Goal: Obtain resource: Download file/media

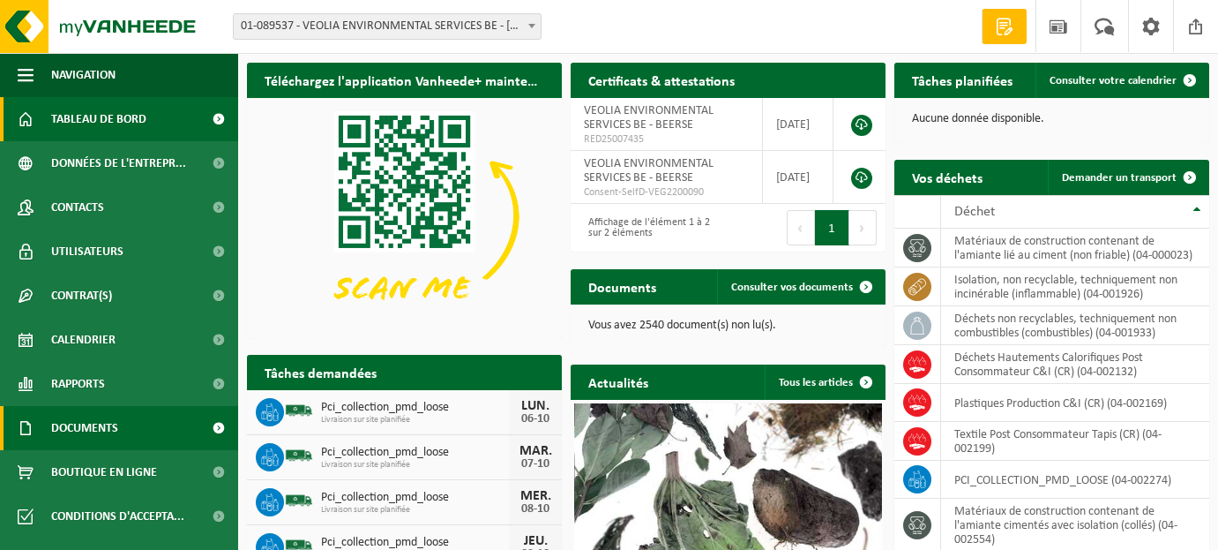
click at [107, 438] on span "Documents" at bounding box center [84, 428] width 67 height 44
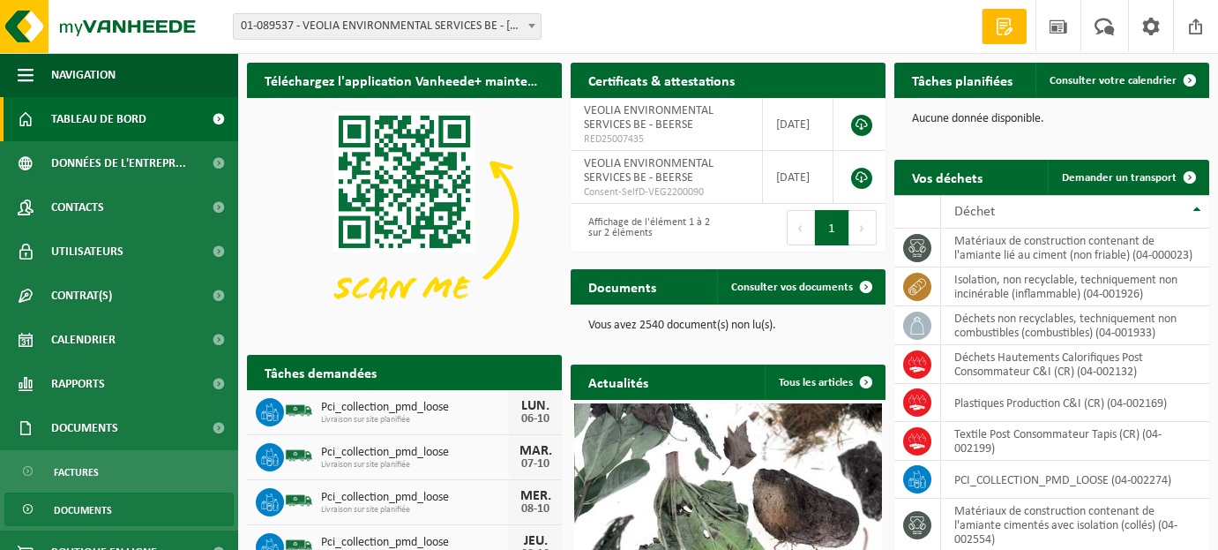
click at [113, 499] on link "Documents" at bounding box center [118, 509] width 229 height 34
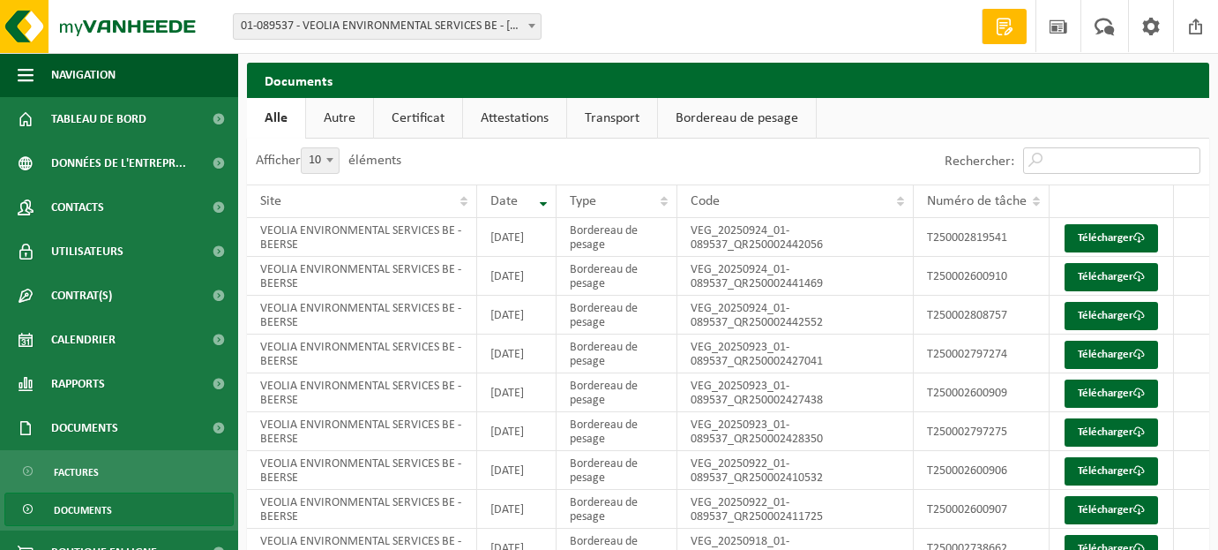
click at [1096, 163] on input "Rechercher:" at bounding box center [1111, 160] width 177 height 26
paste input "T250001860006"
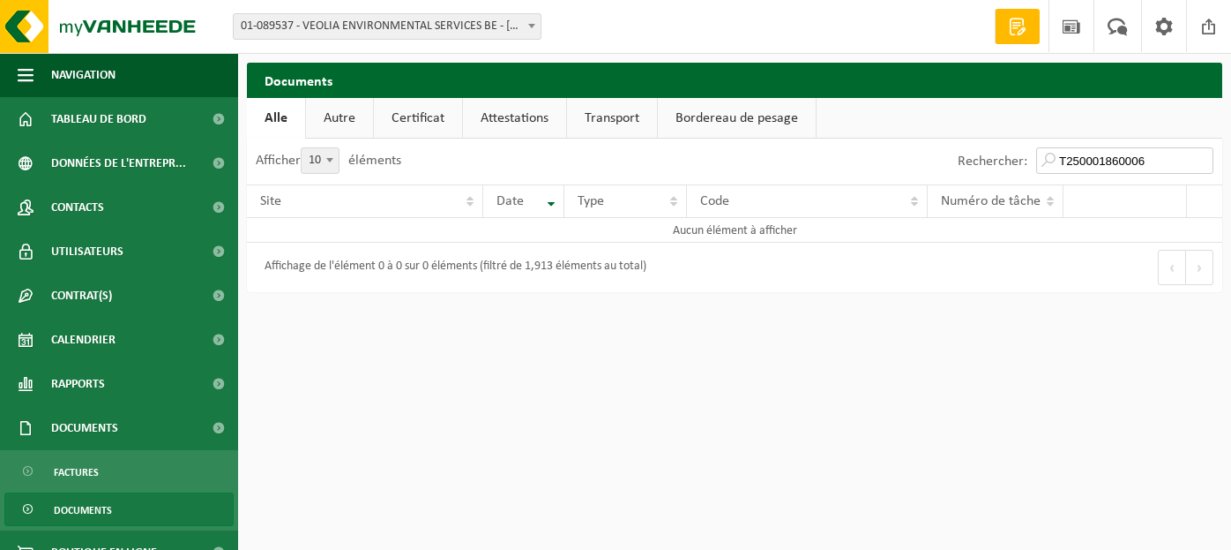
type input "T250001860006"
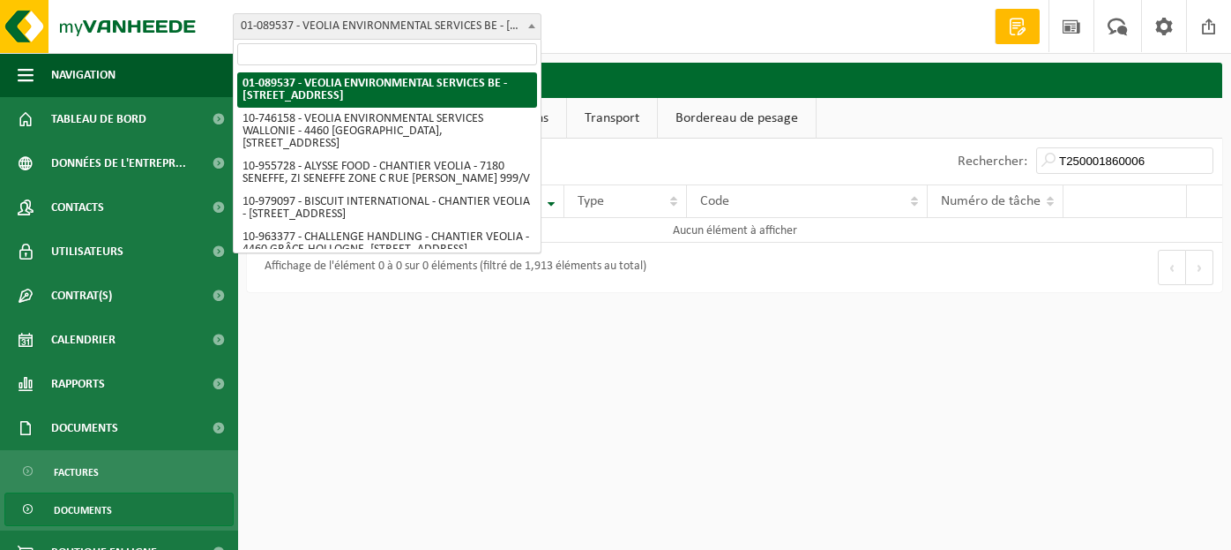
click at [530, 27] on b at bounding box center [531, 26] width 7 height 4
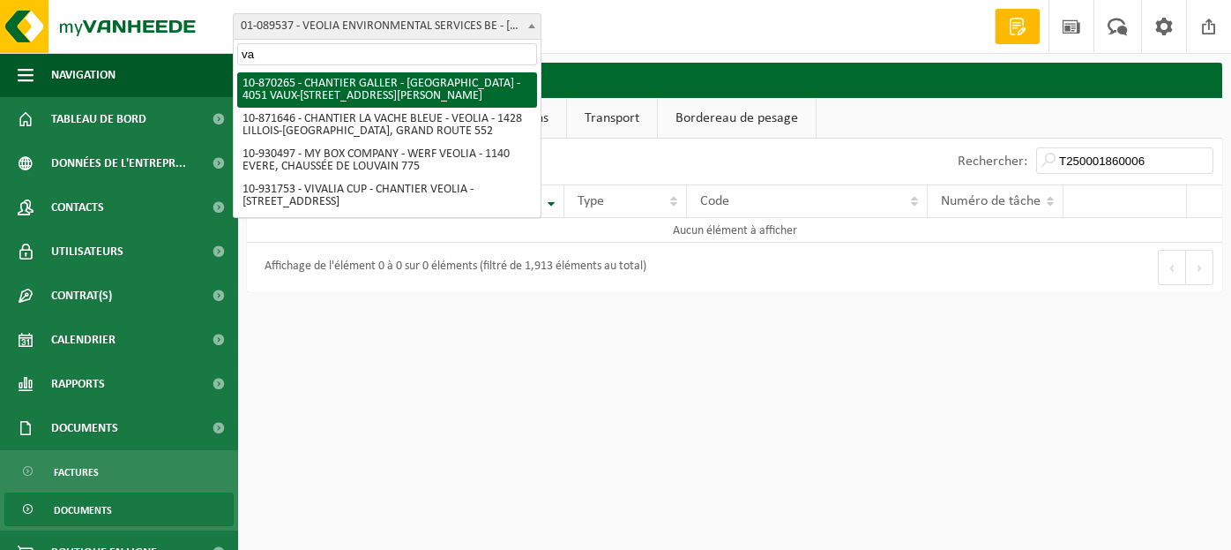
type input "v"
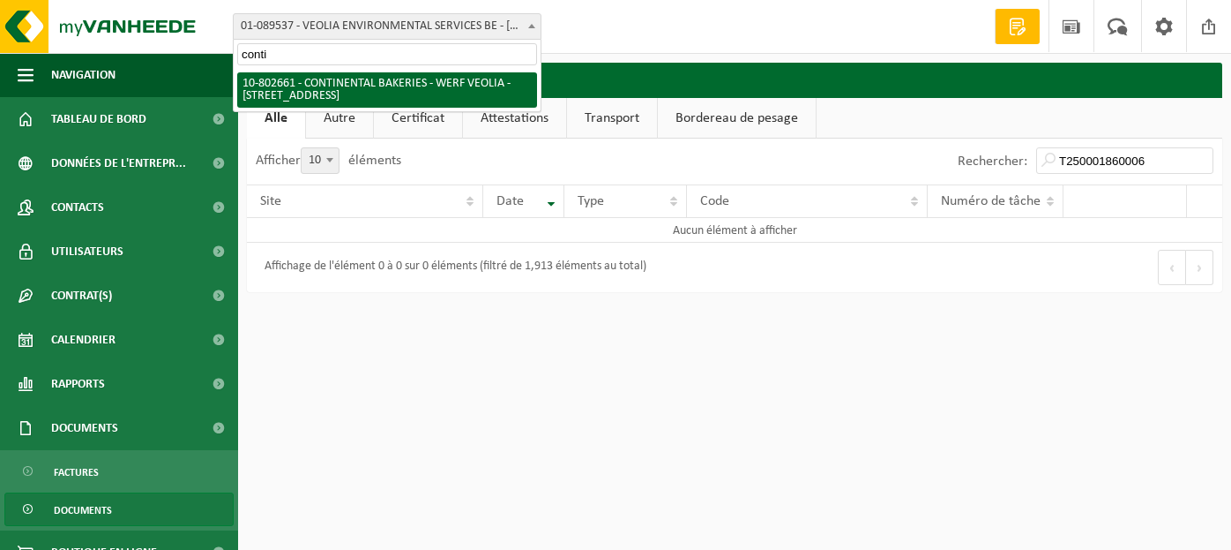
type input "conti"
select select "34041"
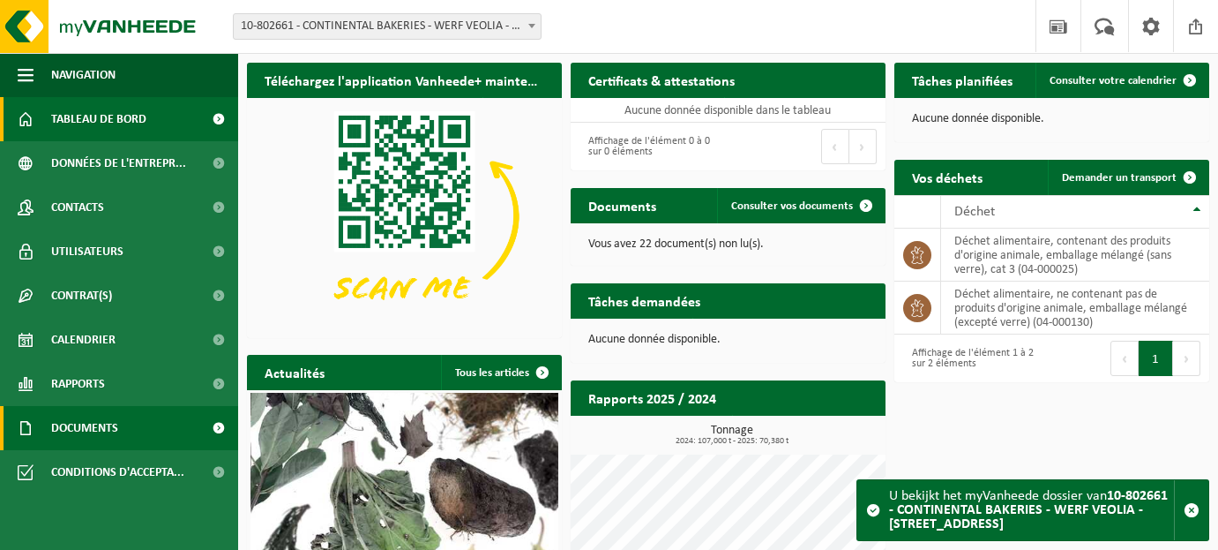
click at [133, 430] on link "Documents" at bounding box center [119, 428] width 238 height 44
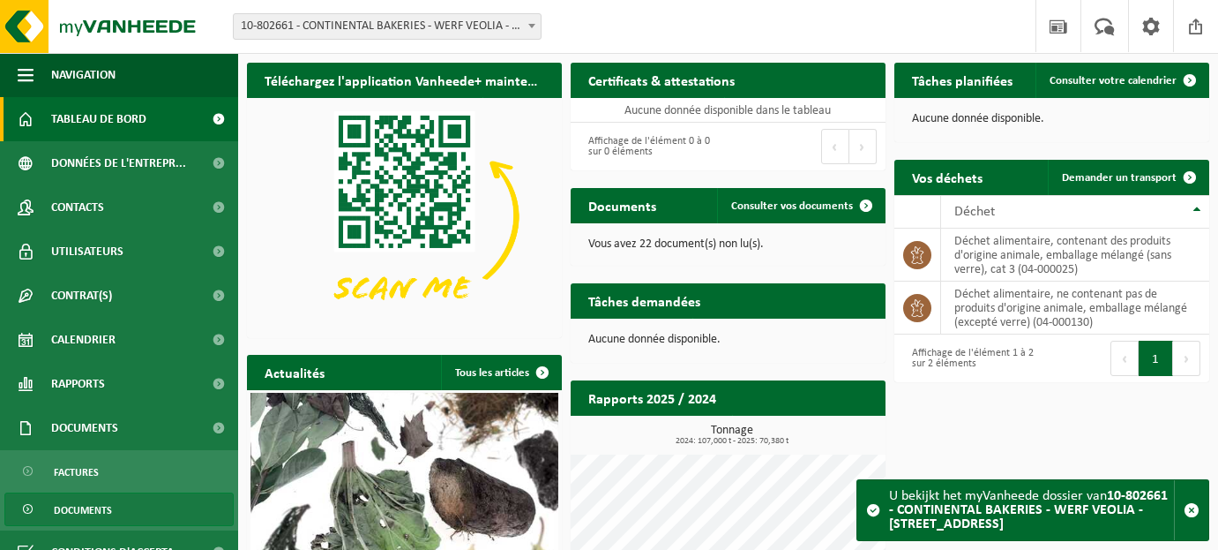
click at [72, 504] on span "Documents" at bounding box center [83, 510] width 58 height 34
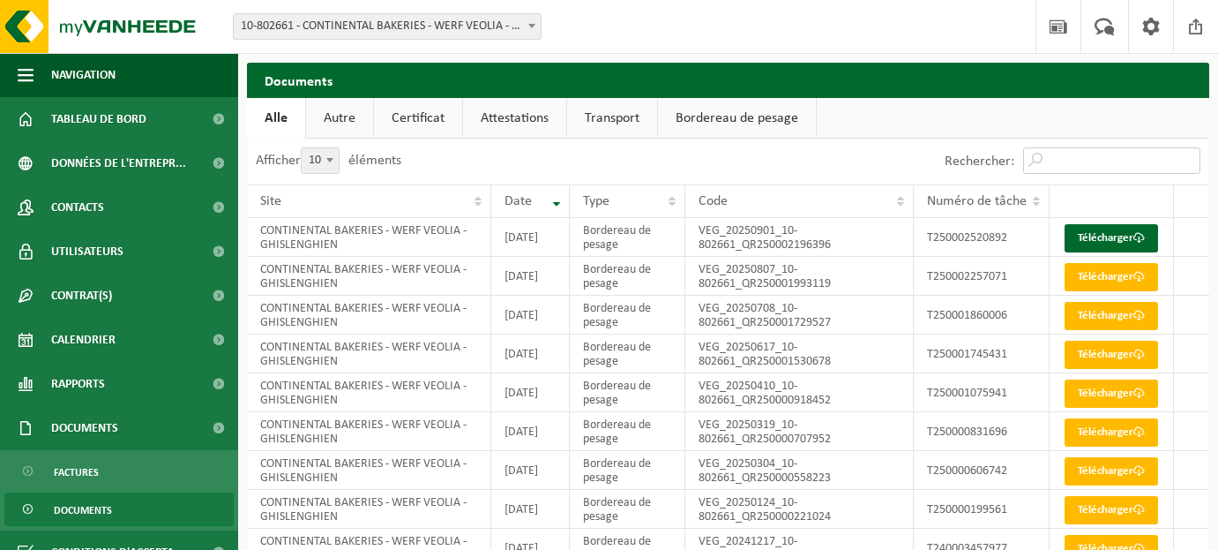
click at [1097, 160] on input "Rechercher:" at bounding box center [1111, 160] width 177 height 26
paste input "T250001860006"
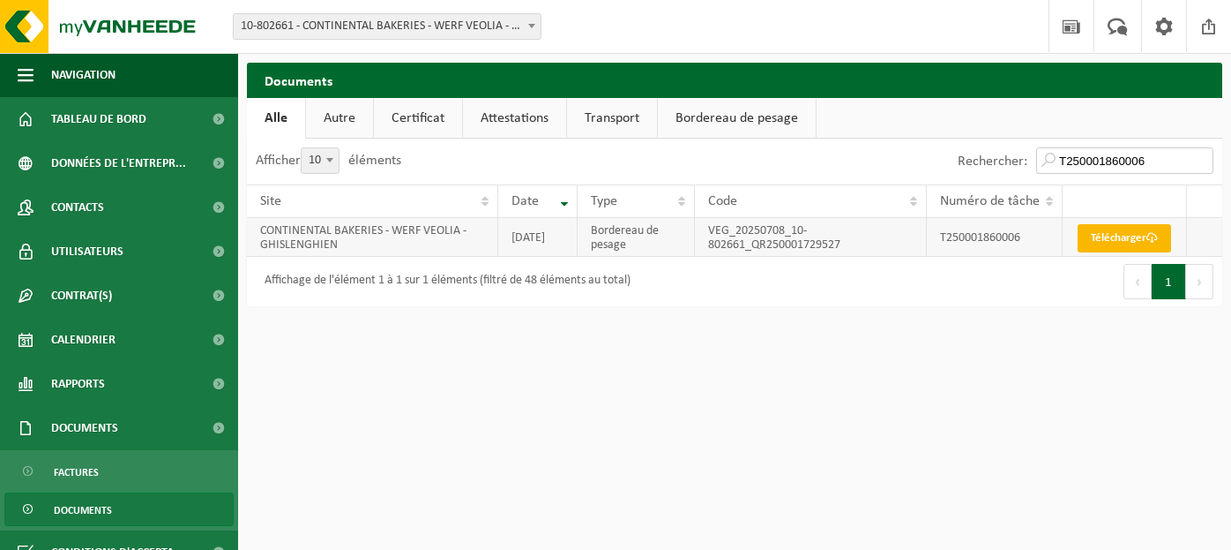
type input "T250001860006"
click at [1119, 236] on link "Télécharger" at bounding box center [1125, 238] width 94 height 28
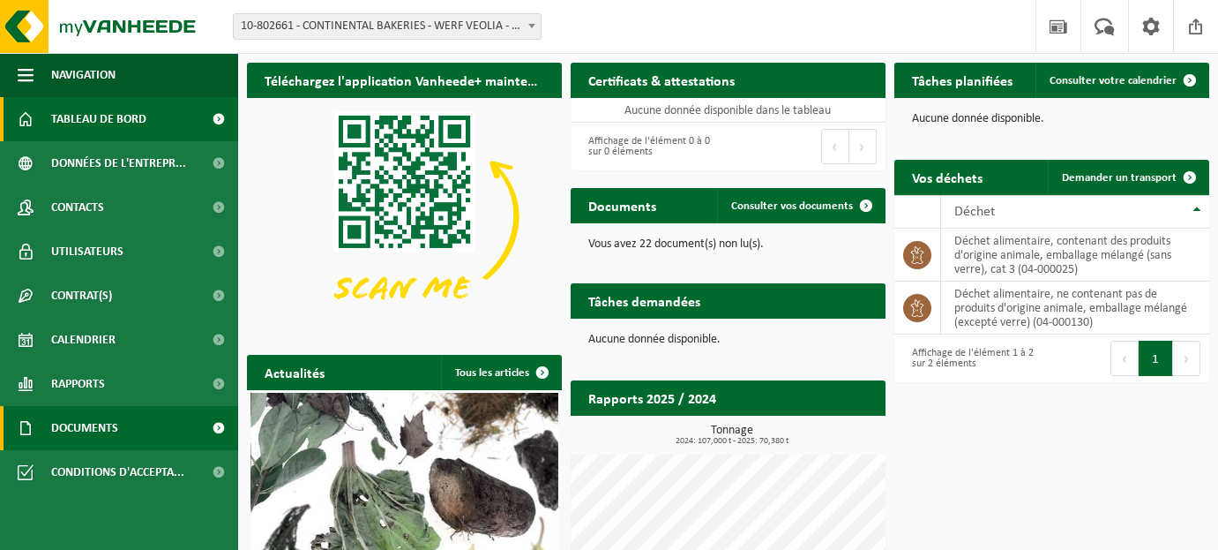
click at [70, 426] on span "Documents" at bounding box center [84, 428] width 67 height 44
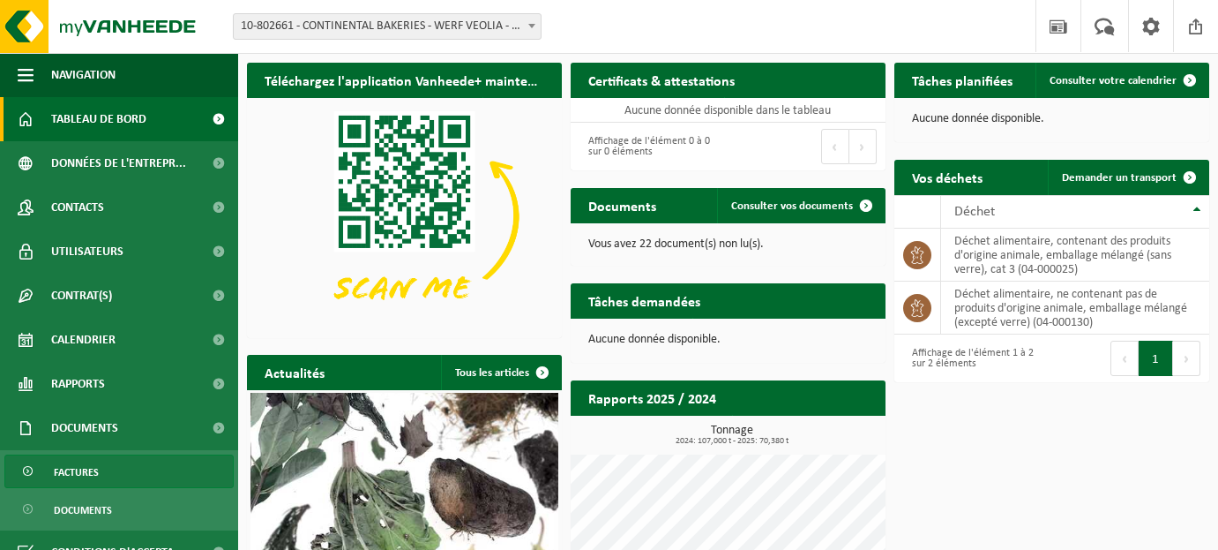
click at [107, 475] on link "Factures" at bounding box center [118, 471] width 229 height 34
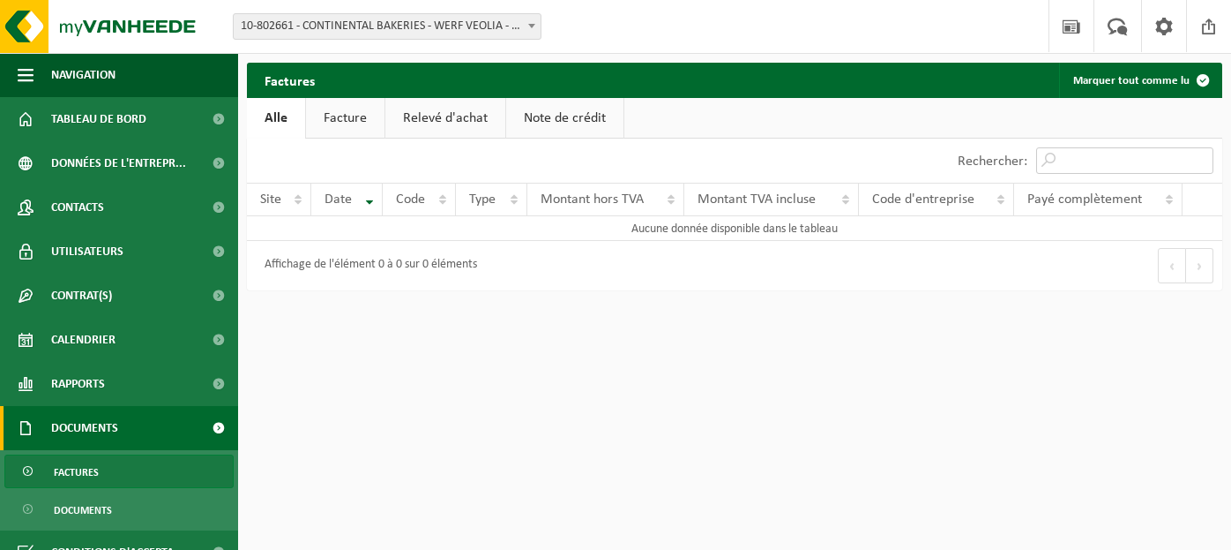
click at [1102, 161] on input "Rechercher:" at bounding box center [1124, 160] width 177 height 26
paste input "T250001963440"
type input "T250001963440"
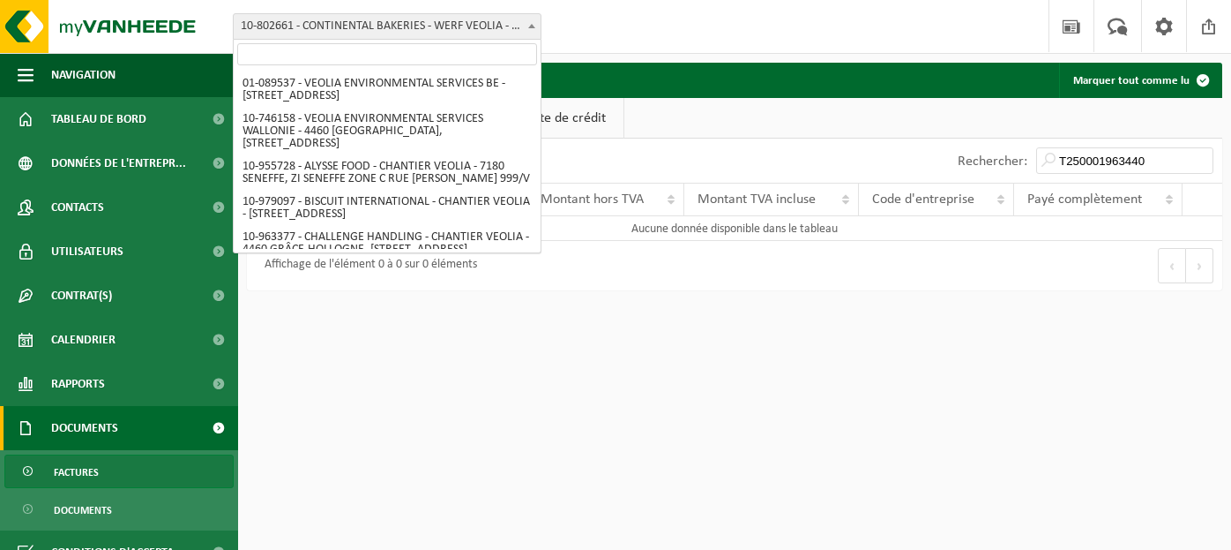
click at [531, 23] on span at bounding box center [532, 25] width 18 height 23
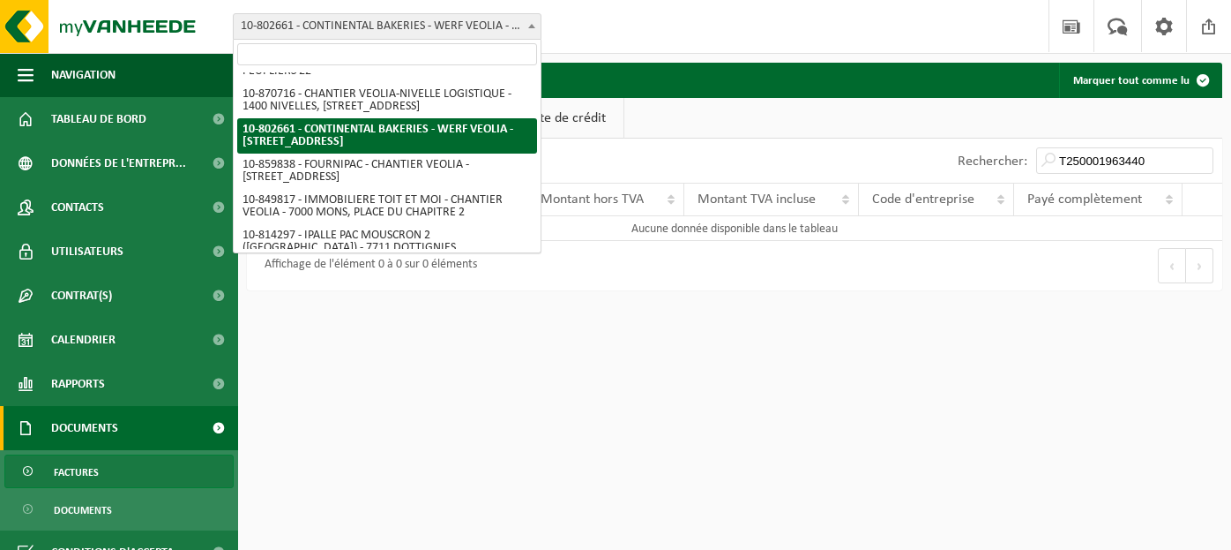
click at [373, 56] on input "search" at bounding box center [387, 54] width 300 height 22
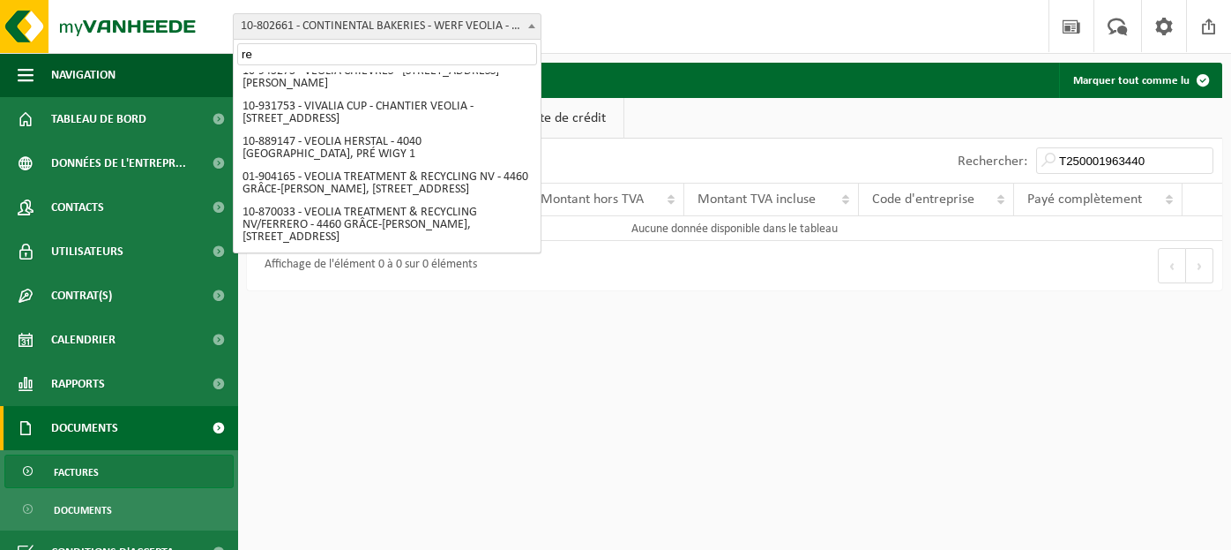
scroll to position [0, 0]
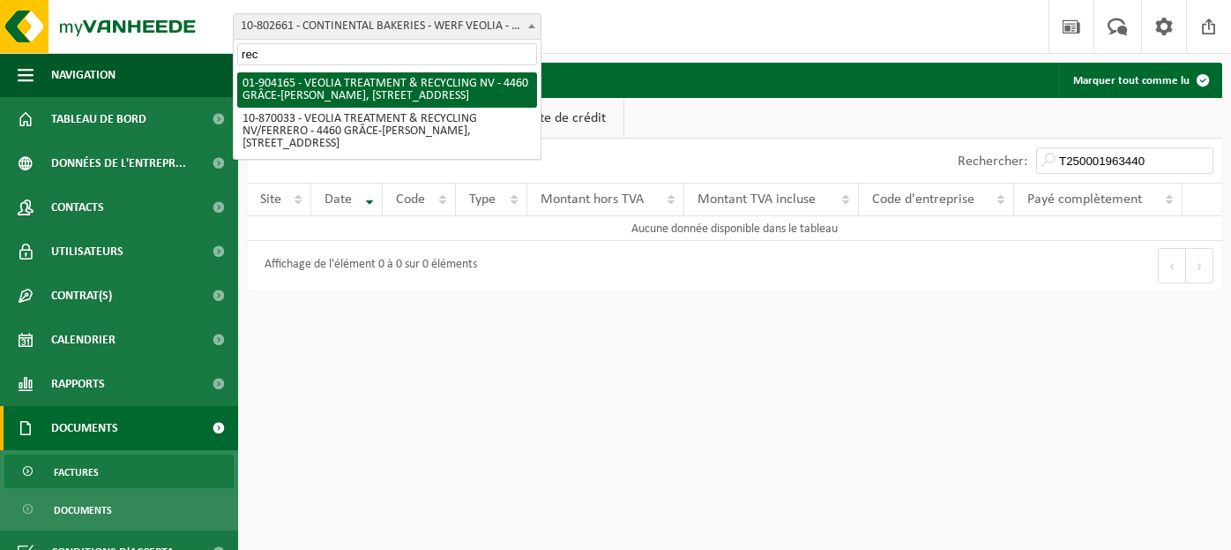
type input "rec"
select select "1031"
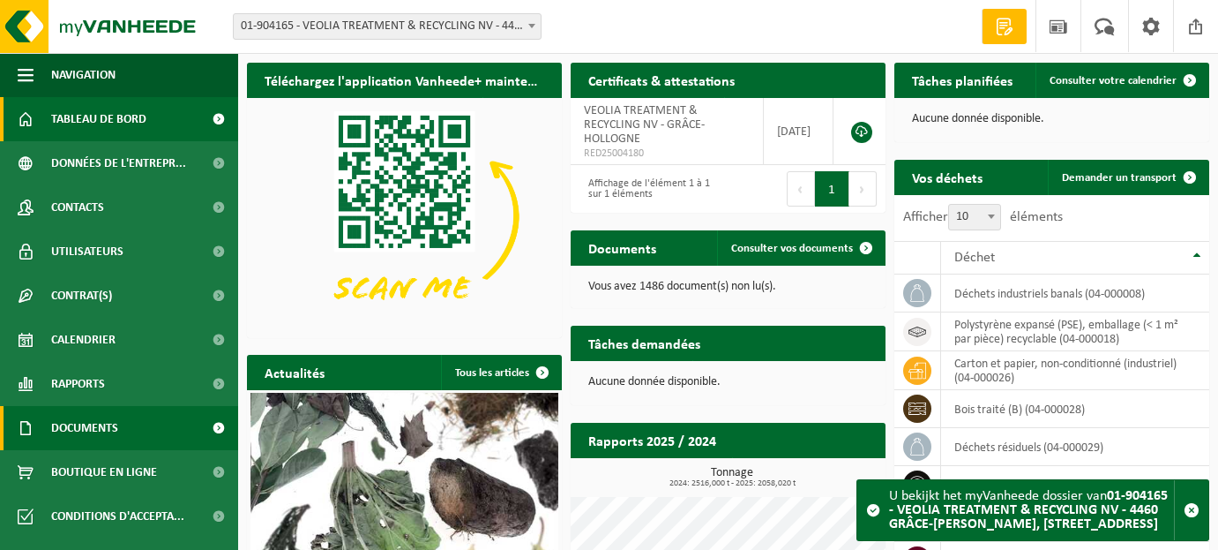
click at [101, 430] on span "Documents" at bounding box center [84, 428] width 67 height 44
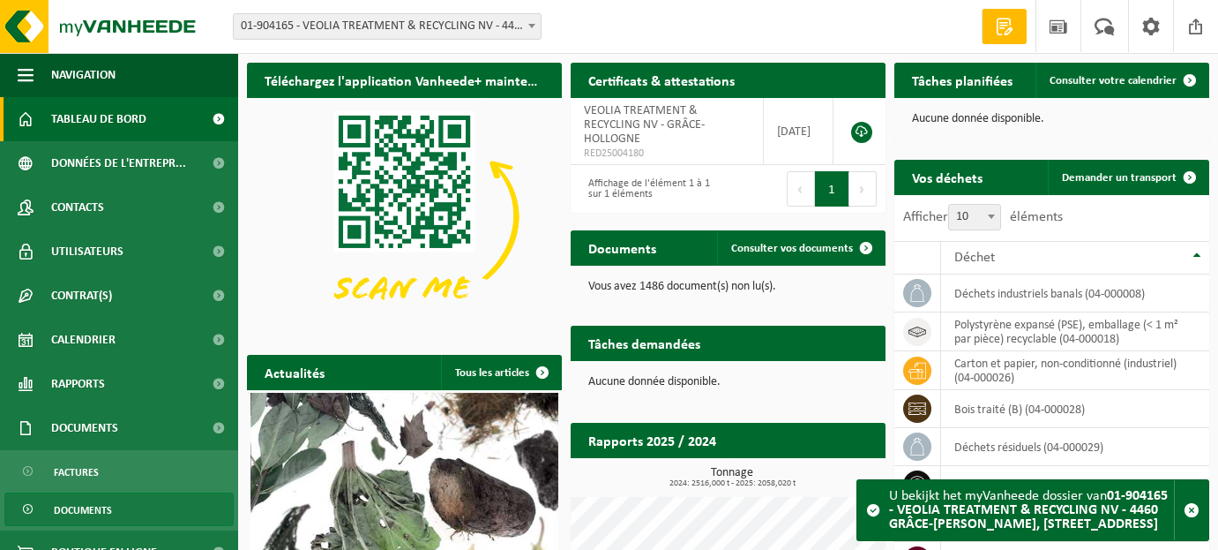
click at [77, 506] on span "Documents" at bounding box center [83, 510] width 58 height 34
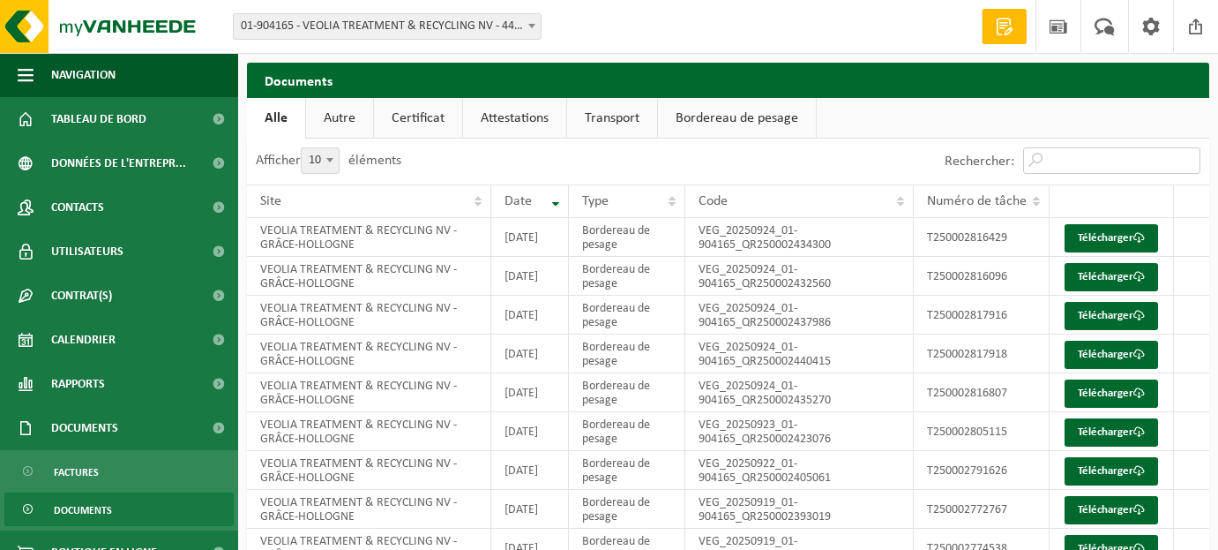
click at [1107, 163] on input "Rechercher:" at bounding box center [1111, 160] width 177 height 26
paste input "T250001963440"
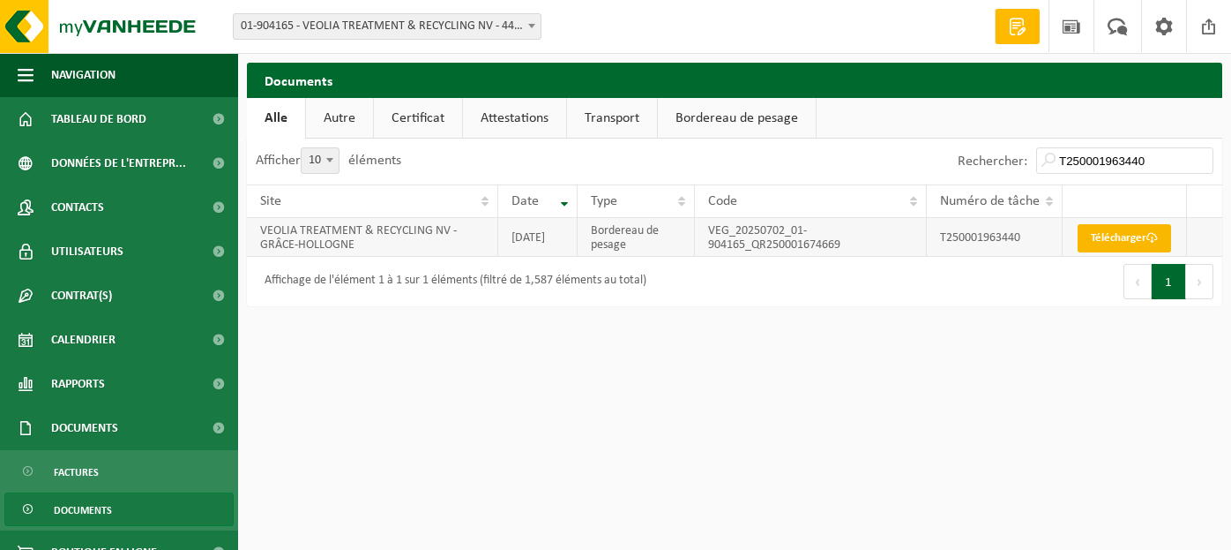
click at [1118, 243] on link "Télécharger" at bounding box center [1125, 238] width 94 height 28
drag, startPoint x: 1147, startPoint y: 157, endPoint x: 975, endPoint y: 170, distance: 172.5
click at [975, 170] on div "Rechercher: T250001963440" at bounding box center [1085, 161] width 273 height 46
paste input "2022086"
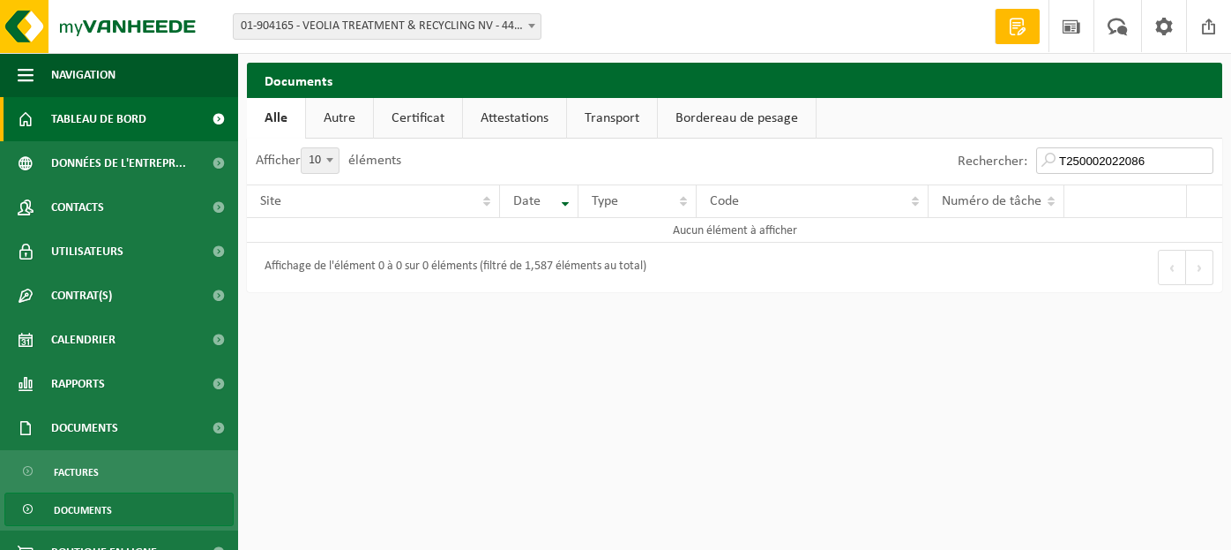
type input "T250002022086"
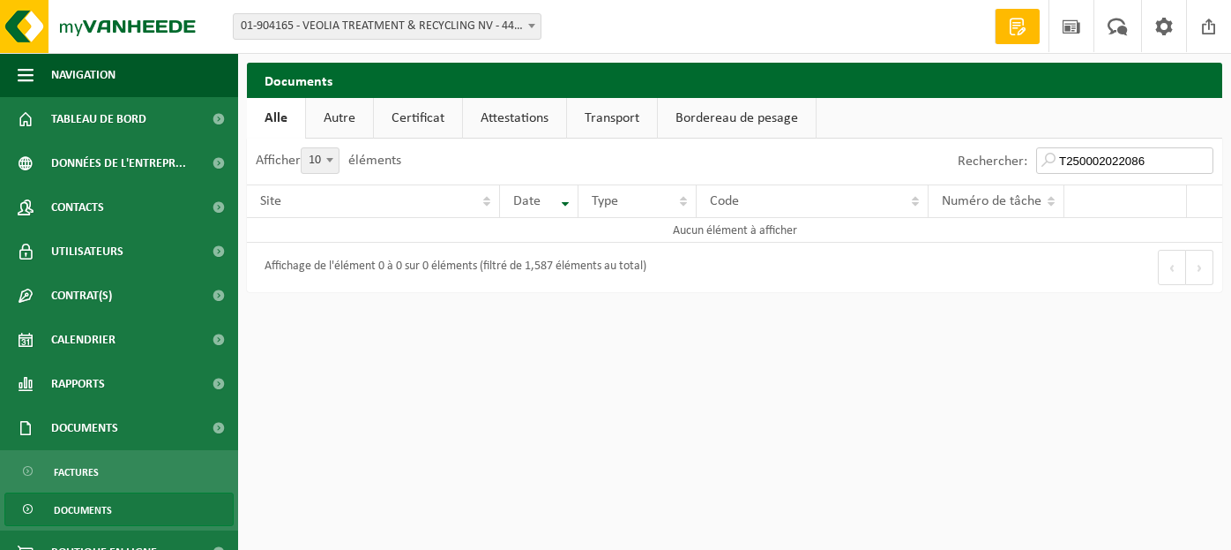
drag, startPoint x: 1159, startPoint y: 157, endPoint x: 909, endPoint y: 154, distance: 250.5
click at [909, 154] on div "Rechercher: T250002022086" at bounding box center [979, 161] width 488 height 46
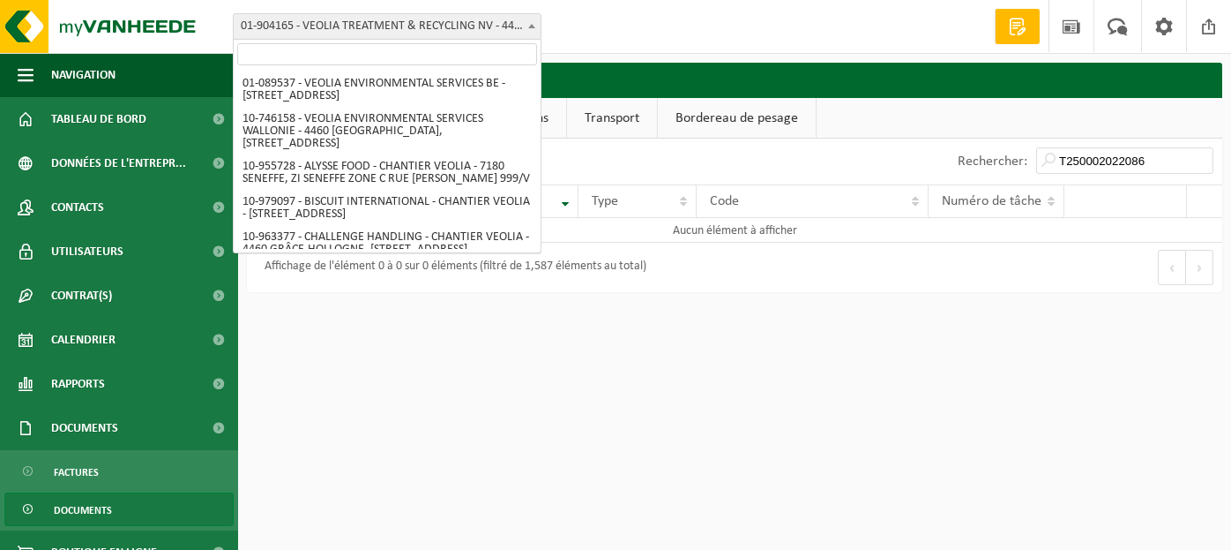
click at [534, 34] on span at bounding box center [532, 25] width 18 height 23
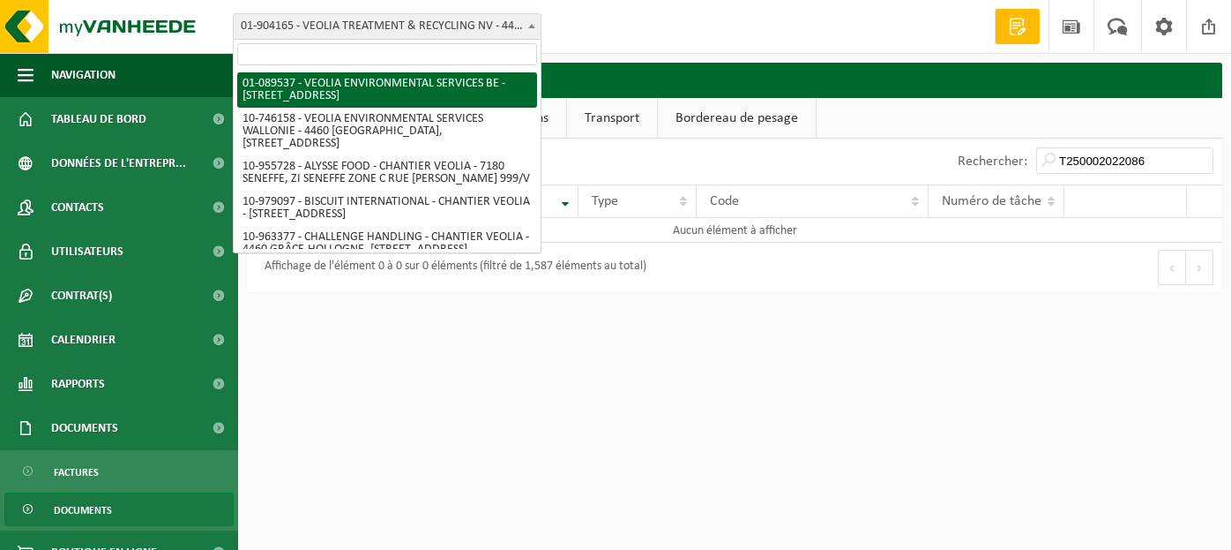
select select "732"
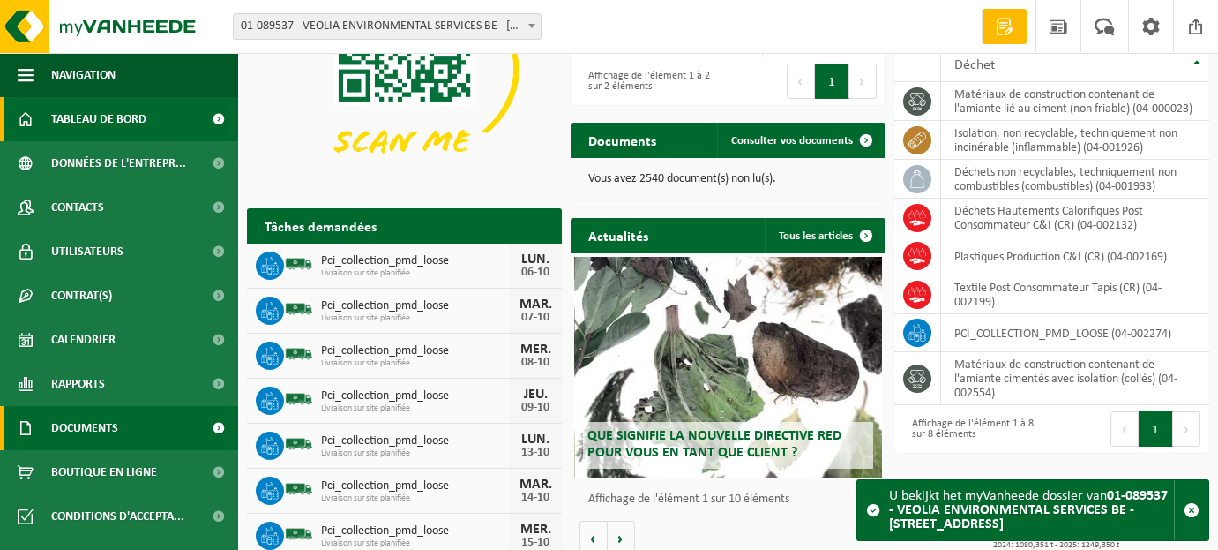
scroll to position [128, 0]
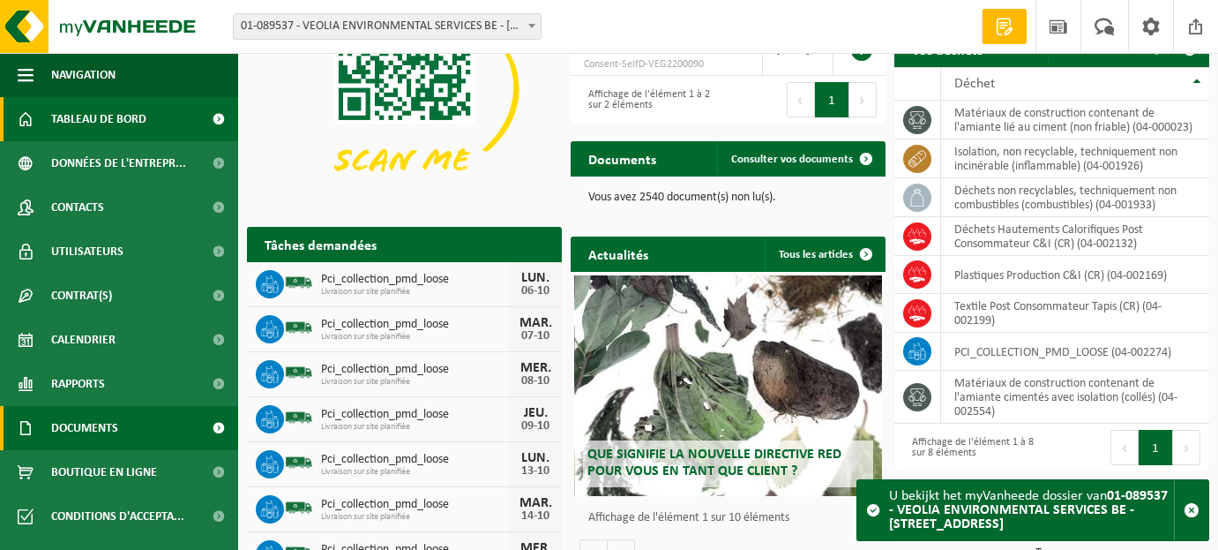
click at [104, 428] on span "Documents" at bounding box center [84, 428] width 67 height 44
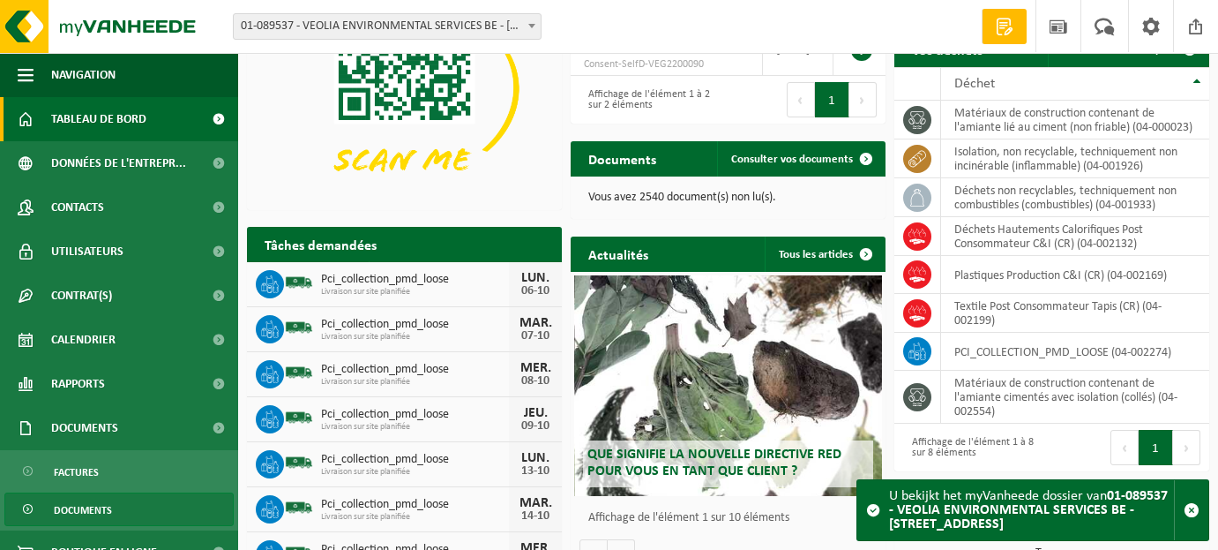
click at [94, 503] on span "Documents" at bounding box center [83, 510] width 58 height 34
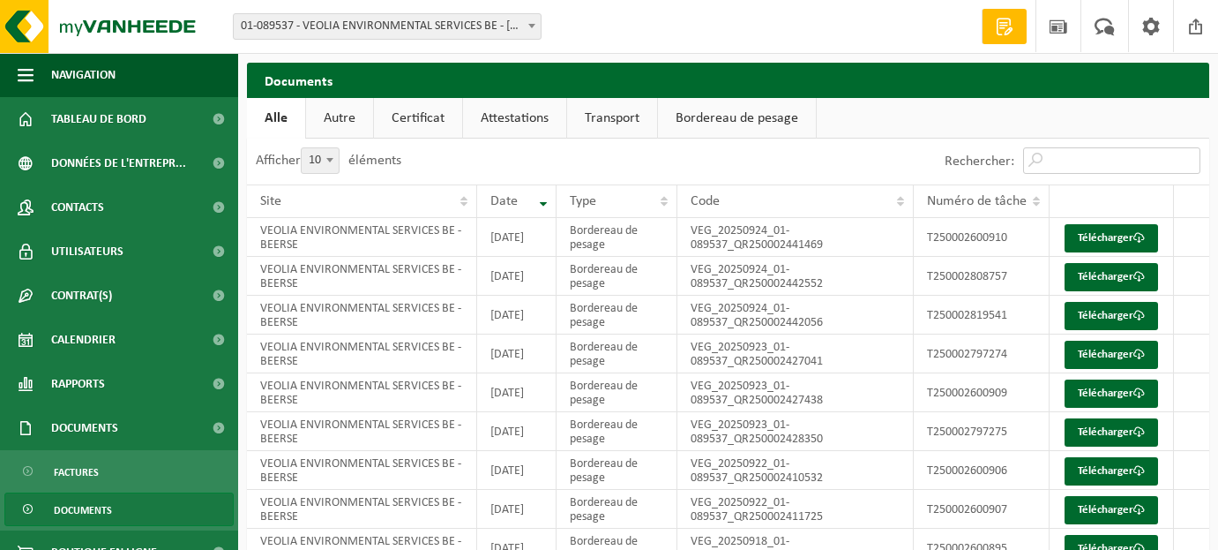
click at [1074, 159] on input "Rechercher:" at bounding box center [1111, 160] width 177 height 26
paste input "T250002022086"
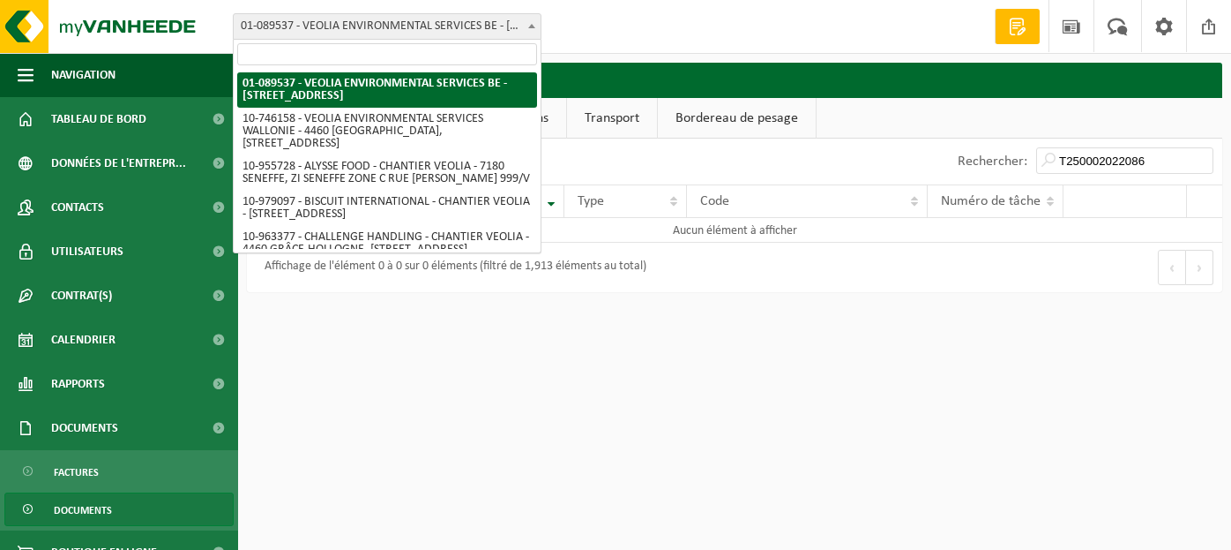
click at [534, 31] on span at bounding box center [532, 25] width 18 height 23
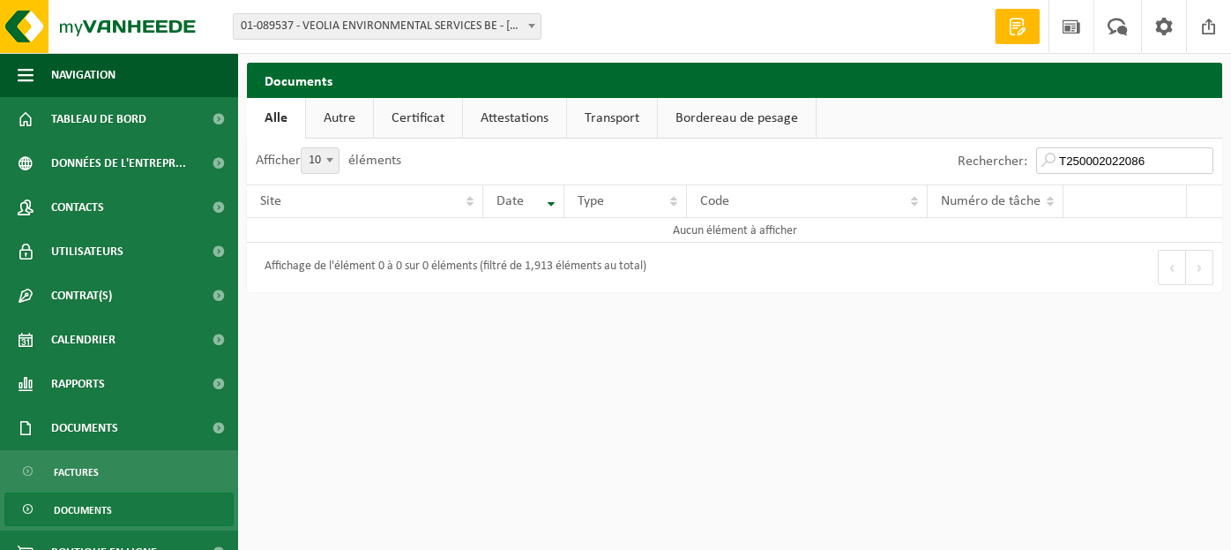
drag, startPoint x: 1151, startPoint y: 158, endPoint x: 967, endPoint y: 154, distance: 184.4
click at [976, 154] on div "Rechercher: T250002022086" at bounding box center [1085, 161] width 273 height 46
paste input "0127"
type input "T250002020127"
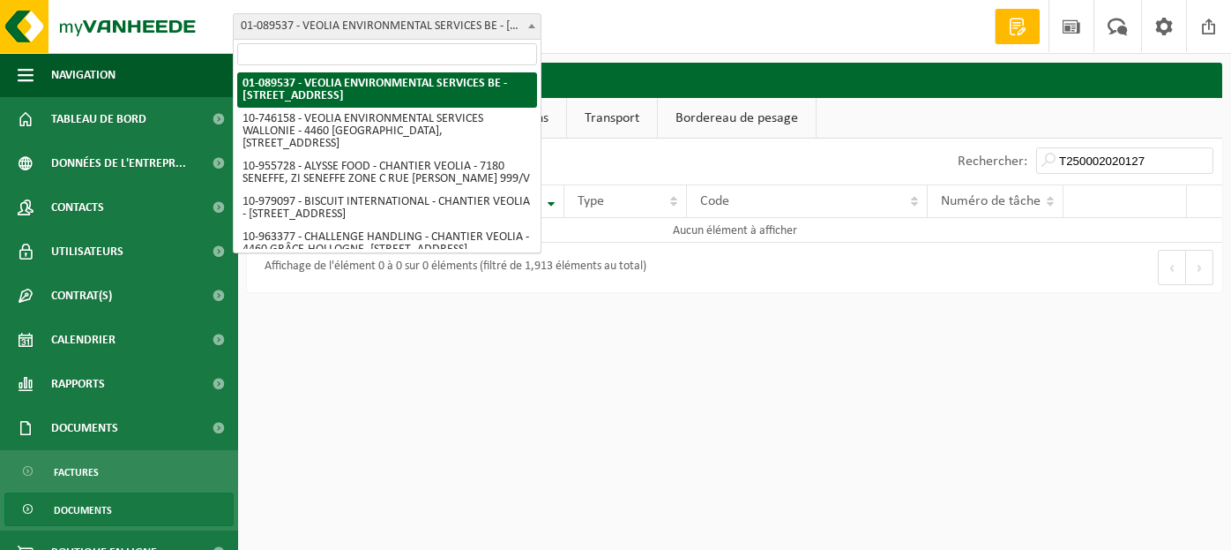
click at [530, 30] on span at bounding box center [532, 25] width 18 height 23
click at [413, 55] on input "search" at bounding box center [387, 54] width 300 height 22
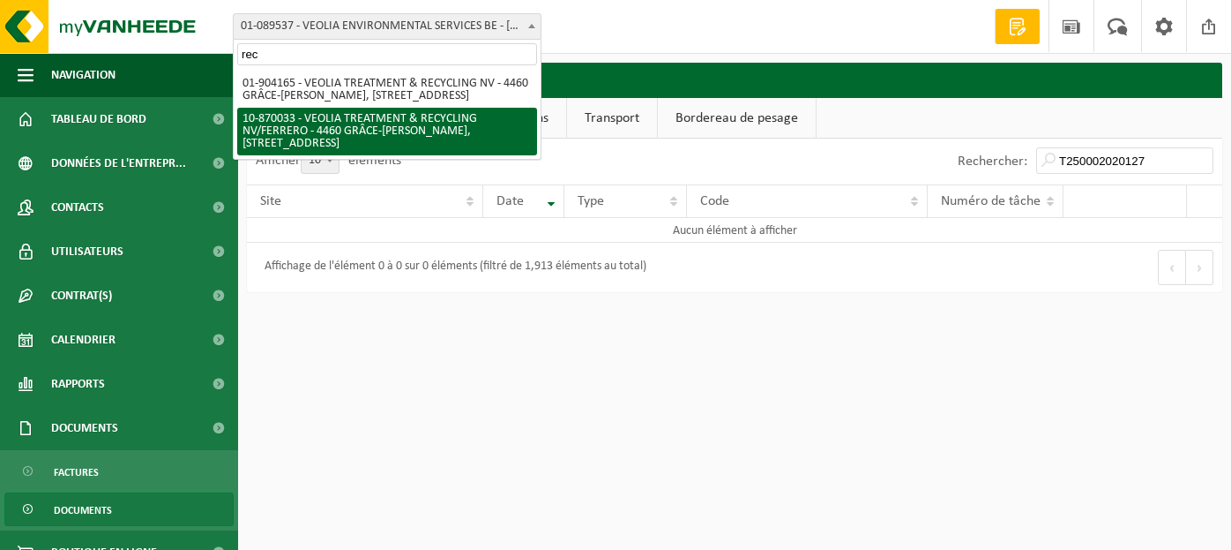
type input "rec"
select select "104474"
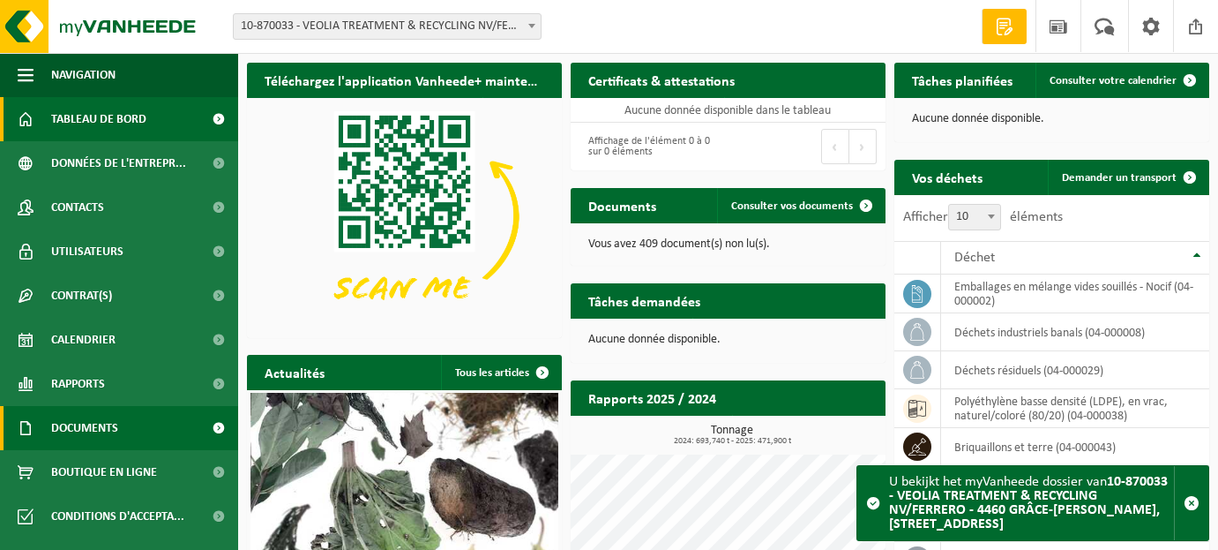
click at [86, 429] on span "Documents" at bounding box center [84, 428] width 67 height 44
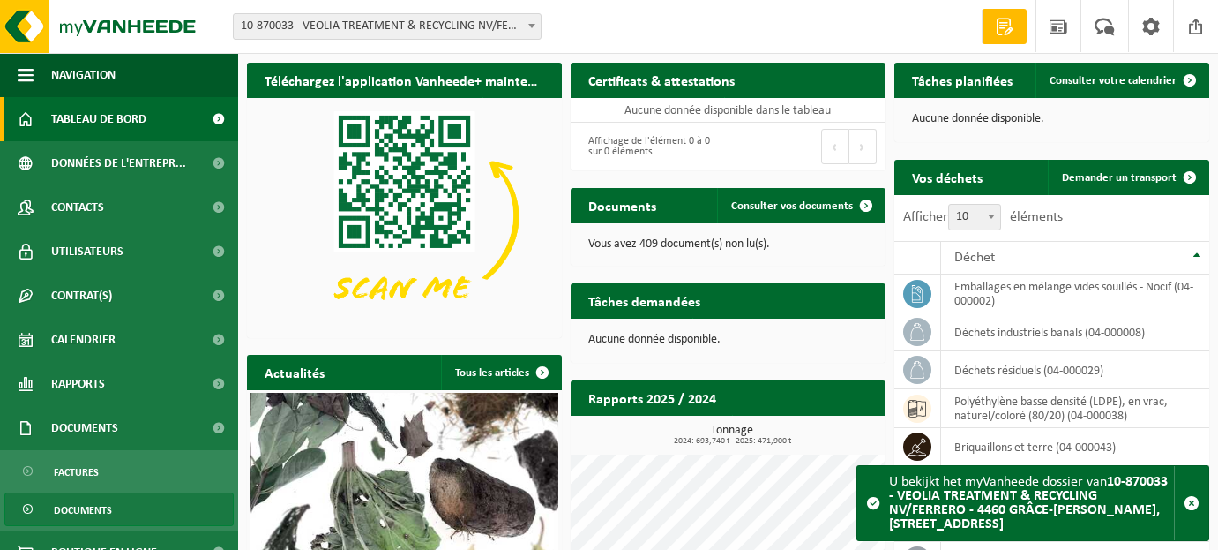
click at [74, 503] on span "Documents" at bounding box center [83, 510] width 58 height 34
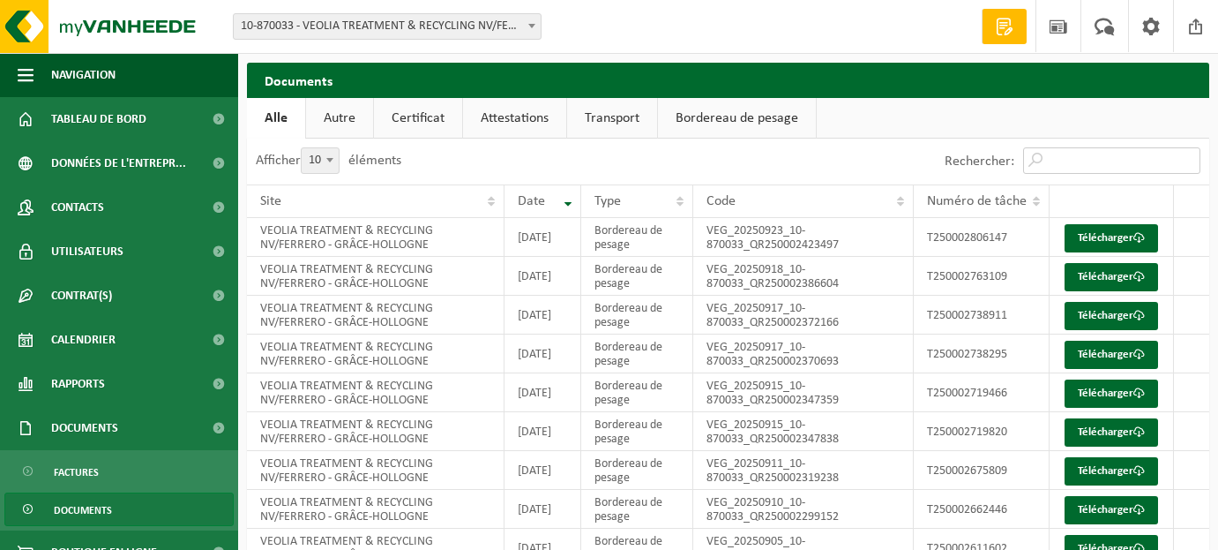
click at [1097, 162] on input "Rechercher:" at bounding box center [1111, 160] width 177 height 26
paste input "T250002020127"
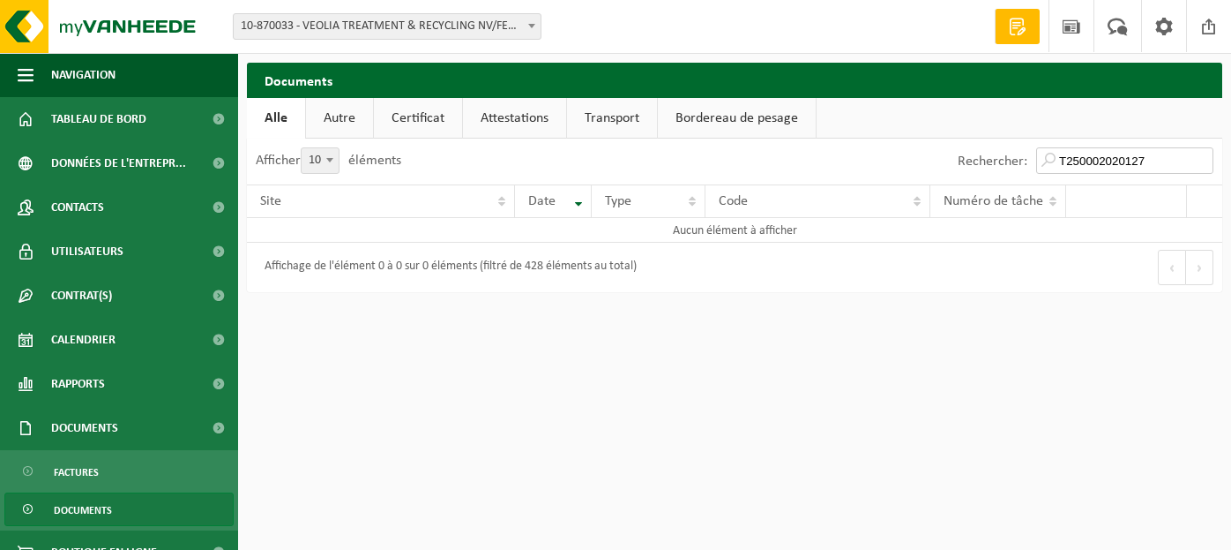
drag, startPoint x: 1146, startPoint y: 167, endPoint x: 951, endPoint y: 157, distance: 195.2
click at [954, 158] on div "Rechercher: T250002020127" at bounding box center [1085, 161] width 273 height 46
paste input "2086"
type input "T250002022086"
click at [1022, 34] on span at bounding box center [1018, 27] width 26 height 18
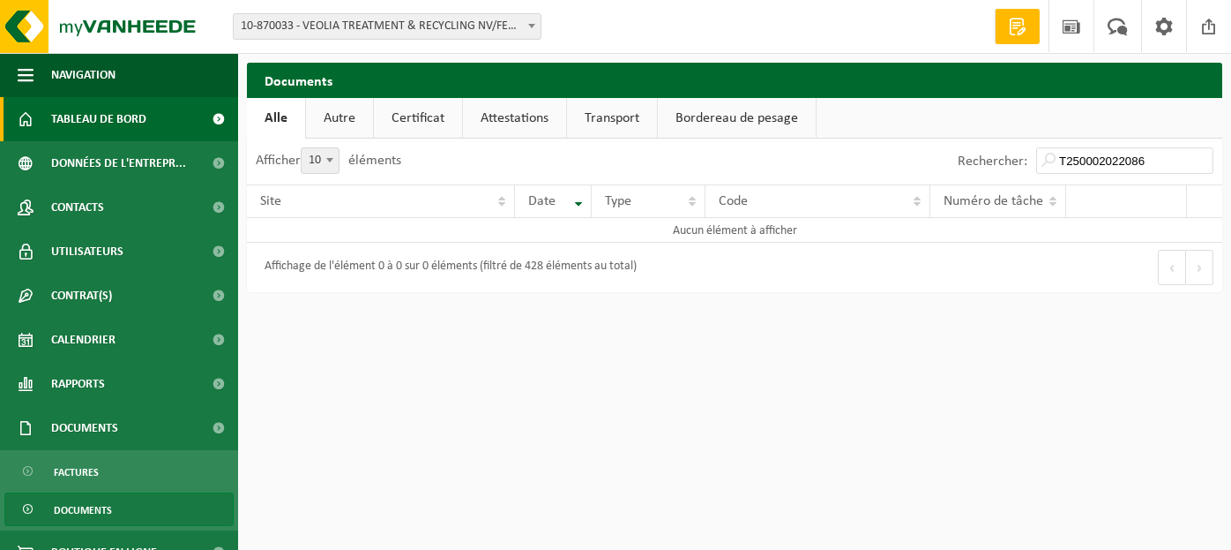
click at [74, 123] on span "Tableau de bord" at bounding box center [98, 119] width 95 height 44
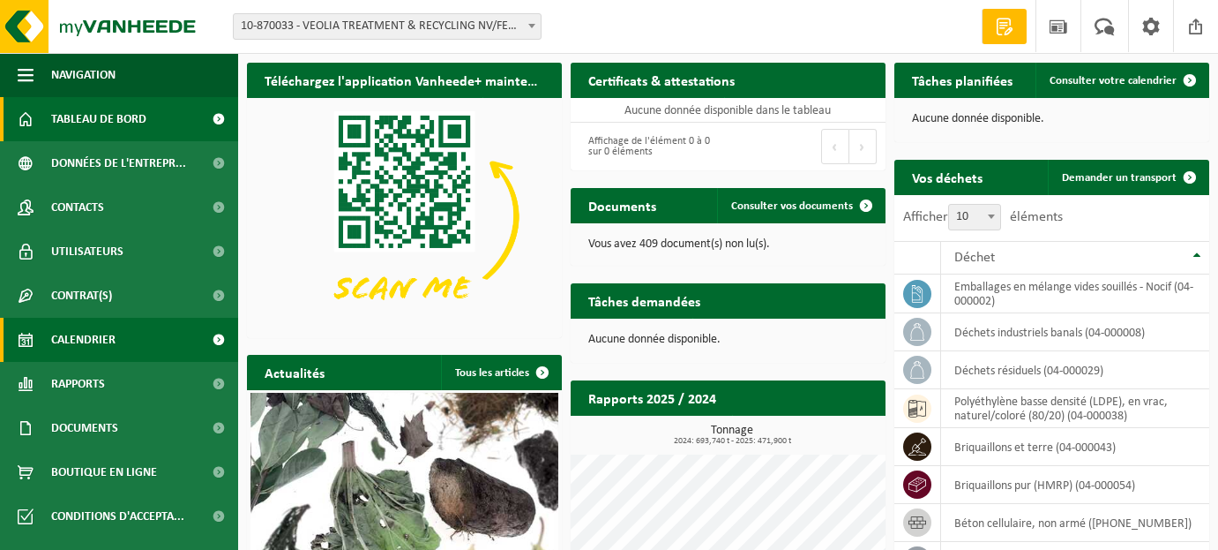
click at [86, 338] on span "Calendrier" at bounding box center [83, 340] width 64 height 44
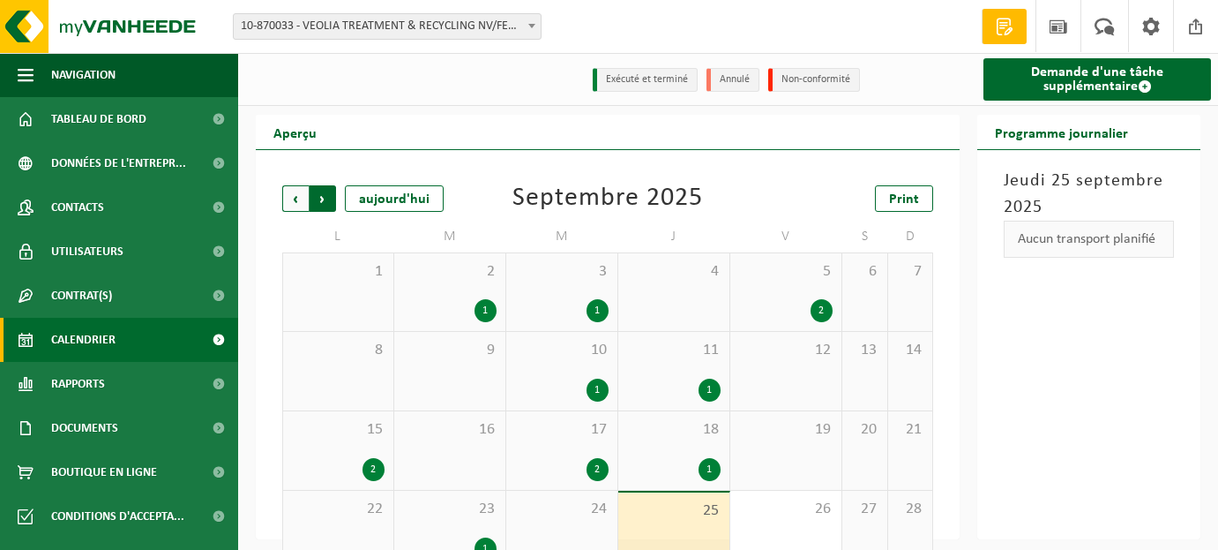
click at [300, 205] on span "Précédent" at bounding box center [295, 198] width 26 height 26
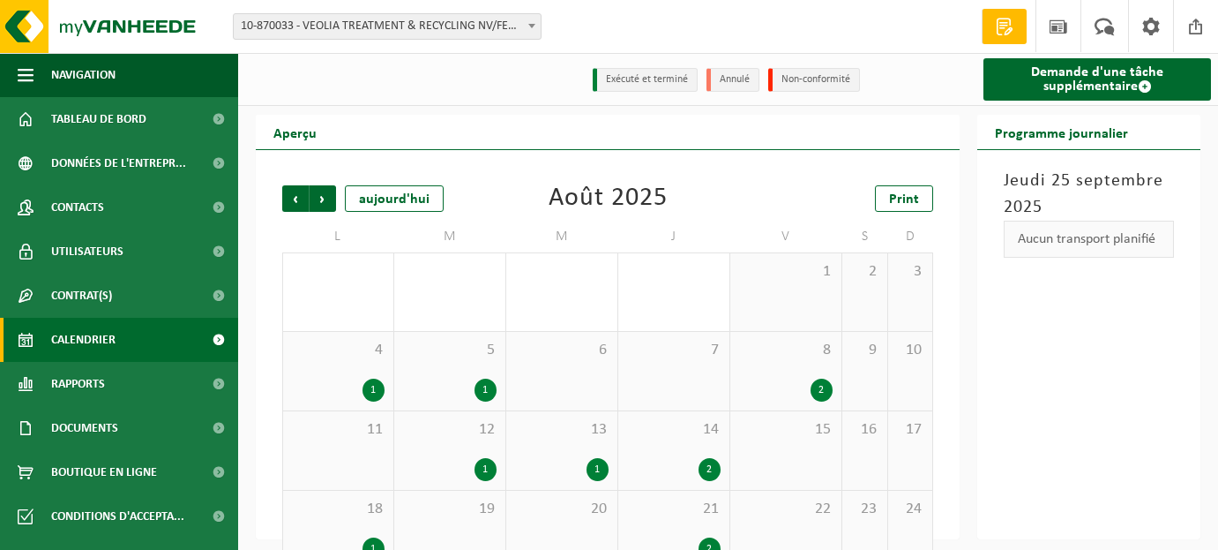
click at [300, 205] on span "Précédent" at bounding box center [295, 198] width 26 height 26
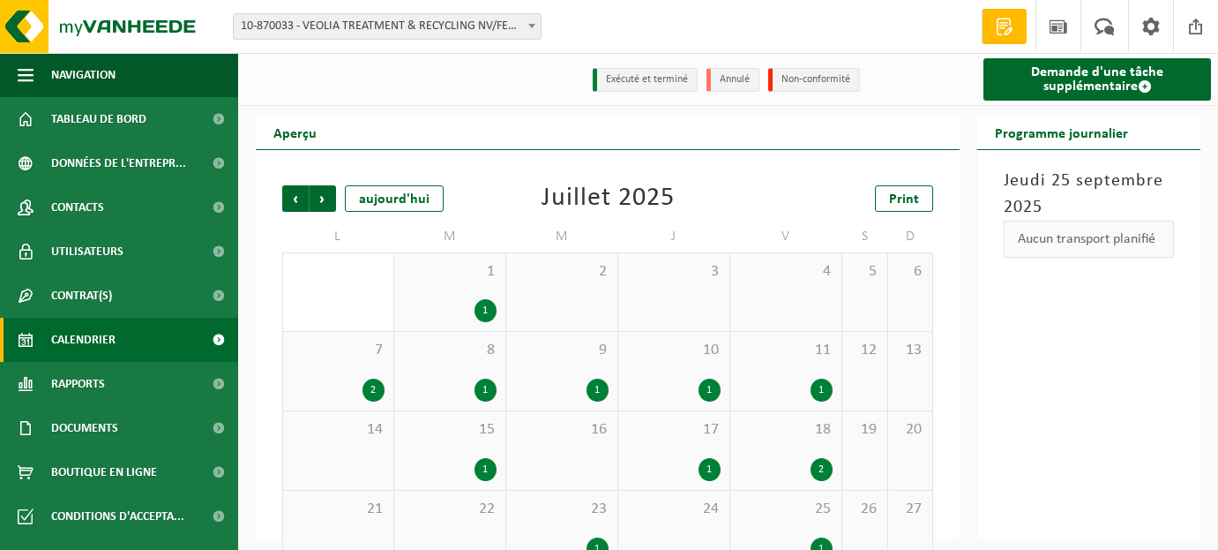
click at [300, 205] on span "Précédent" at bounding box center [295, 198] width 26 height 26
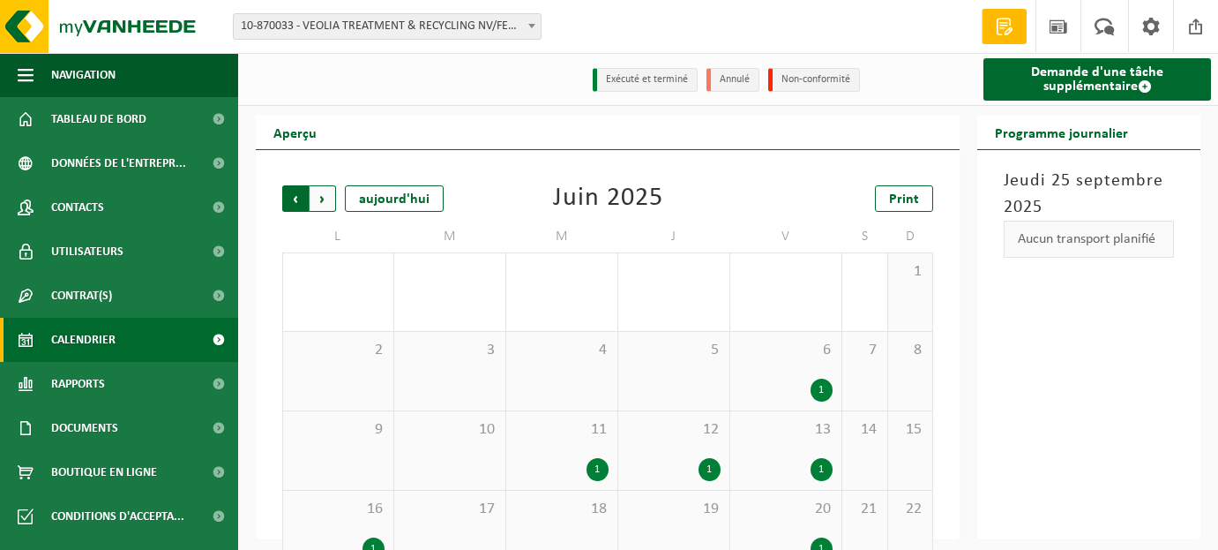
click at [321, 202] on span "Suivant" at bounding box center [323, 198] width 26 height 26
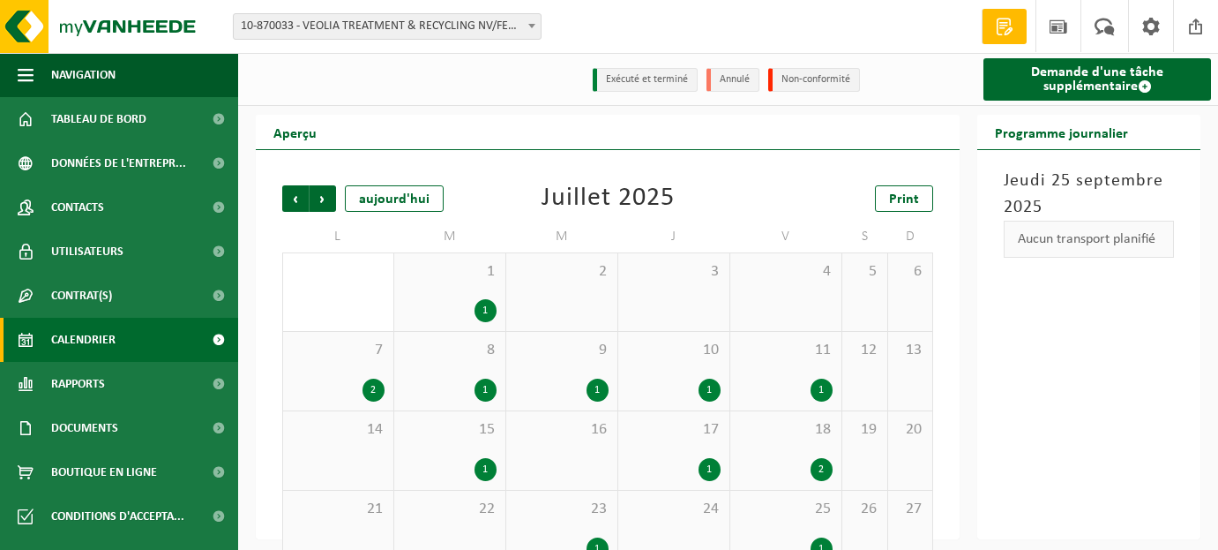
click at [463, 360] on span "8" at bounding box center [450, 349] width 94 height 19
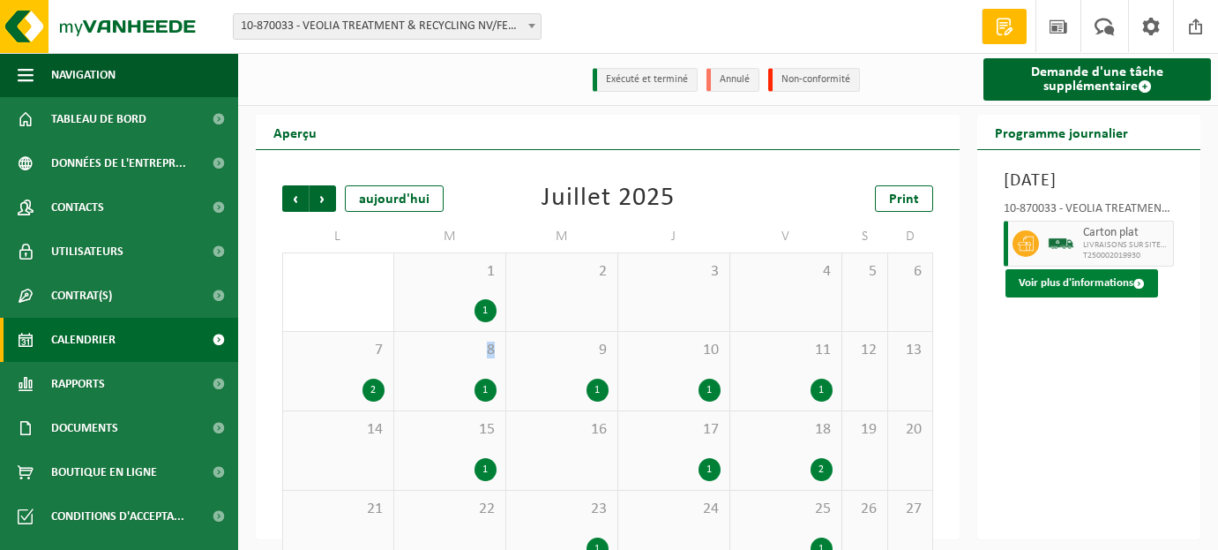
click at [1079, 284] on button "Voir plus d'informations" at bounding box center [1082, 283] width 153 height 28
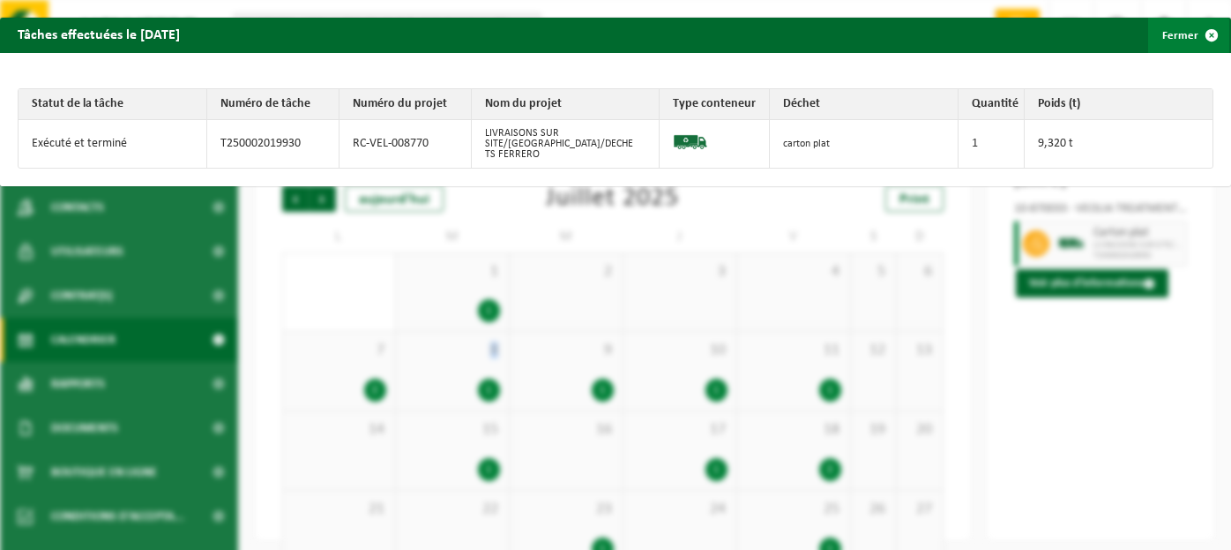
click at [1164, 43] on button "Fermer" at bounding box center [1189, 35] width 81 height 35
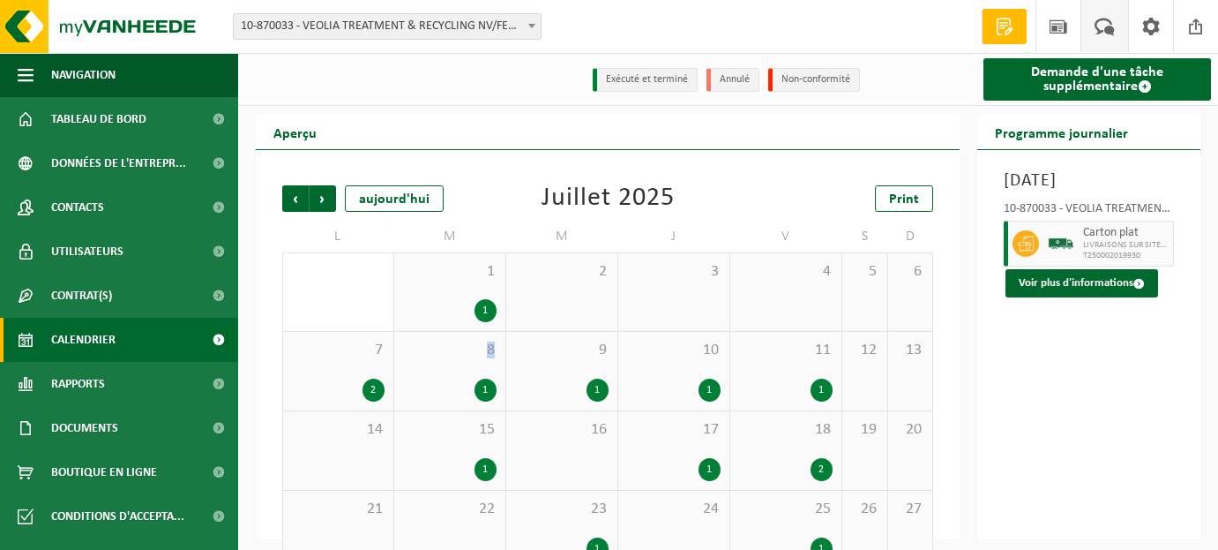
click at [1106, 33] on span at bounding box center [1104, 26] width 29 height 52
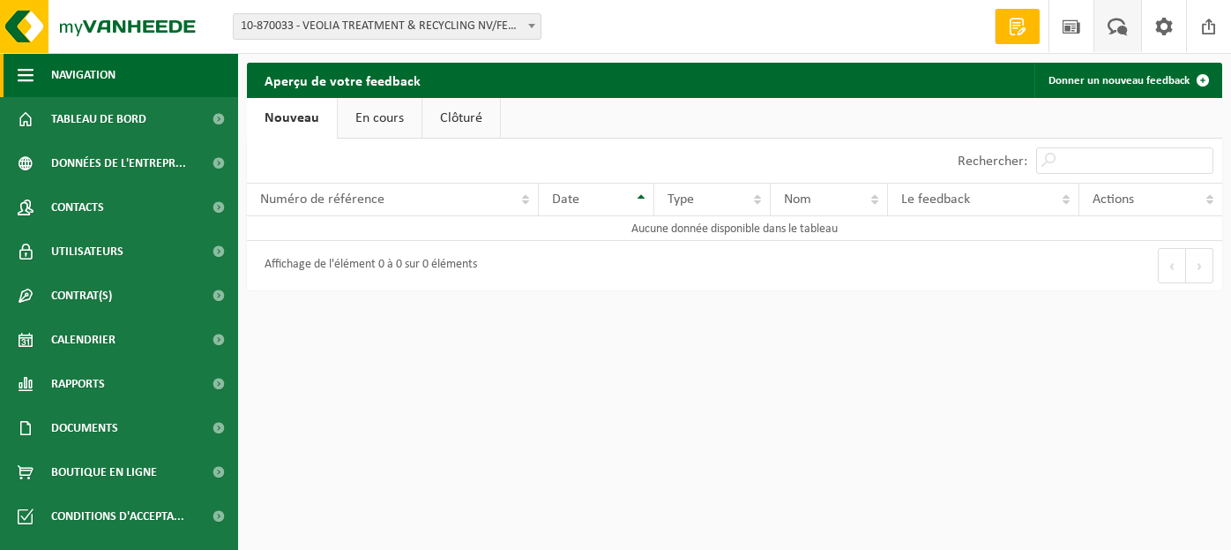
click at [32, 80] on span "button" at bounding box center [26, 75] width 16 height 44
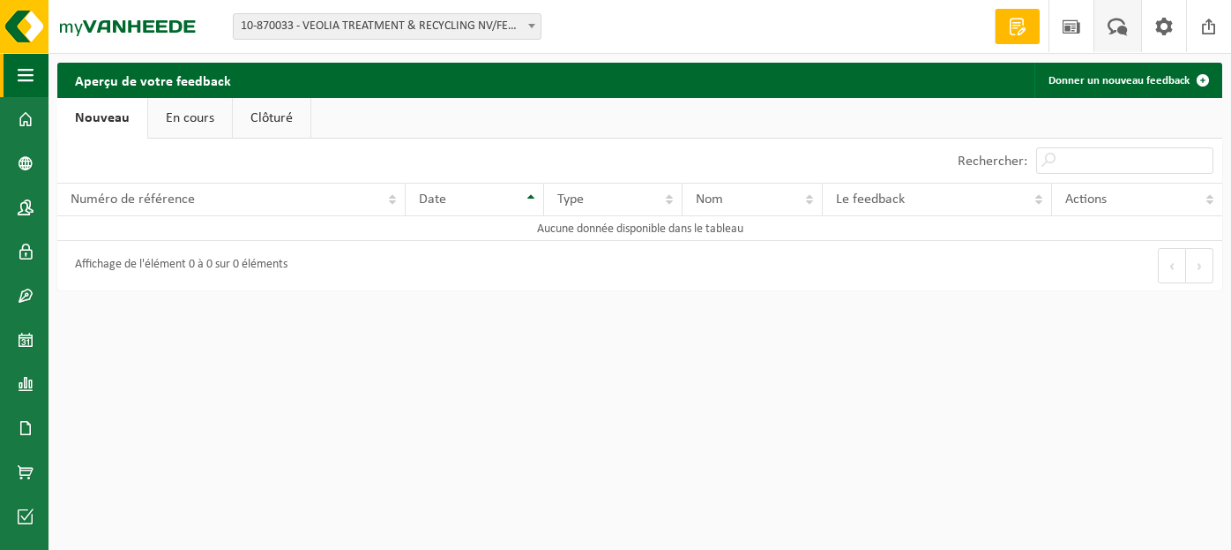
click at [32, 80] on span "button" at bounding box center [26, 75] width 16 height 44
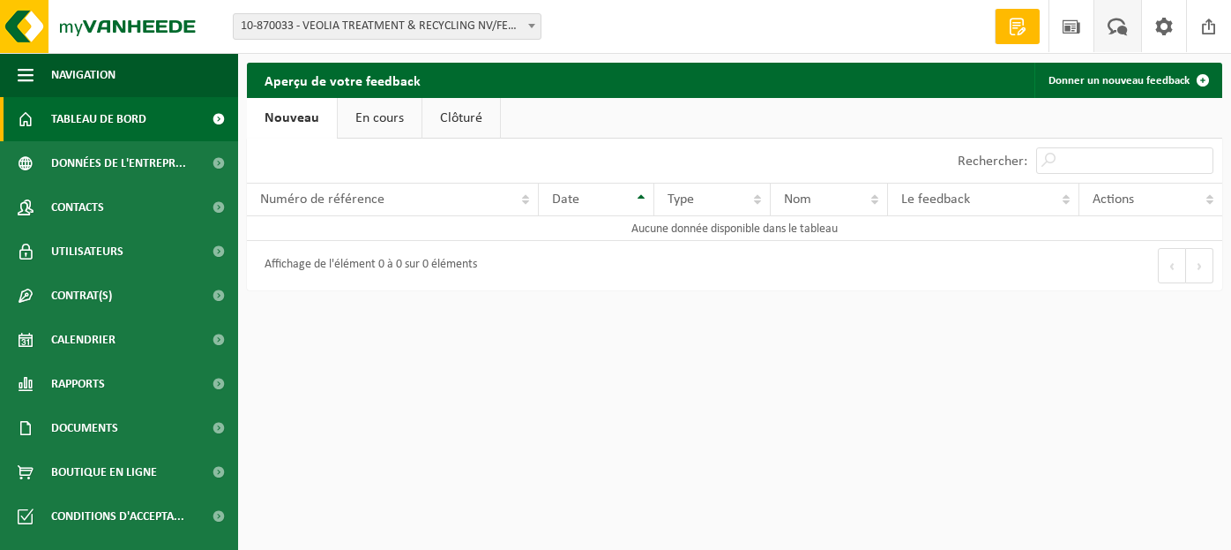
click at [60, 124] on span "Tableau de bord" at bounding box center [98, 119] width 95 height 44
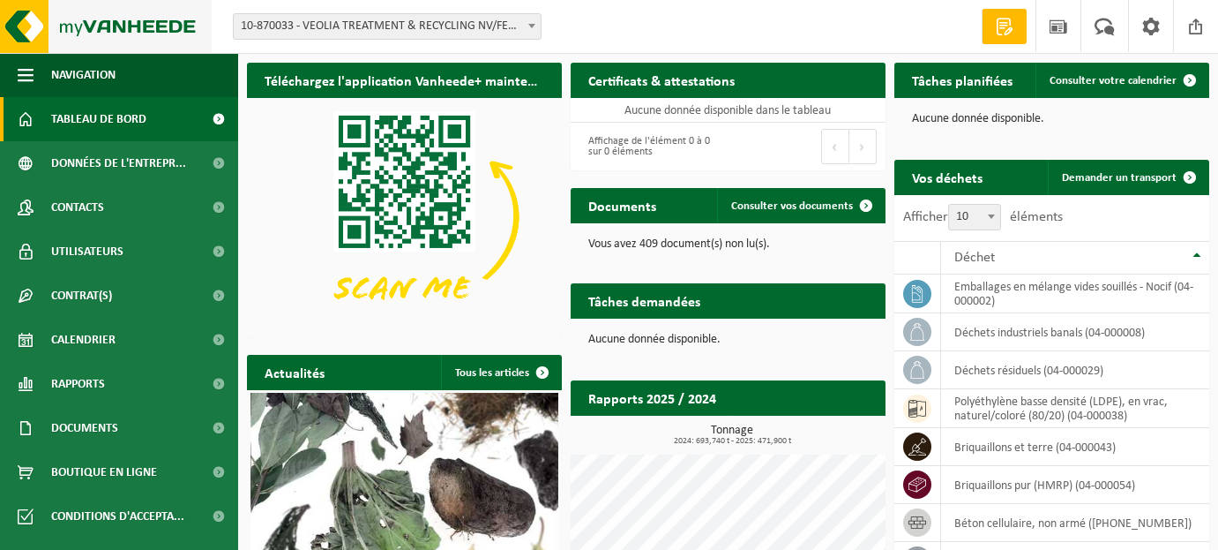
click at [102, 17] on img at bounding box center [106, 26] width 212 height 53
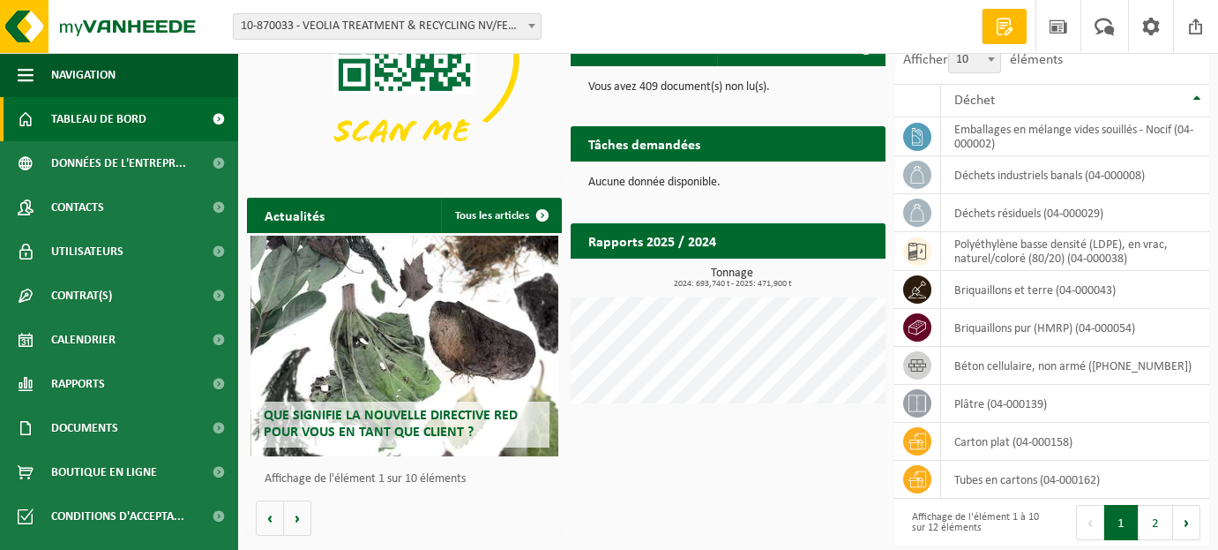
scroll to position [162, 0]
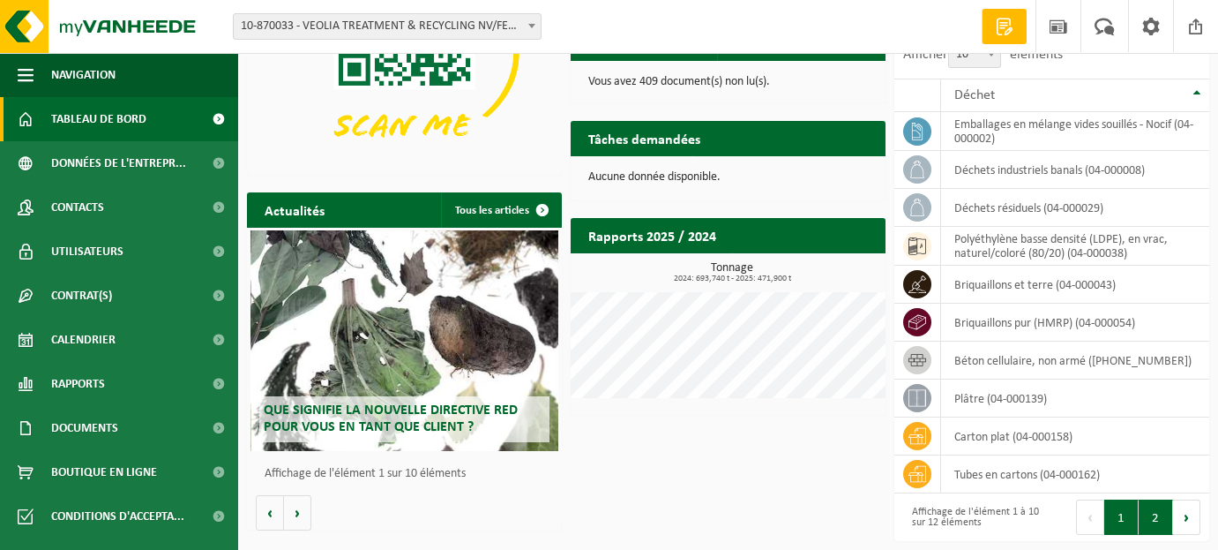
click at [1143, 527] on button "2" at bounding box center [1156, 516] width 34 height 35
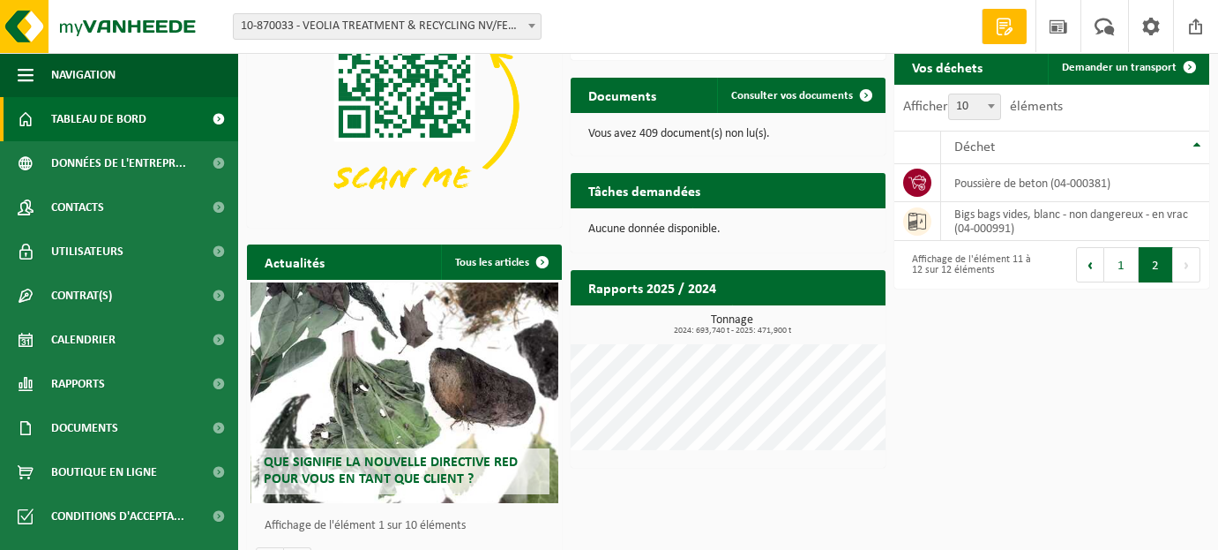
scroll to position [0, 0]
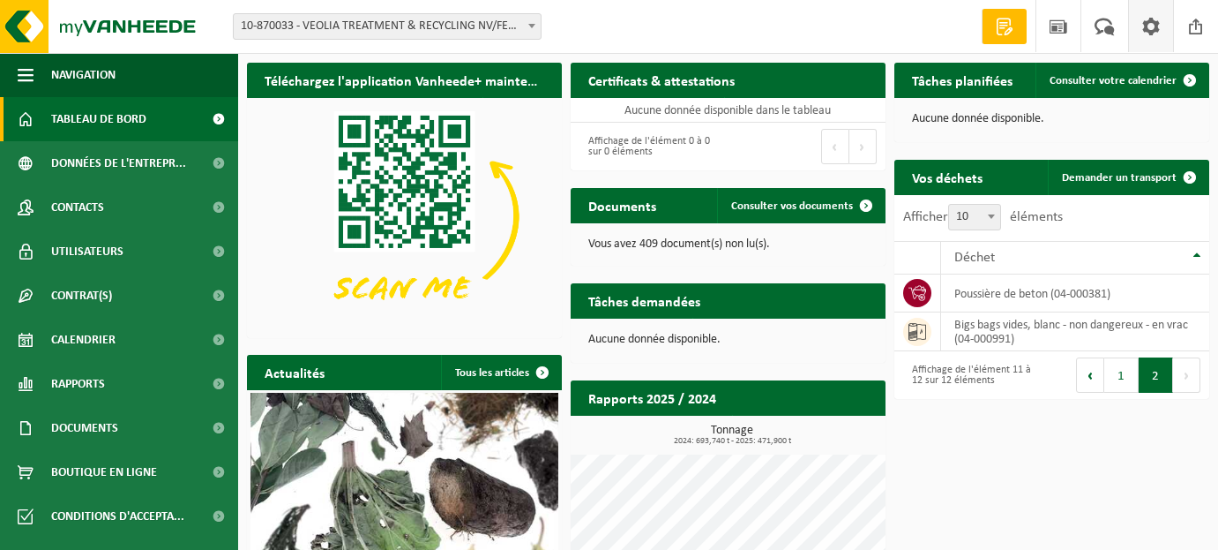
click at [1149, 26] on span at bounding box center [1151, 26] width 26 height 52
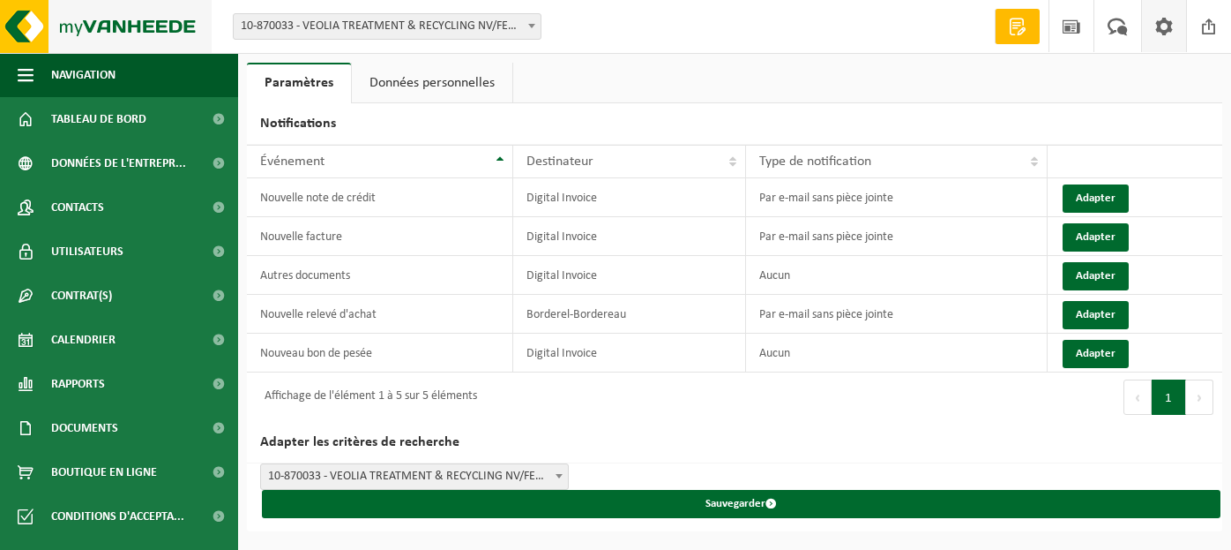
click at [147, 31] on img at bounding box center [106, 26] width 212 height 53
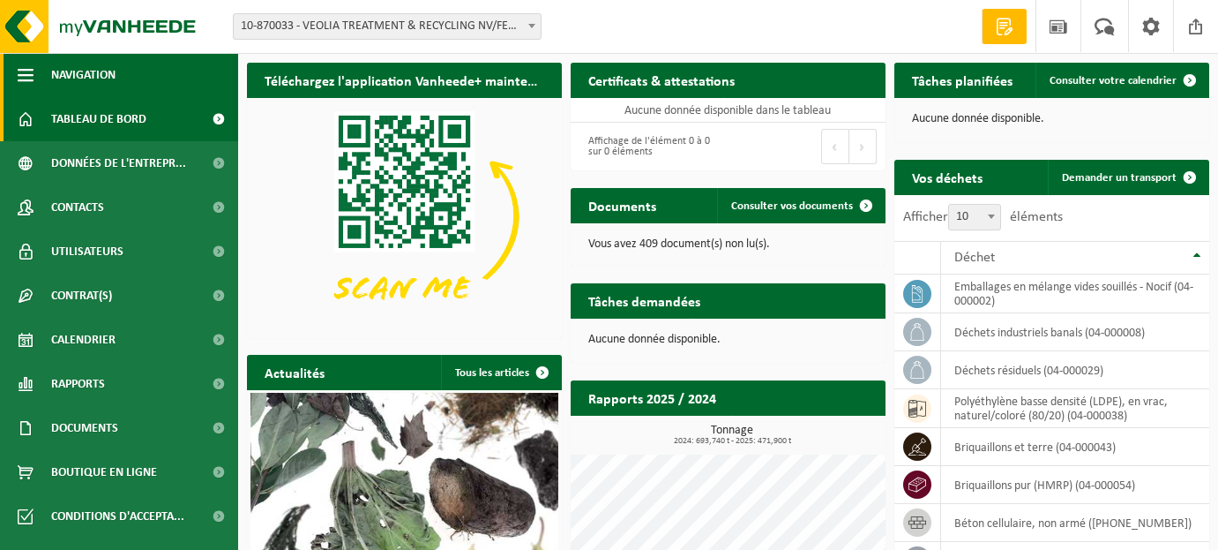
click at [22, 79] on span "button" at bounding box center [26, 75] width 16 height 44
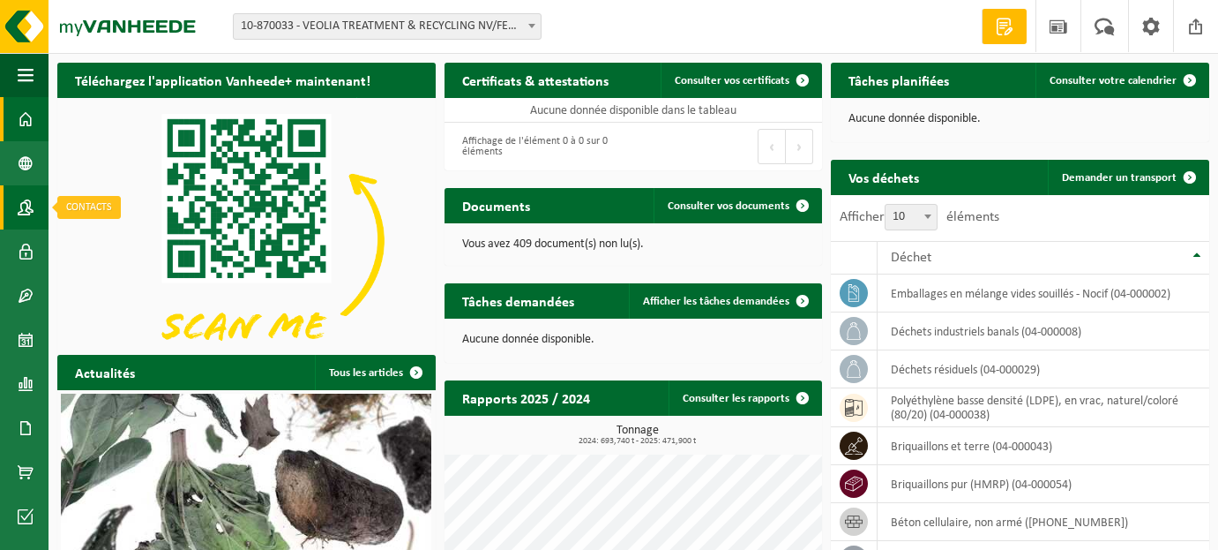
click at [22, 200] on span at bounding box center [26, 207] width 16 height 44
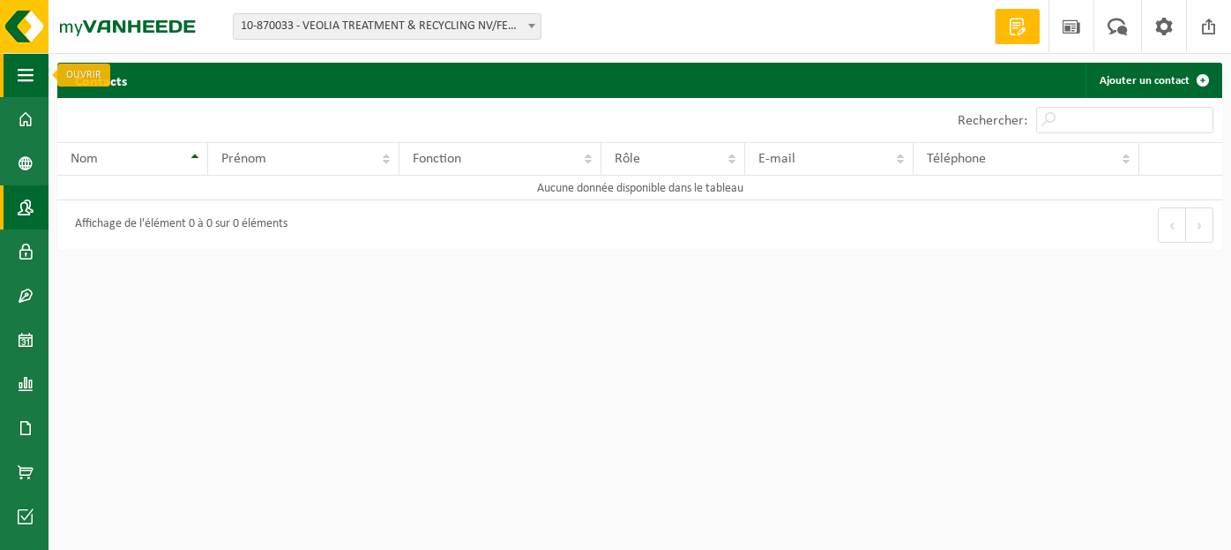
click at [33, 77] on span "button" at bounding box center [26, 75] width 16 height 44
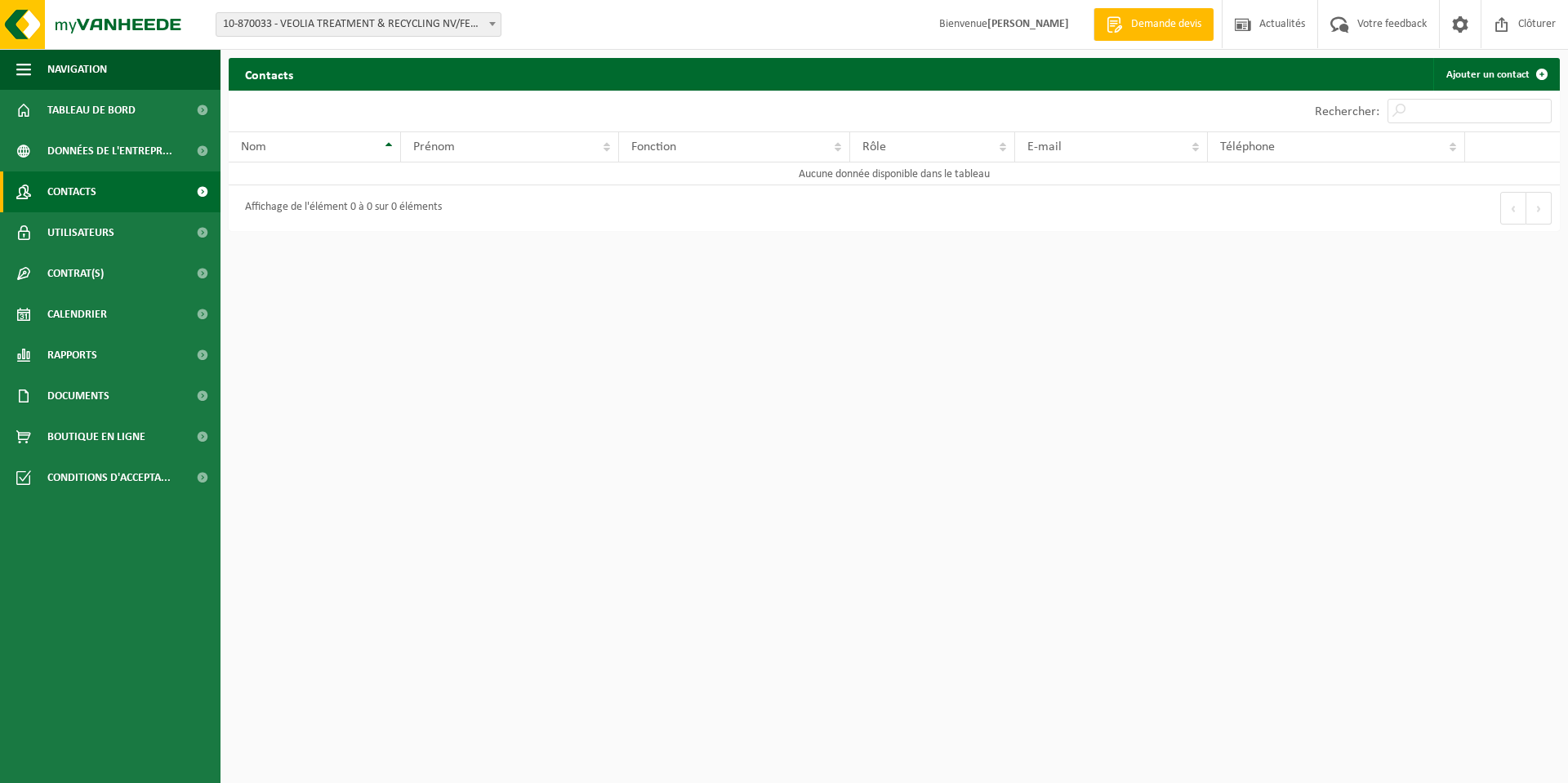
click at [501, 22] on span "10-870033 - VEOLIA TREATMENT & RECYCLING NV/FERRERO - 4460 GRÂCE-[PERSON_NAME],…" at bounding box center [358, 24] width 286 height 24
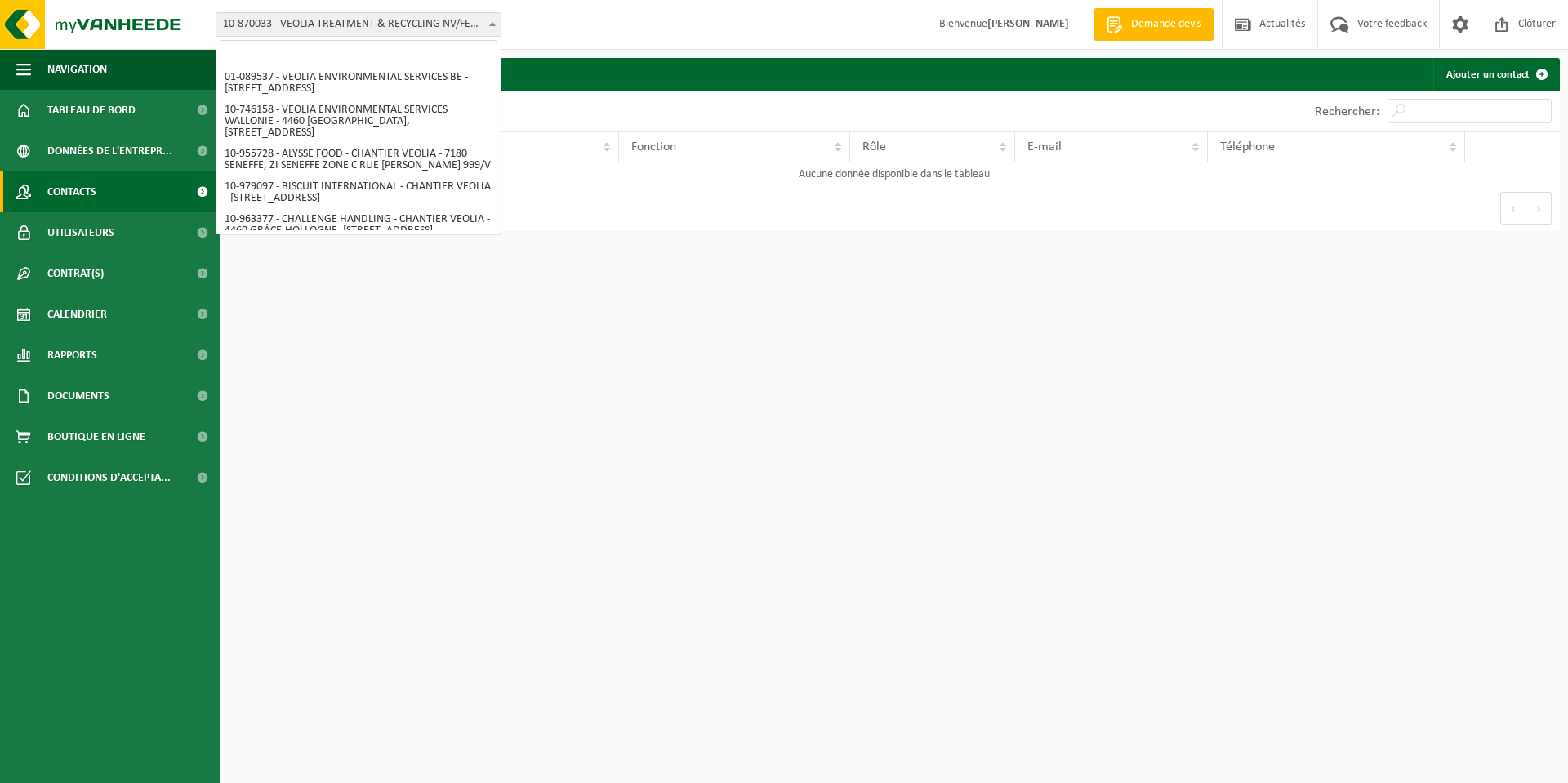
scroll to position [1476, 0]
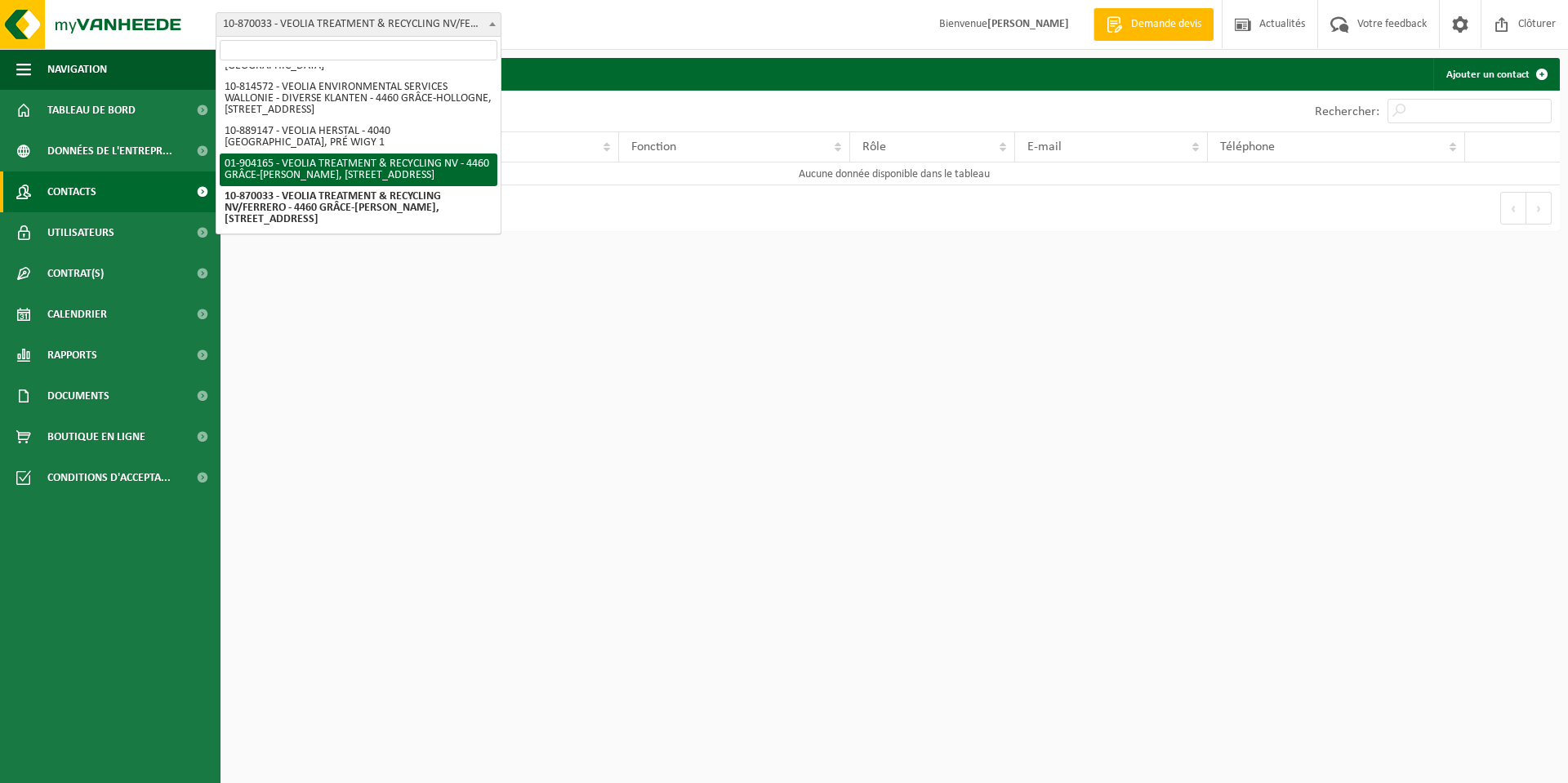
select select "1031"
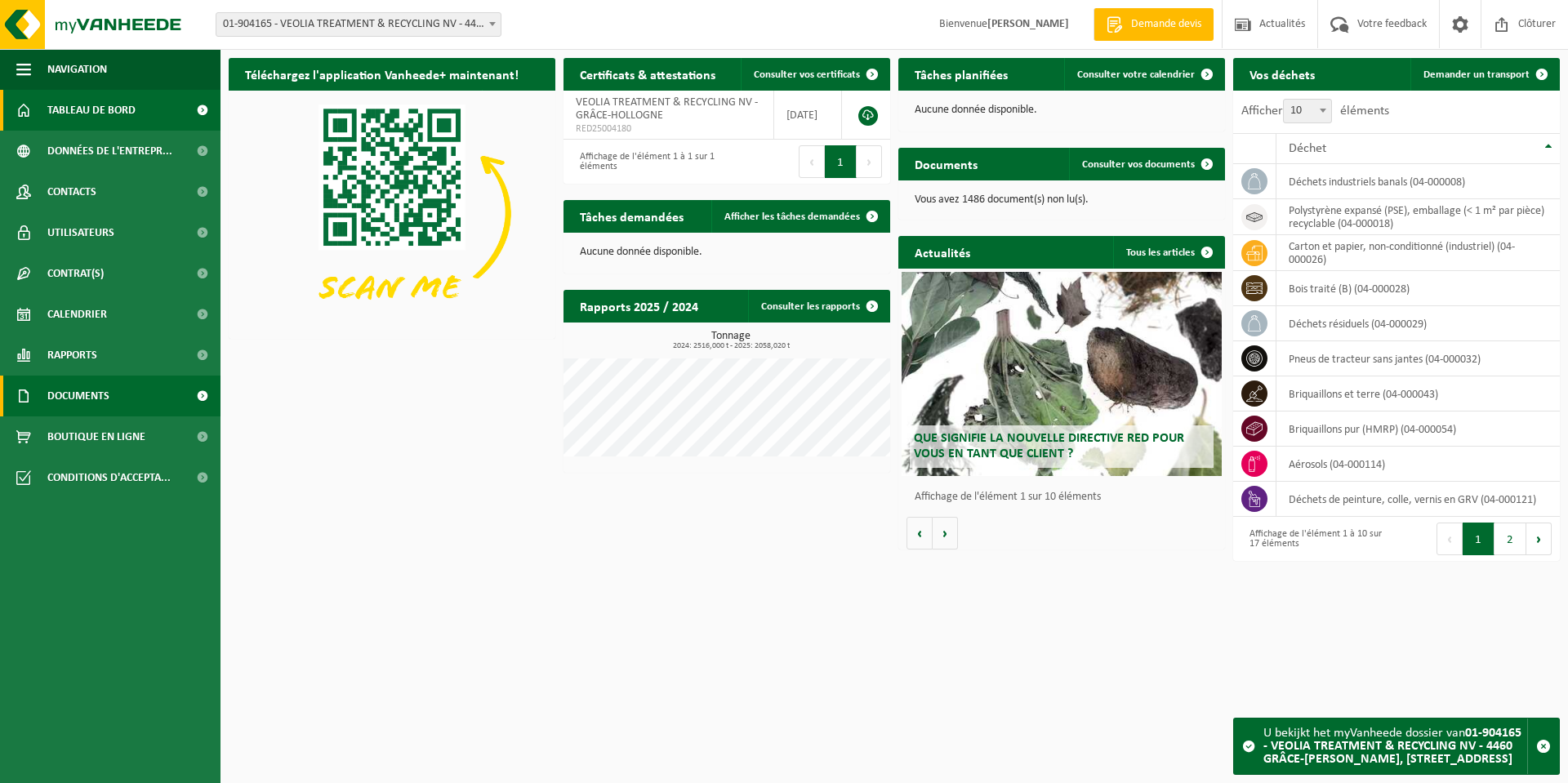
click at [95, 394] on span "Documents" at bounding box center [78, 396] width 62 height 41
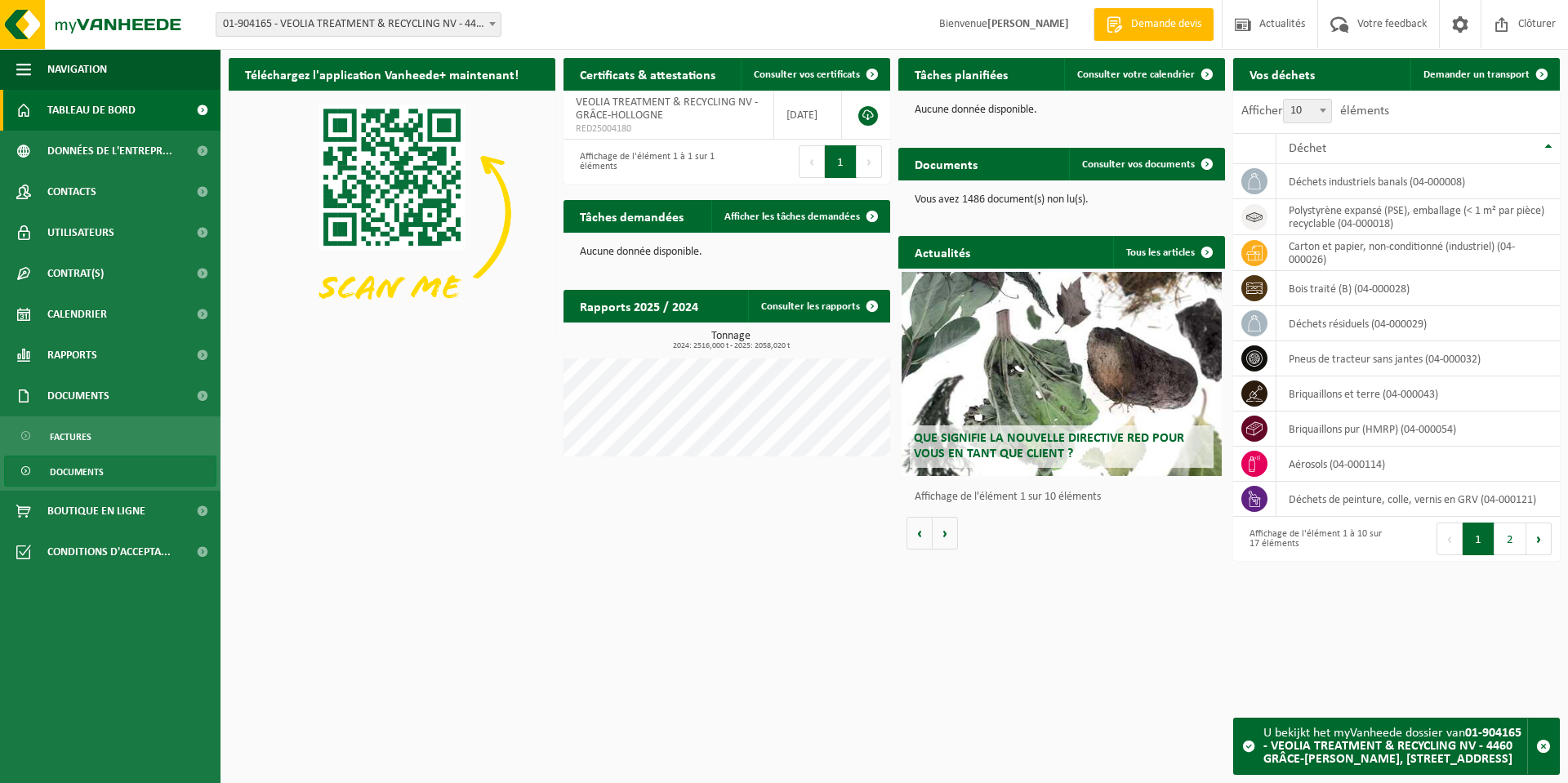
click at [76, 467] on span "Documents" at bounding box center [77, 472] width 54 height 31
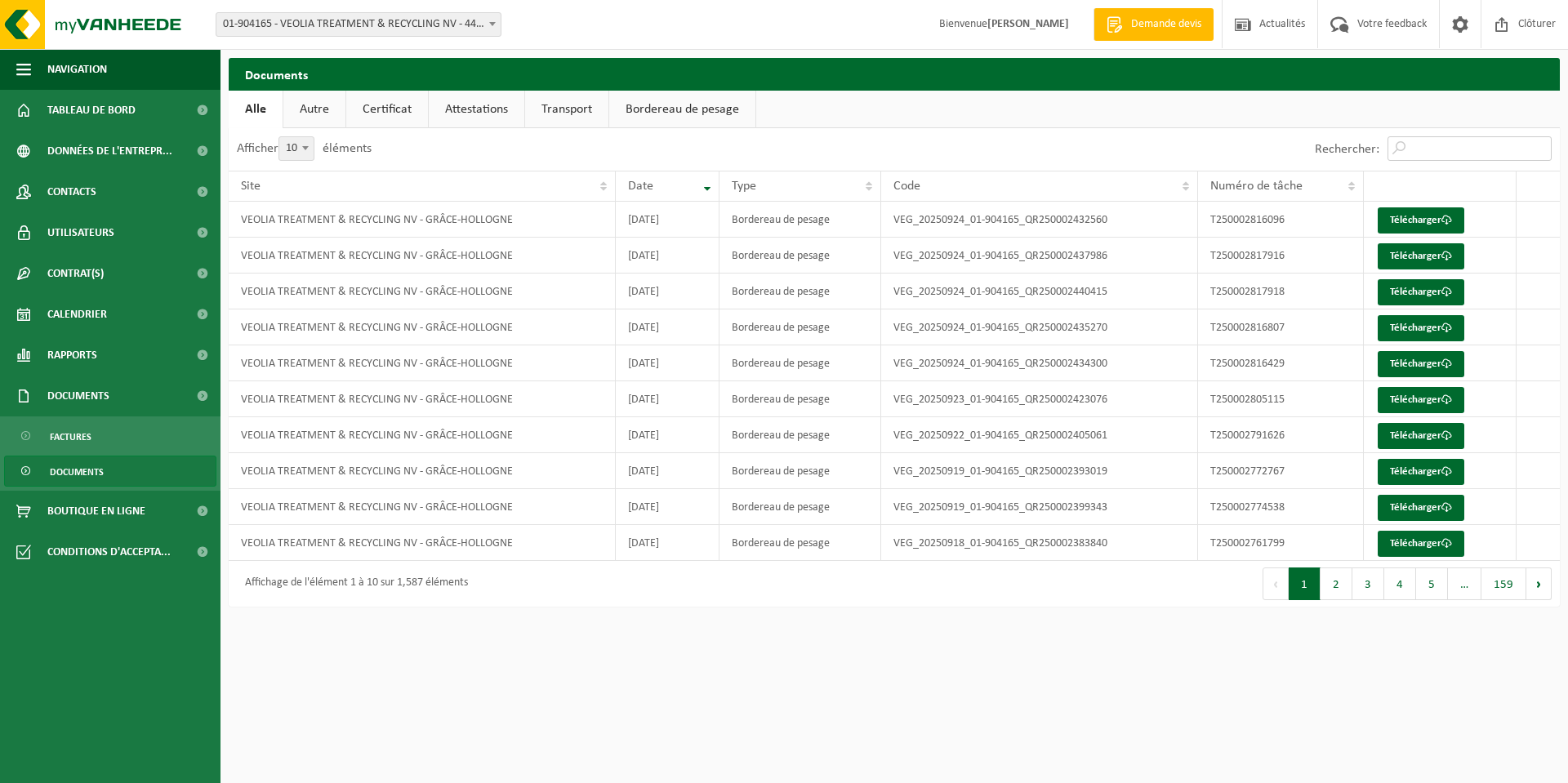
click at [1445, 144] on input "Rechercher:" at bounding box center [1469, 148] width 164 height 24
paste input "T250002022086"
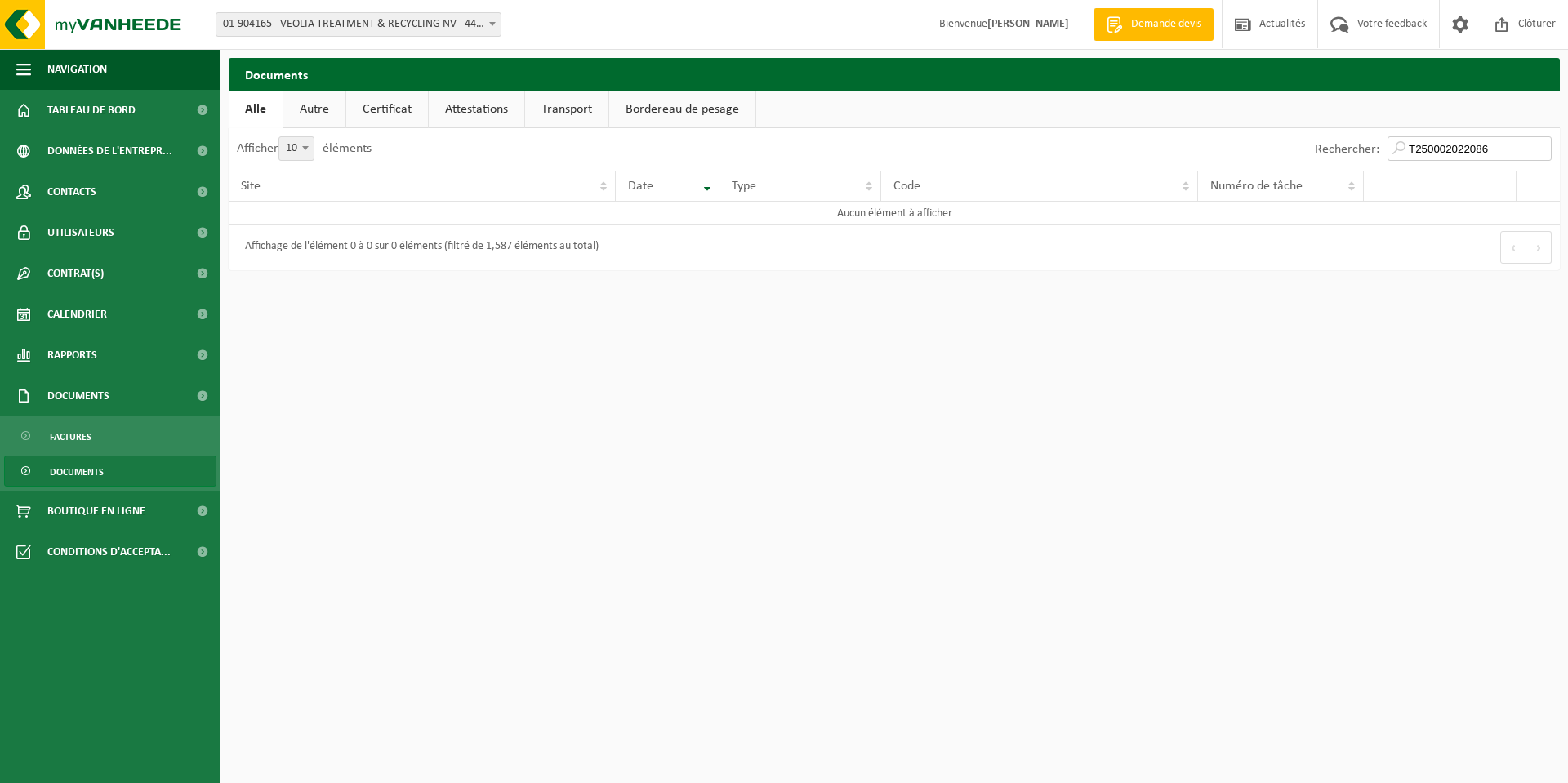
type input "T250002022086"
click at [494, 22] on b at bounding box center [492, 24] width 6 height 4
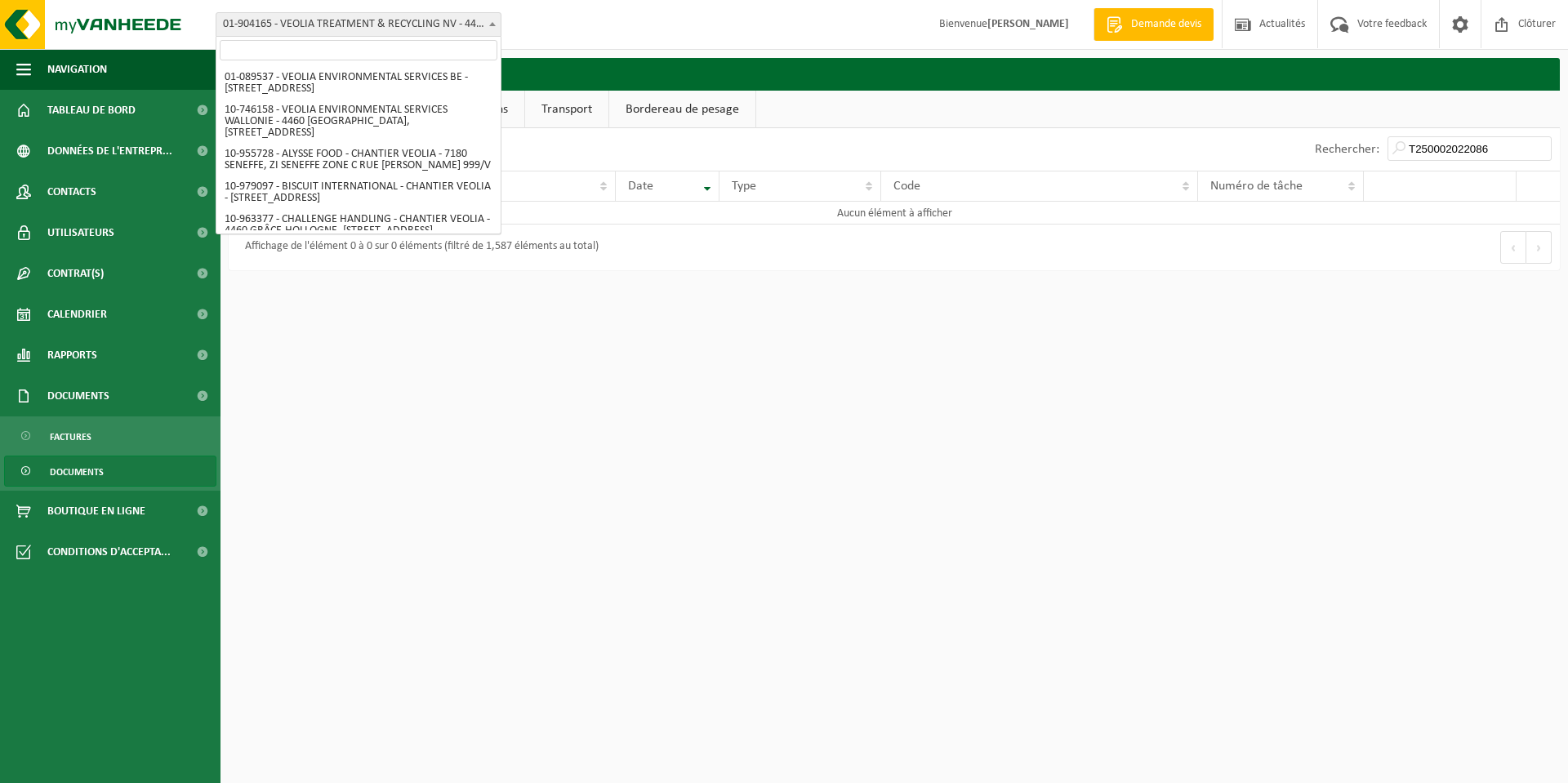
scroll to position [1476, 0]
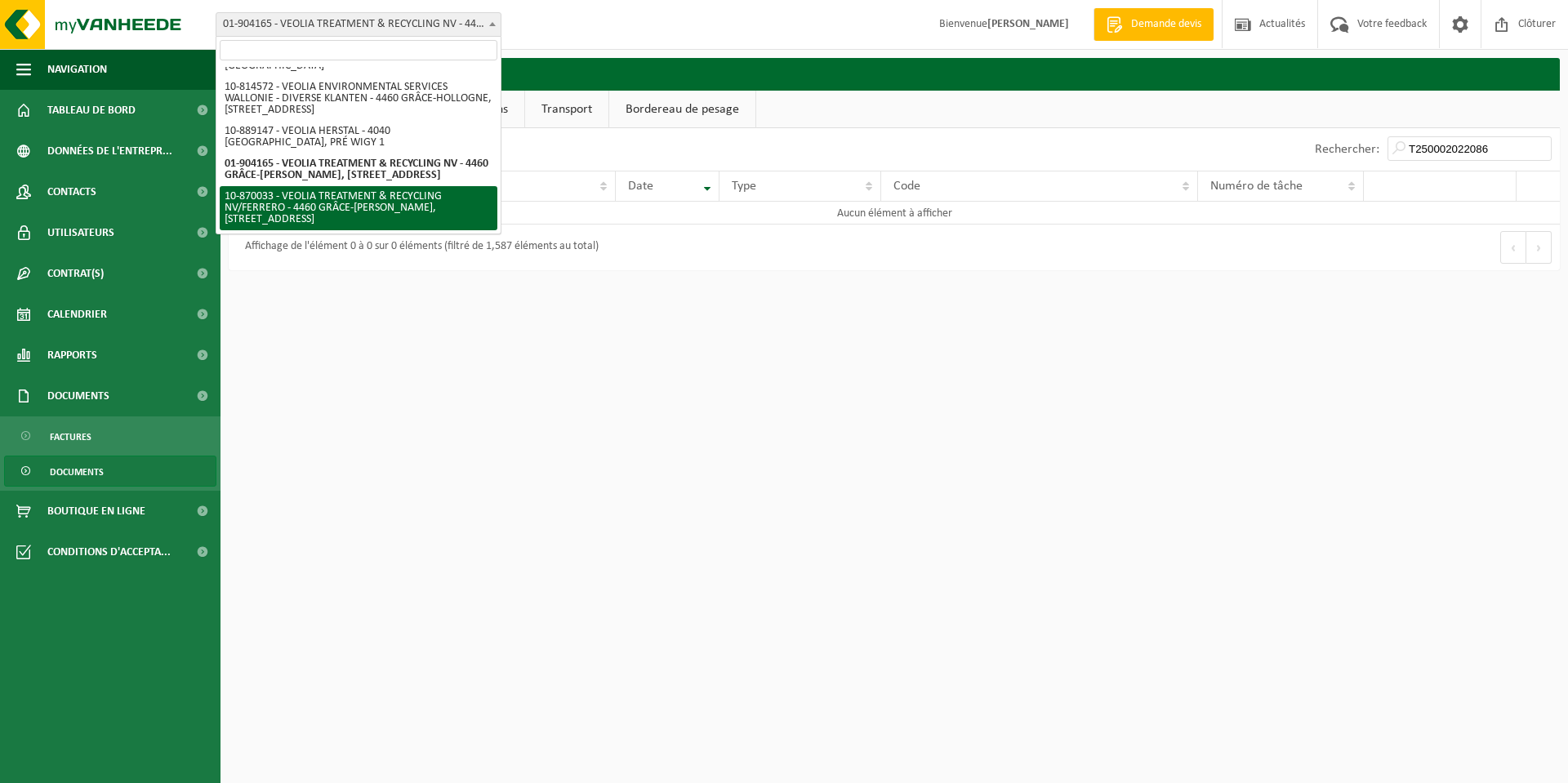
select select "104474"
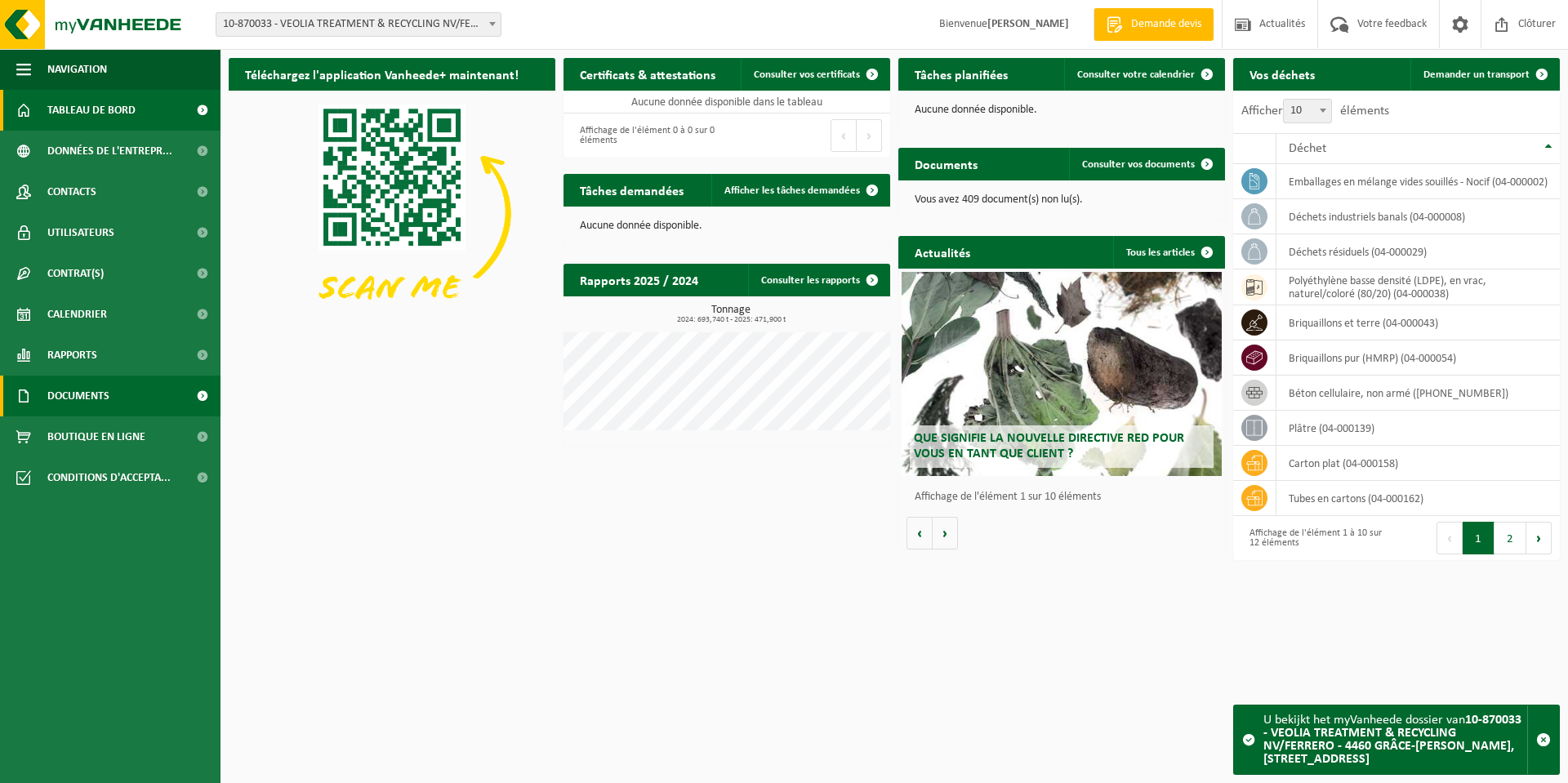
click at [82, 403] on span "Documents" at bounding box center [78, 396] width 62 height 41
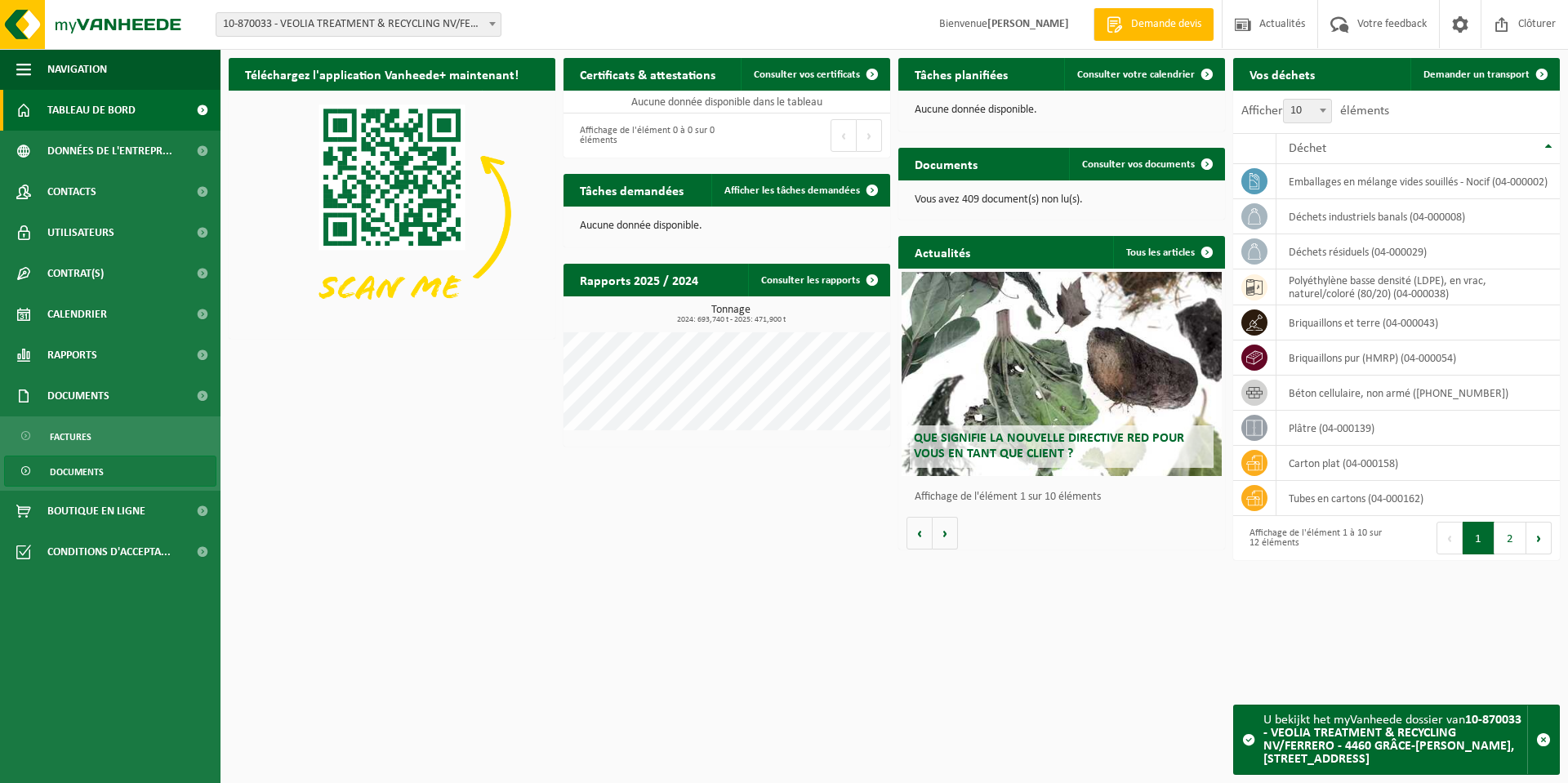
click at [68, 467] on span "Documents" at bounding box center [77, 472] width 54 height 31
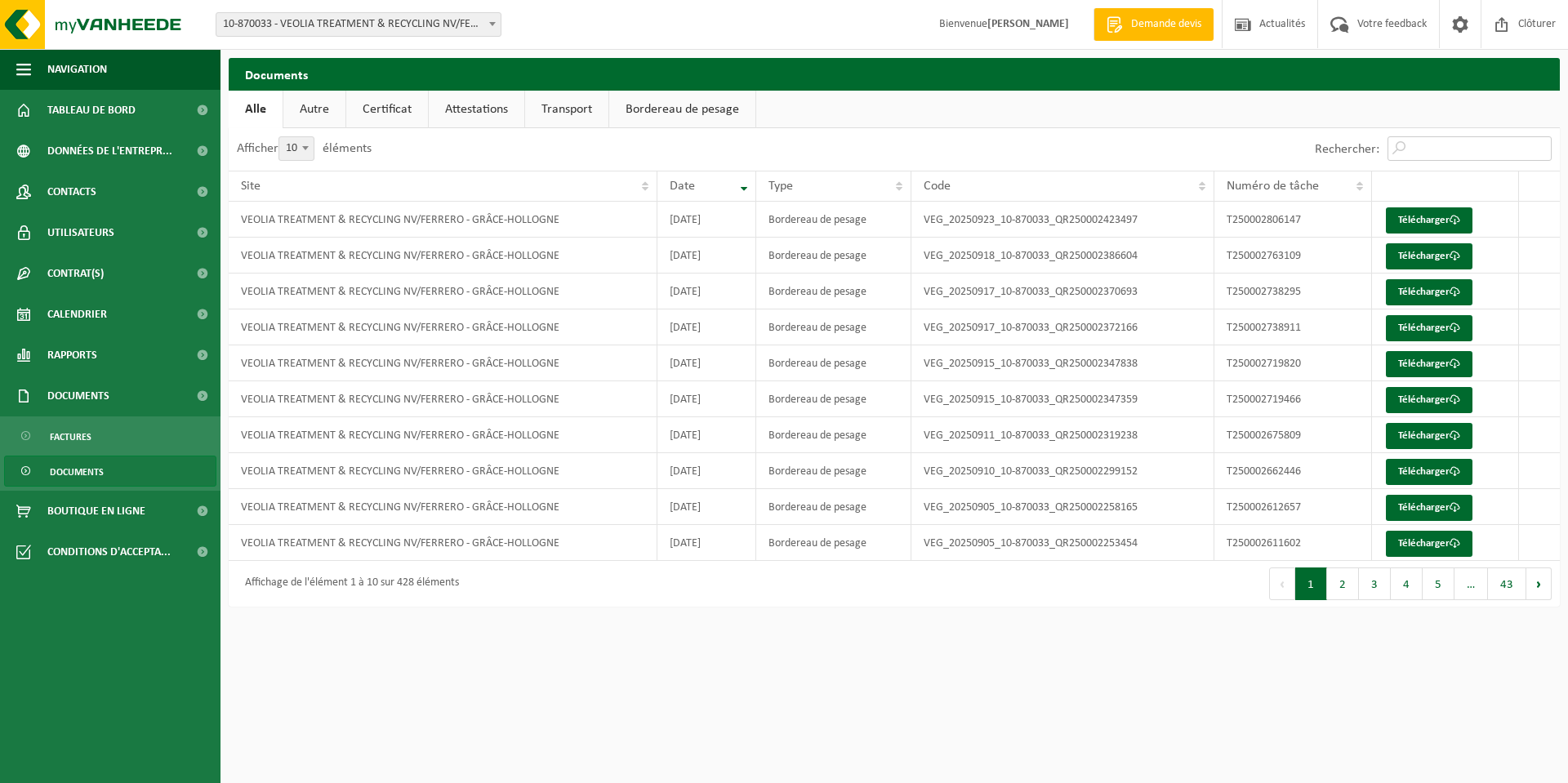
click at [1505, 148] on input "Rechercher:" at bounding box center [1469, 148] width 164 height 24
paste input "T250002022086"
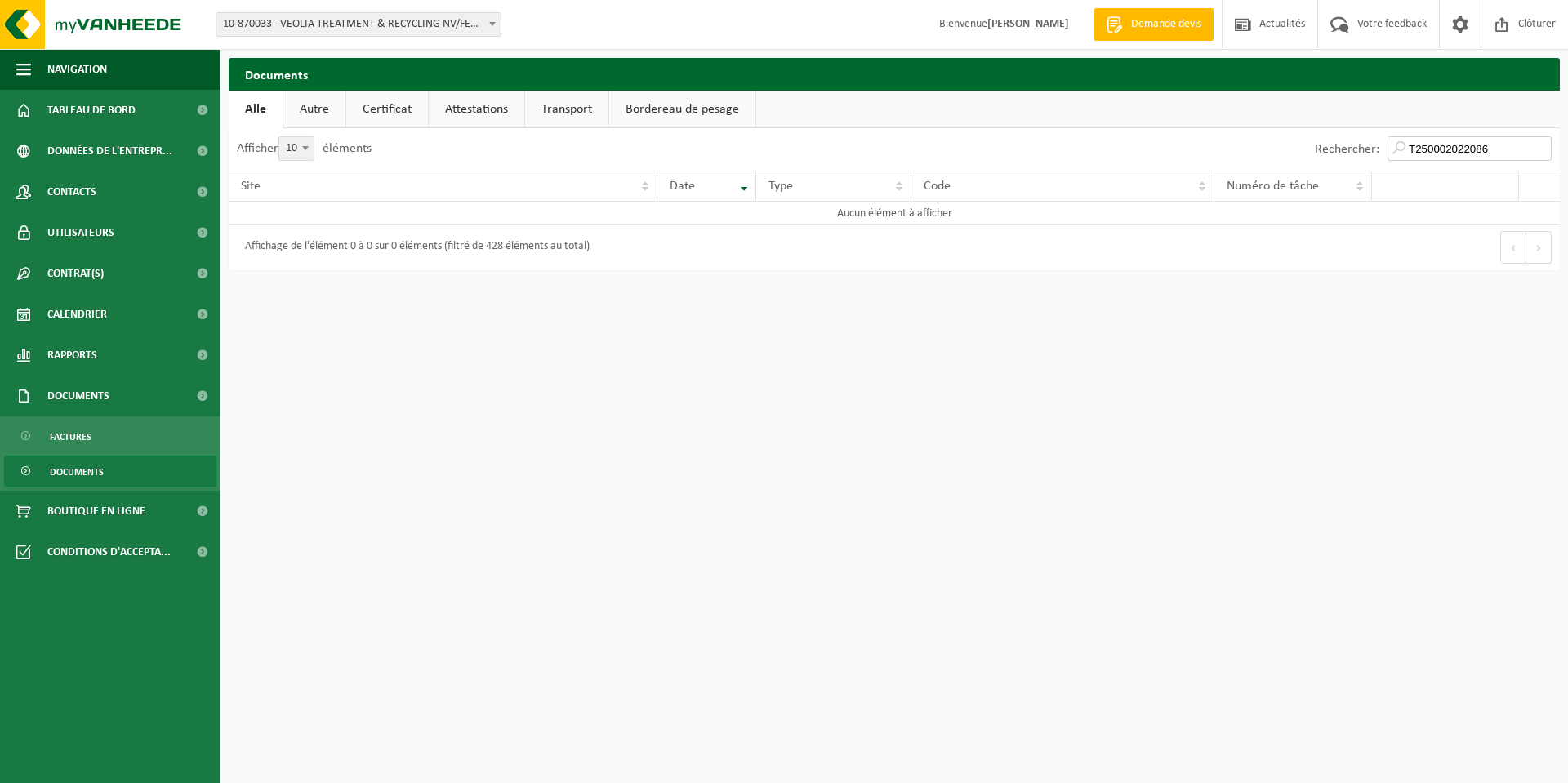
type input "T250002022086"
click at [485, 24] on span at bounding box center [492, 23] width 17 height 21
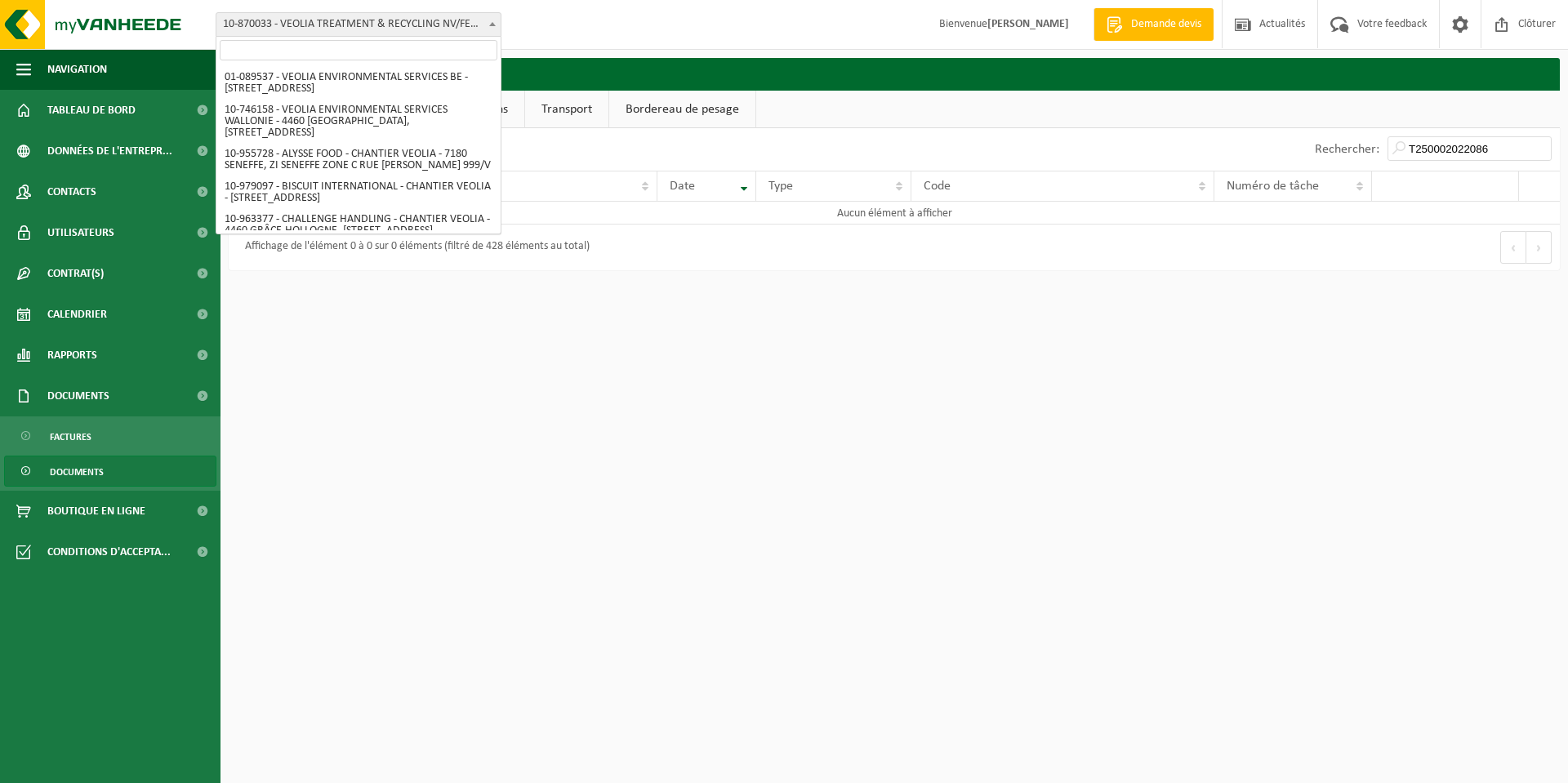
scroll to position [1476, 0]
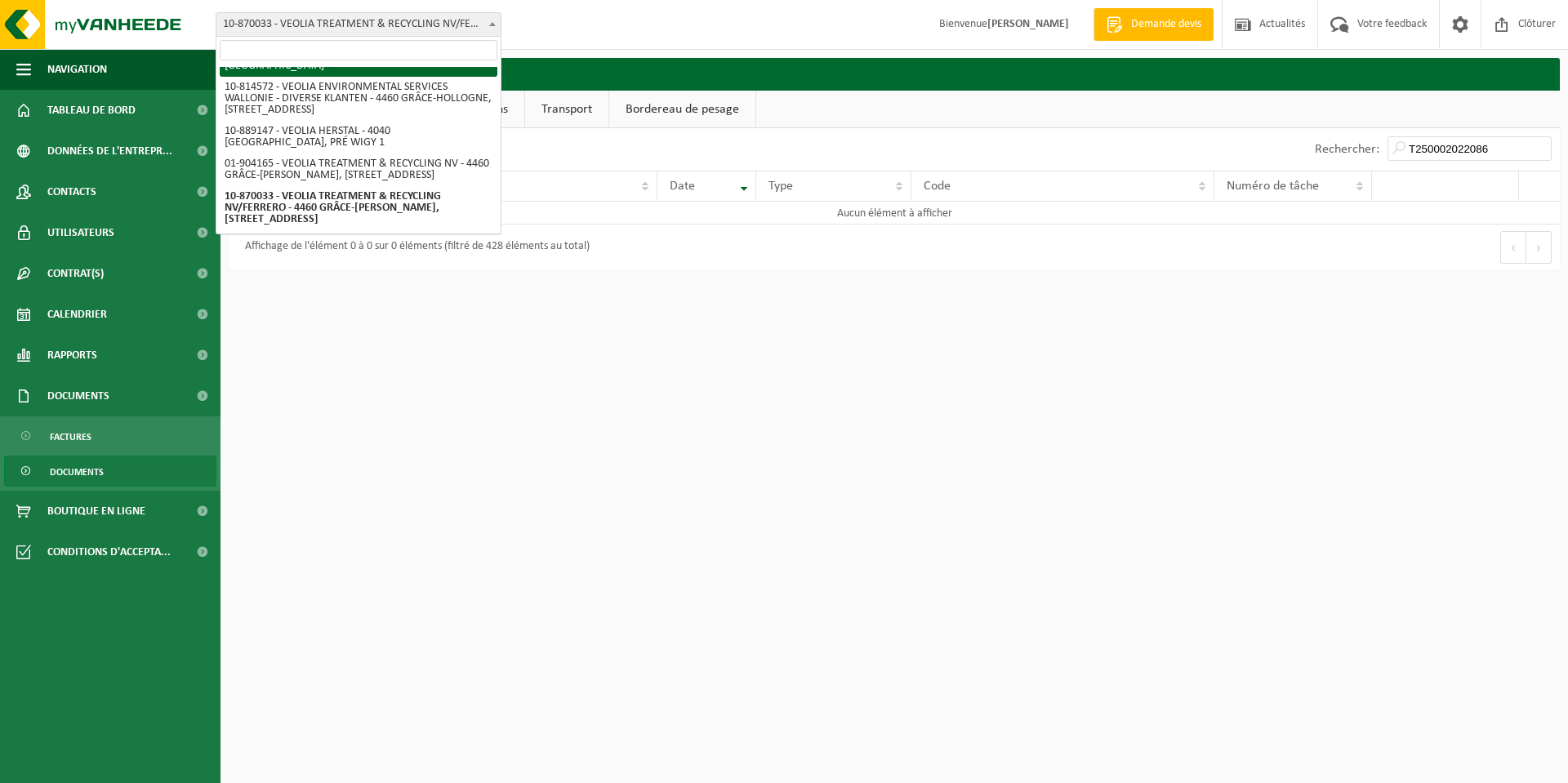
click at [289, 46] on input "search" at bounding box center [358, 50] width 278 height 20
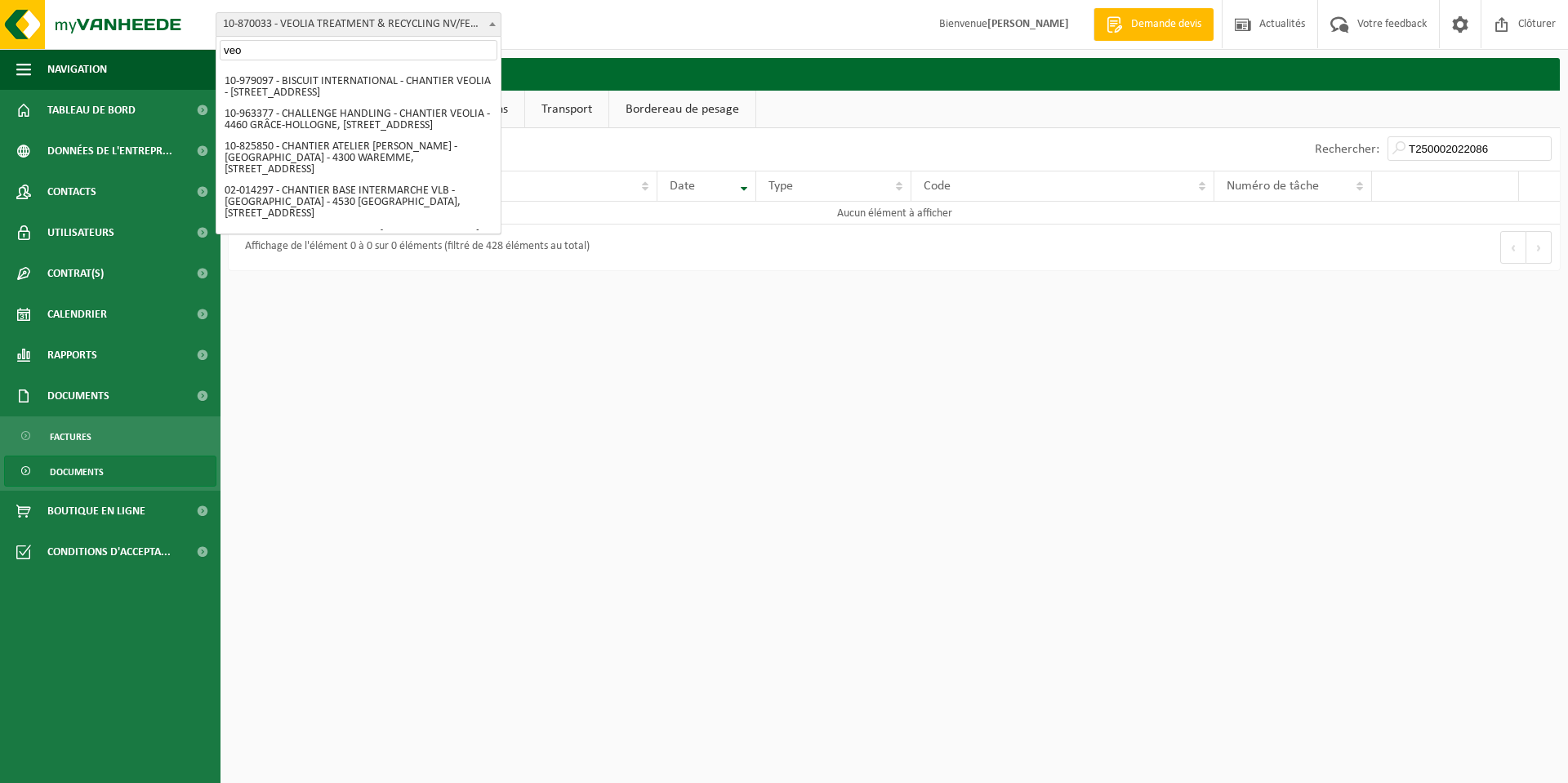
scroll to position [0, 0]
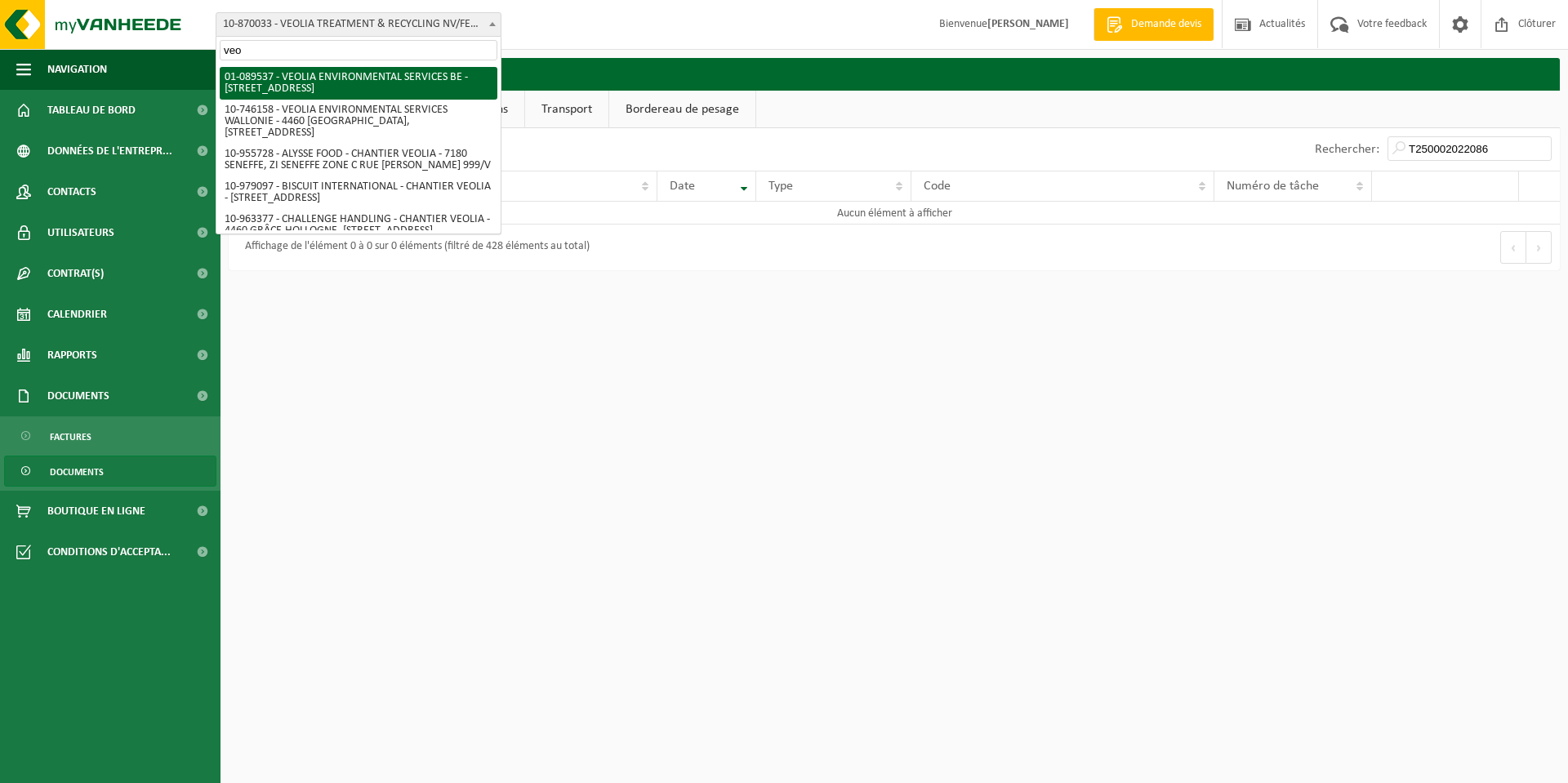
type input "veo"
select select "732"
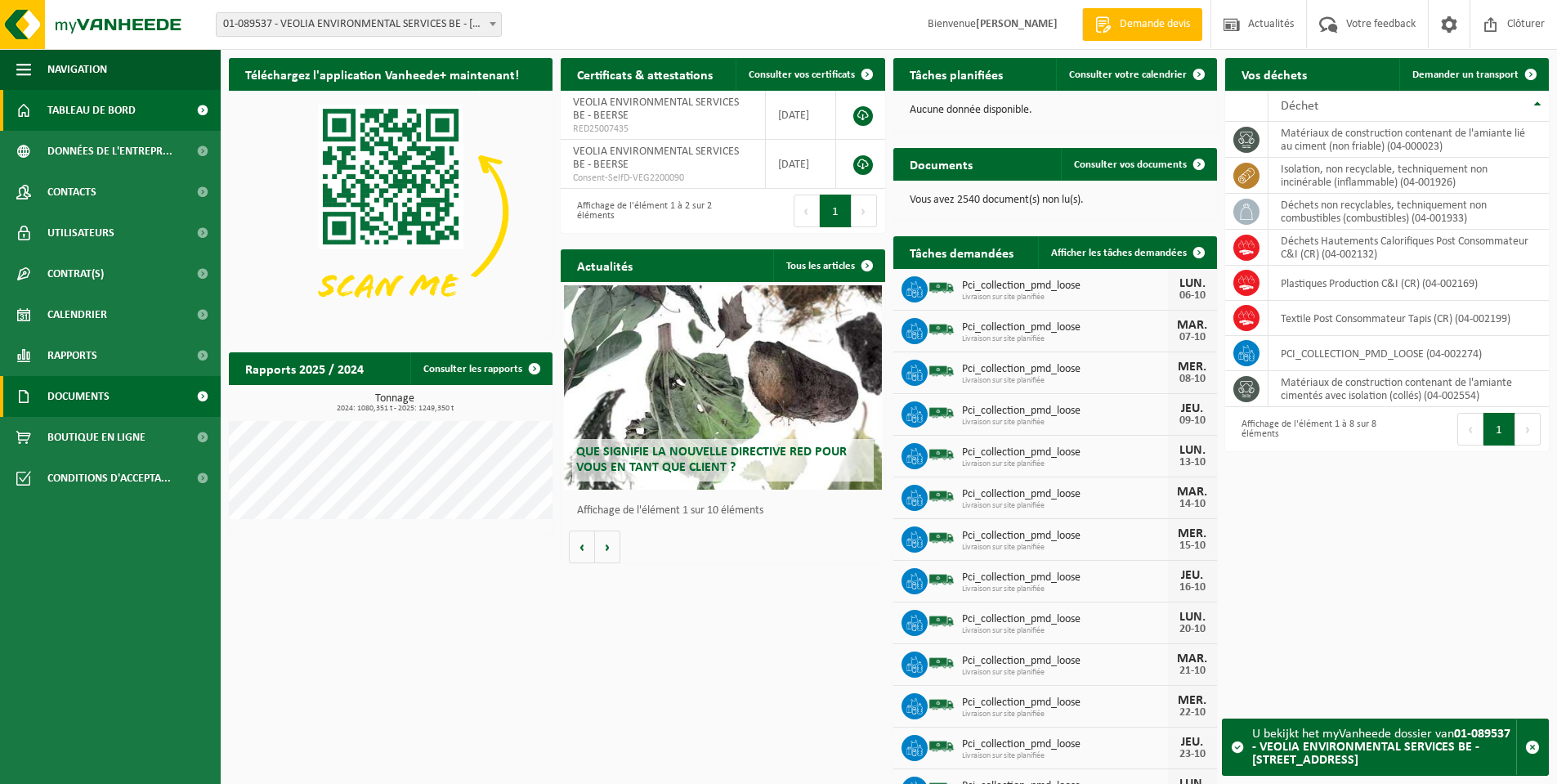
click at [104, 383] on span "Documents" at bounding box center [78, 397] width 62 height 41
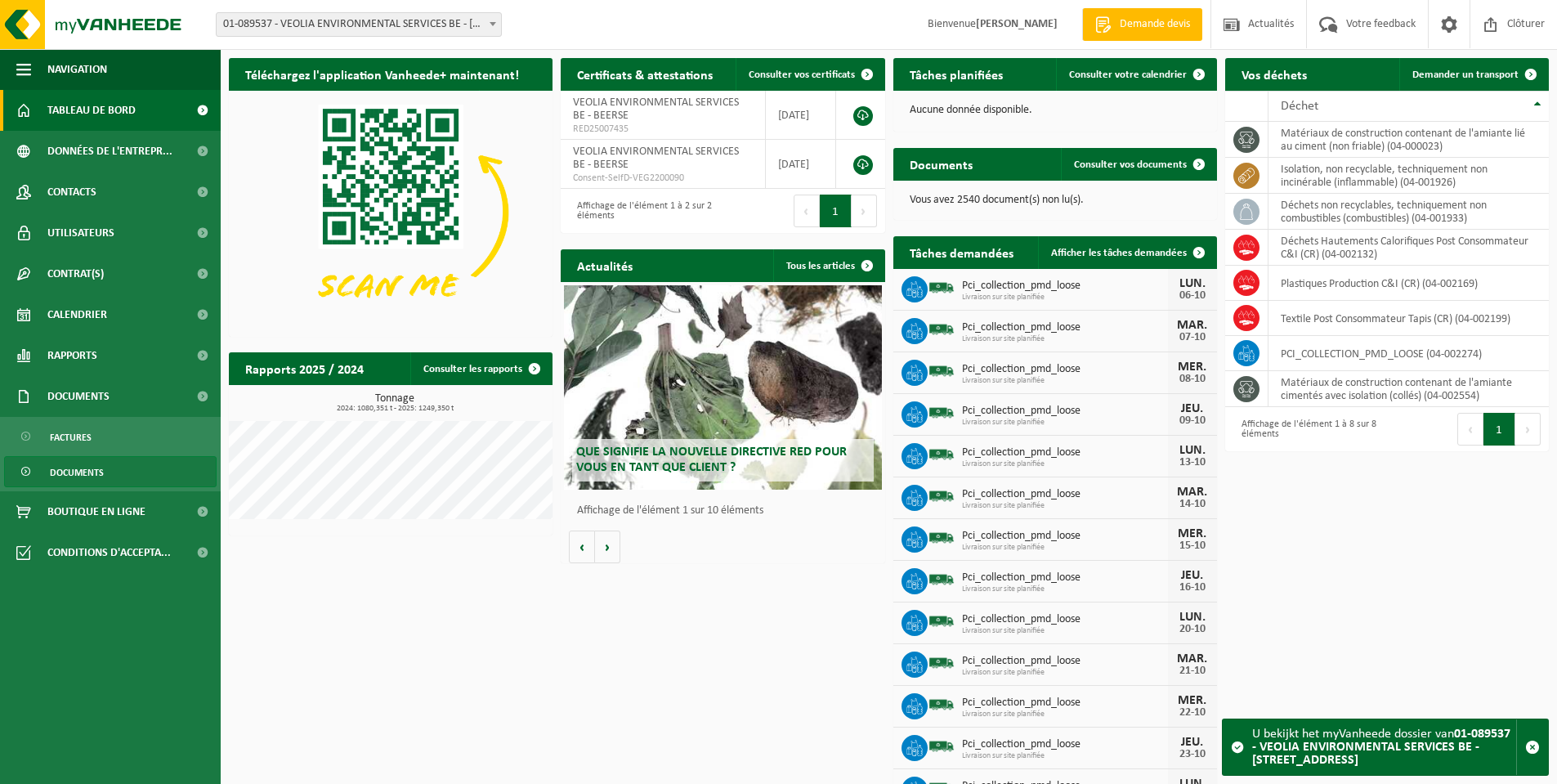
click at [100, 482] on span "Documents" at bounding box center [77, 473] width 54 height 32
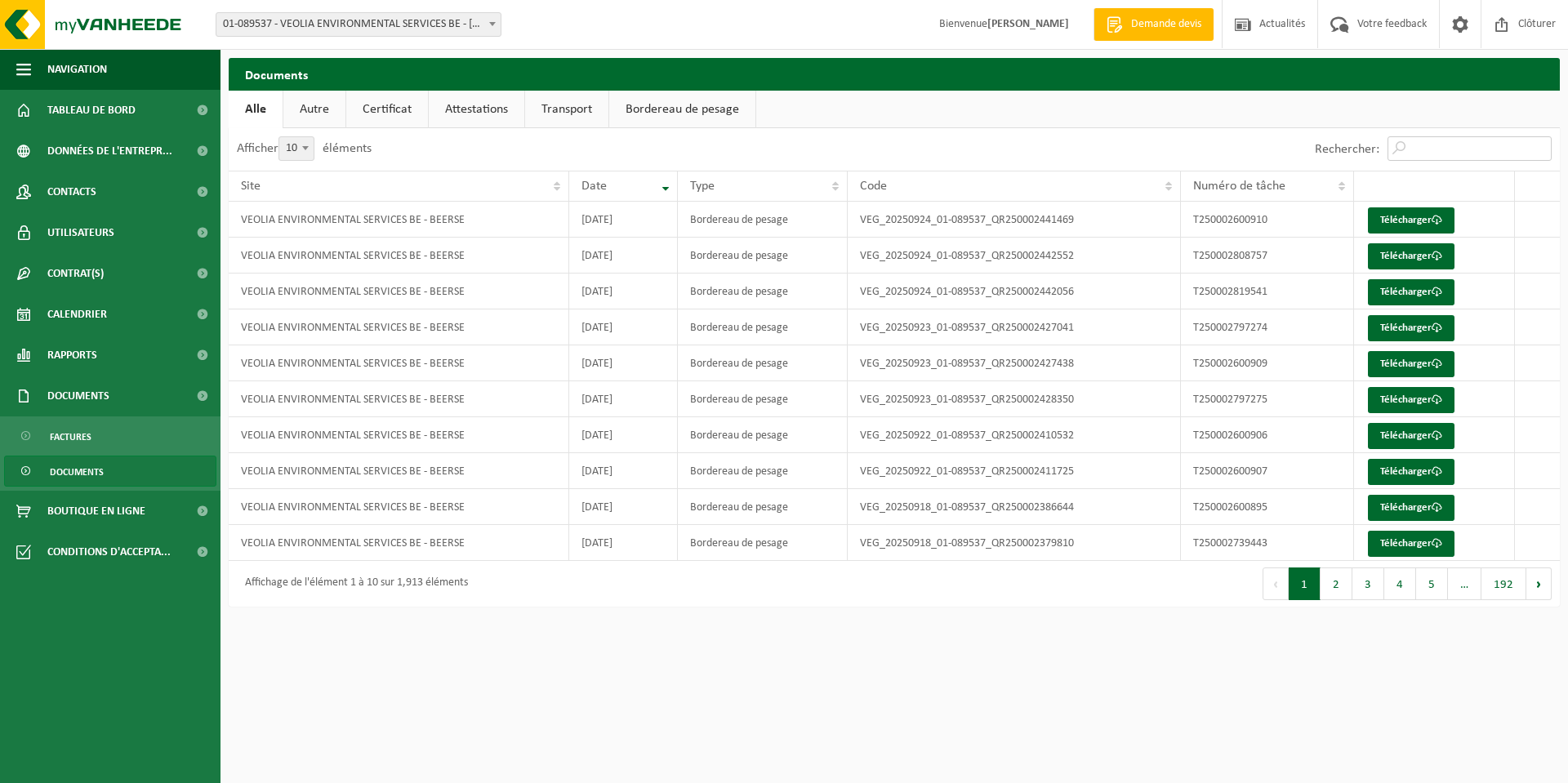
click at [1441, 144] on input "Rechercher:" at bounding box center [1469, 148] width 164 height 24
paste input "T250002022086"
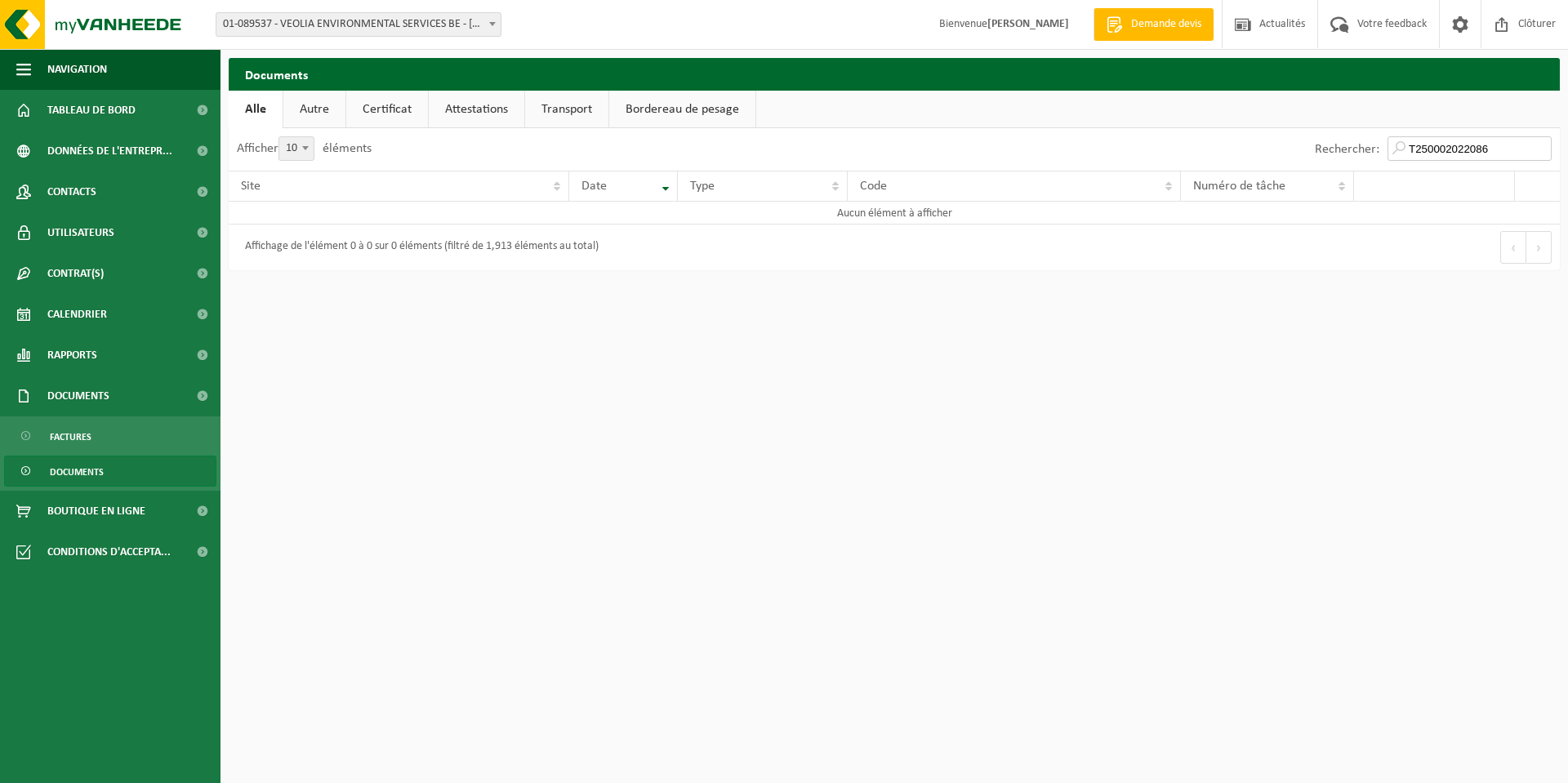
type input "T250002022086"
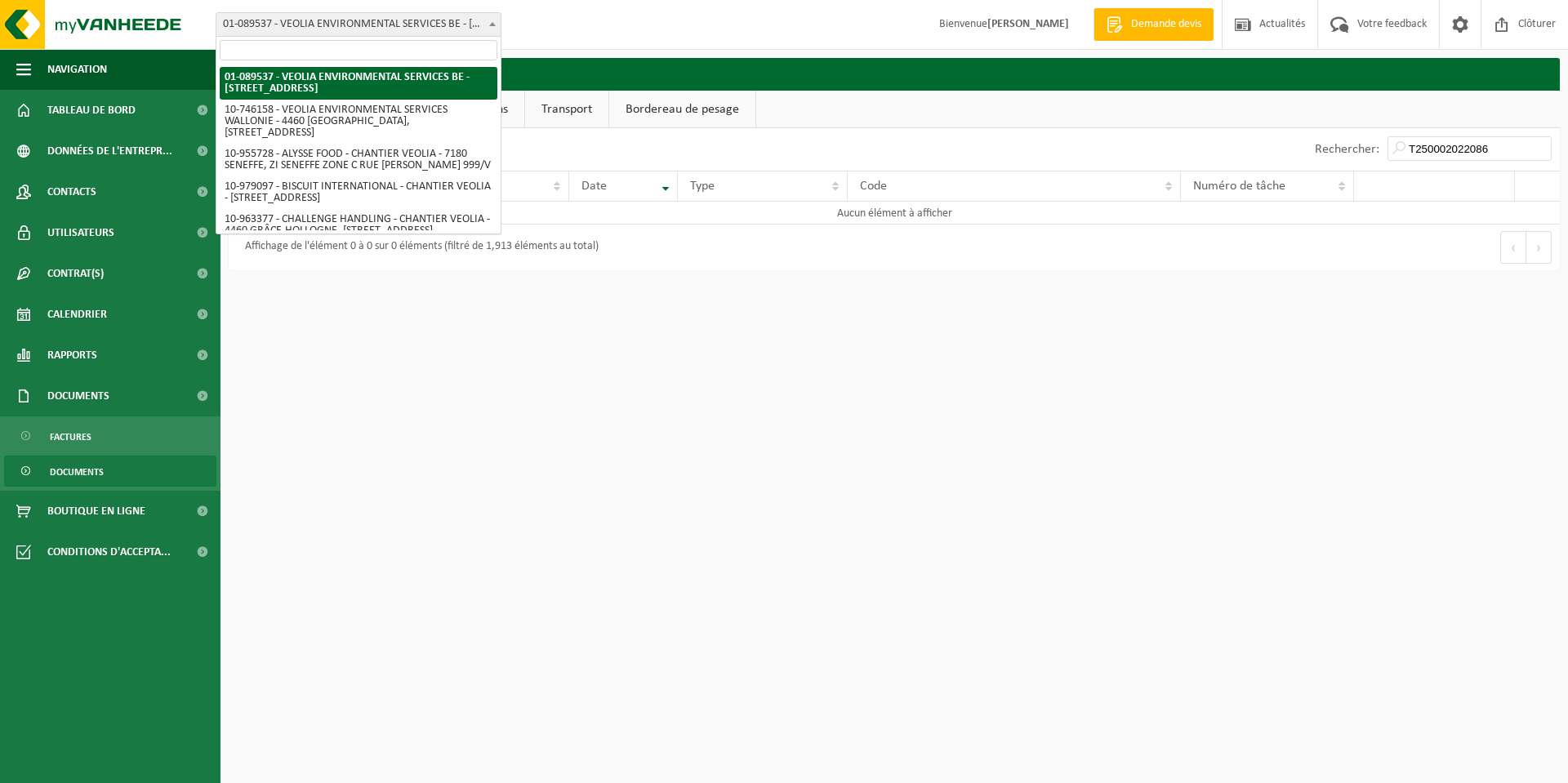
click at [496, 24] on span at bounding box center [492, 23] width 17 height 21
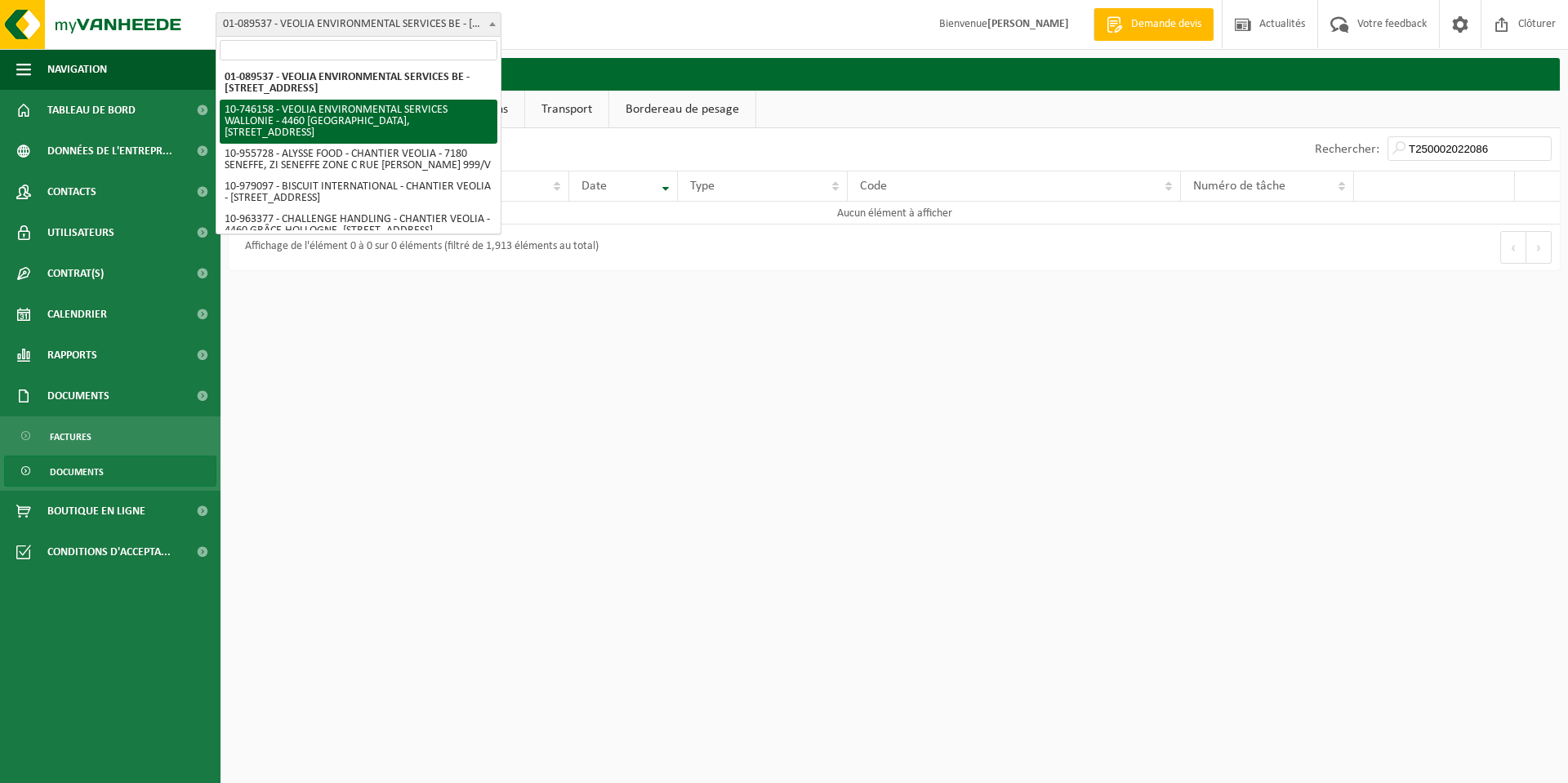
select select "10101"
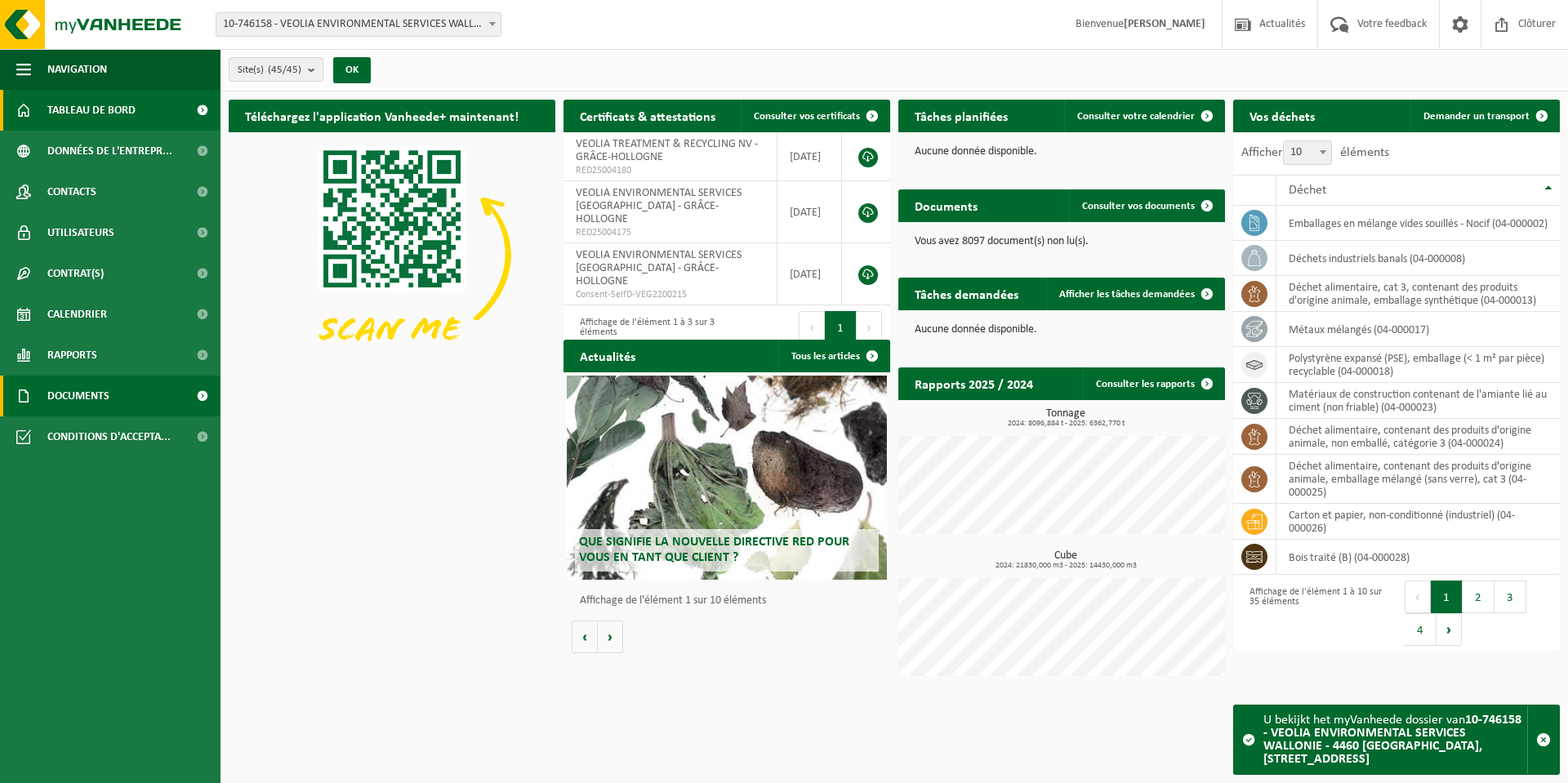
click at [104, 385] on span "Documents" at bounding box center [78, 396] width 62 height 41
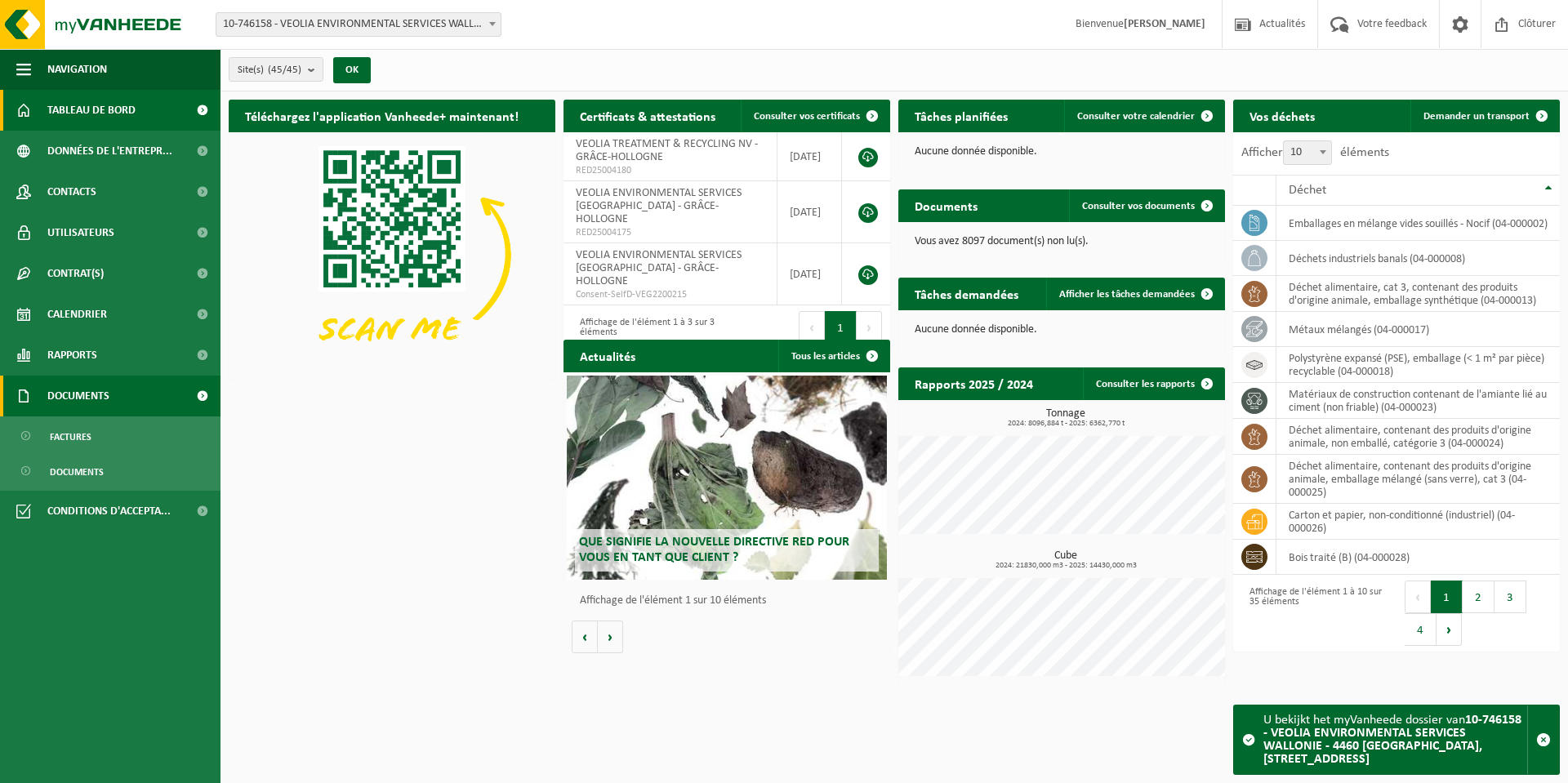
click at [105, 391] on span "Documents" at bounding box center [78, 396] width 62 height 41
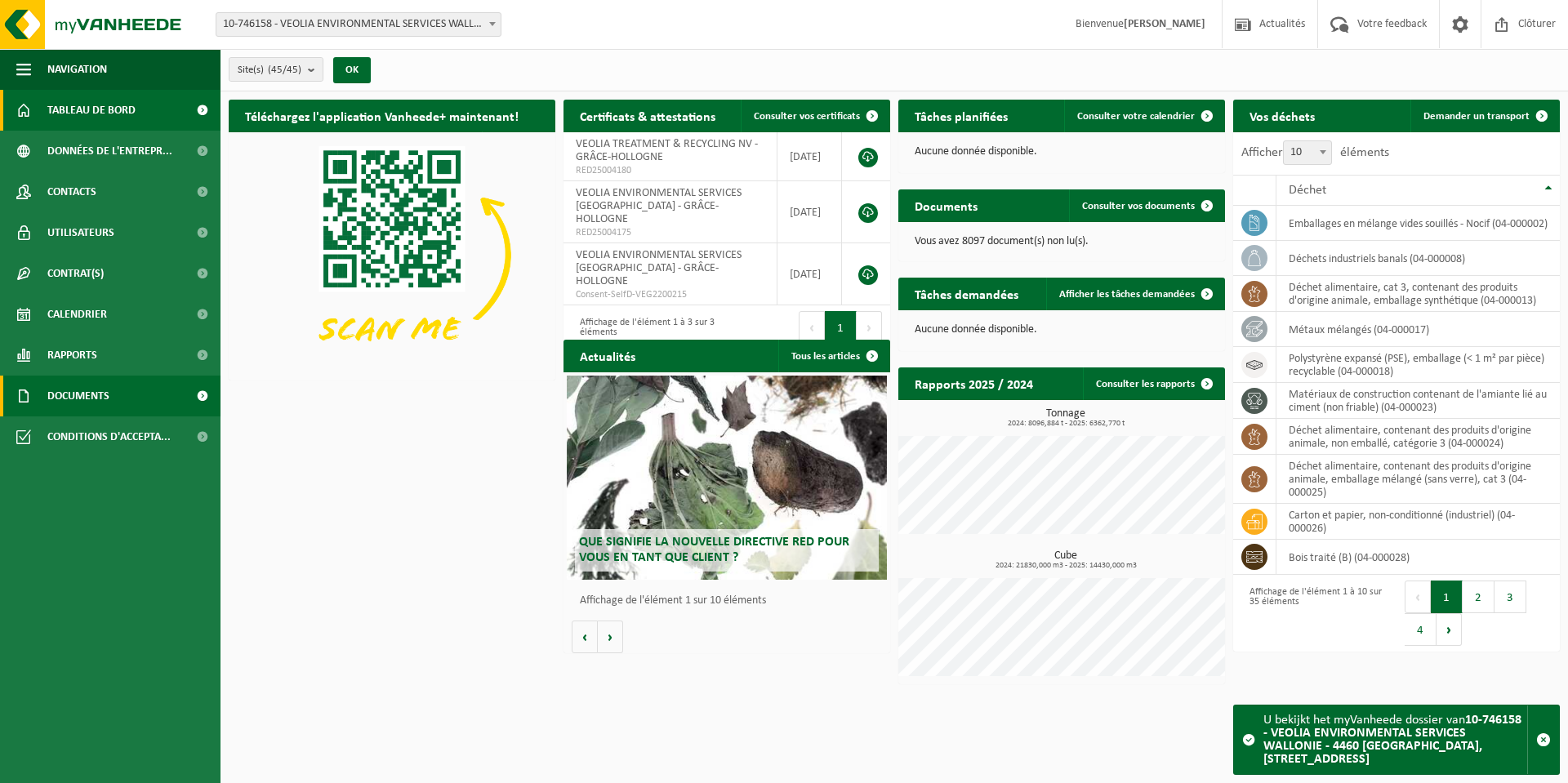
click at [99, 396] on span "Documents" at bounding box center [78, 396] width 62 height 41
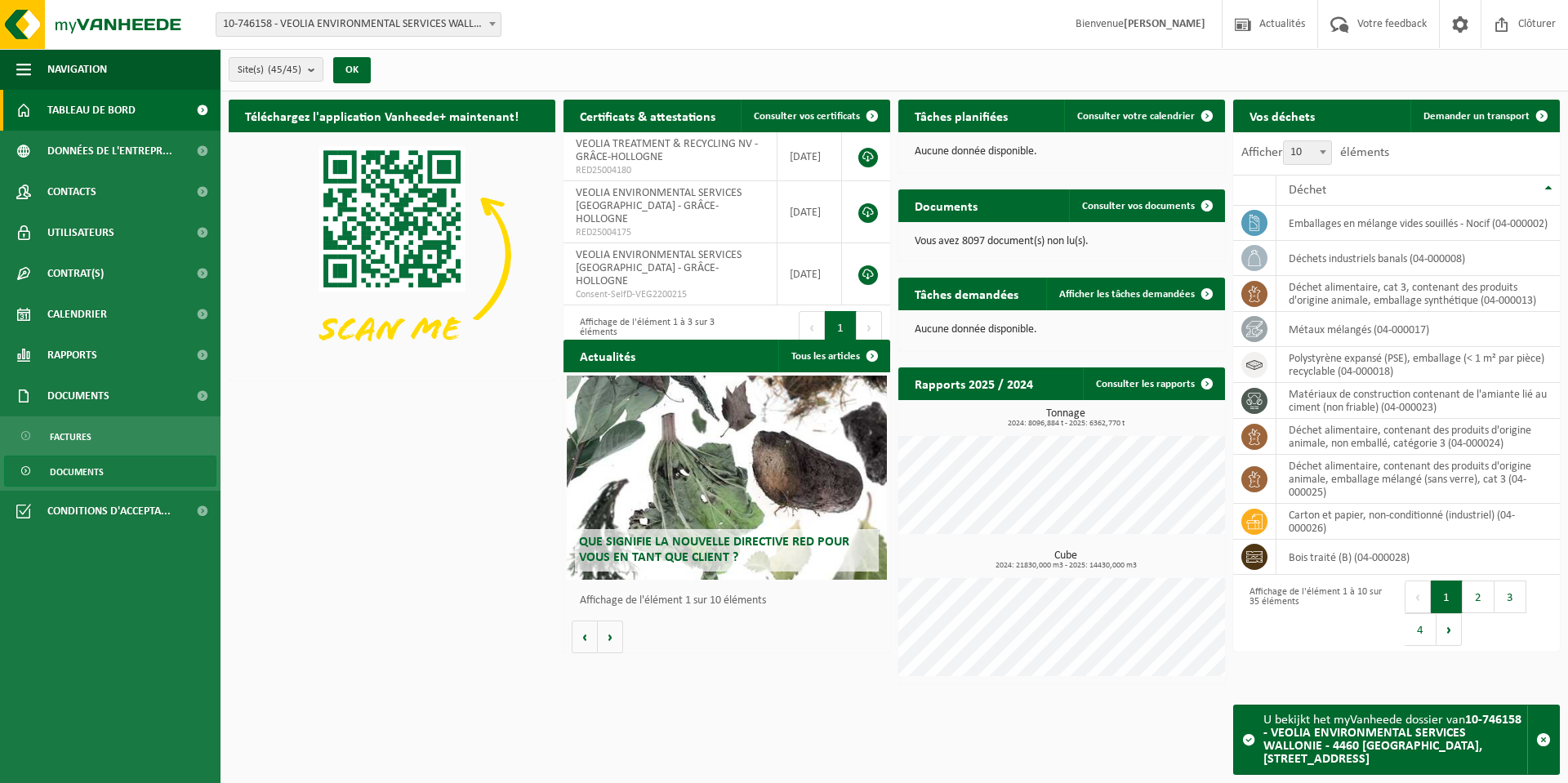
click at [104, 479] on link "Documents" at bounding box center [109, 471] width 212 height 31
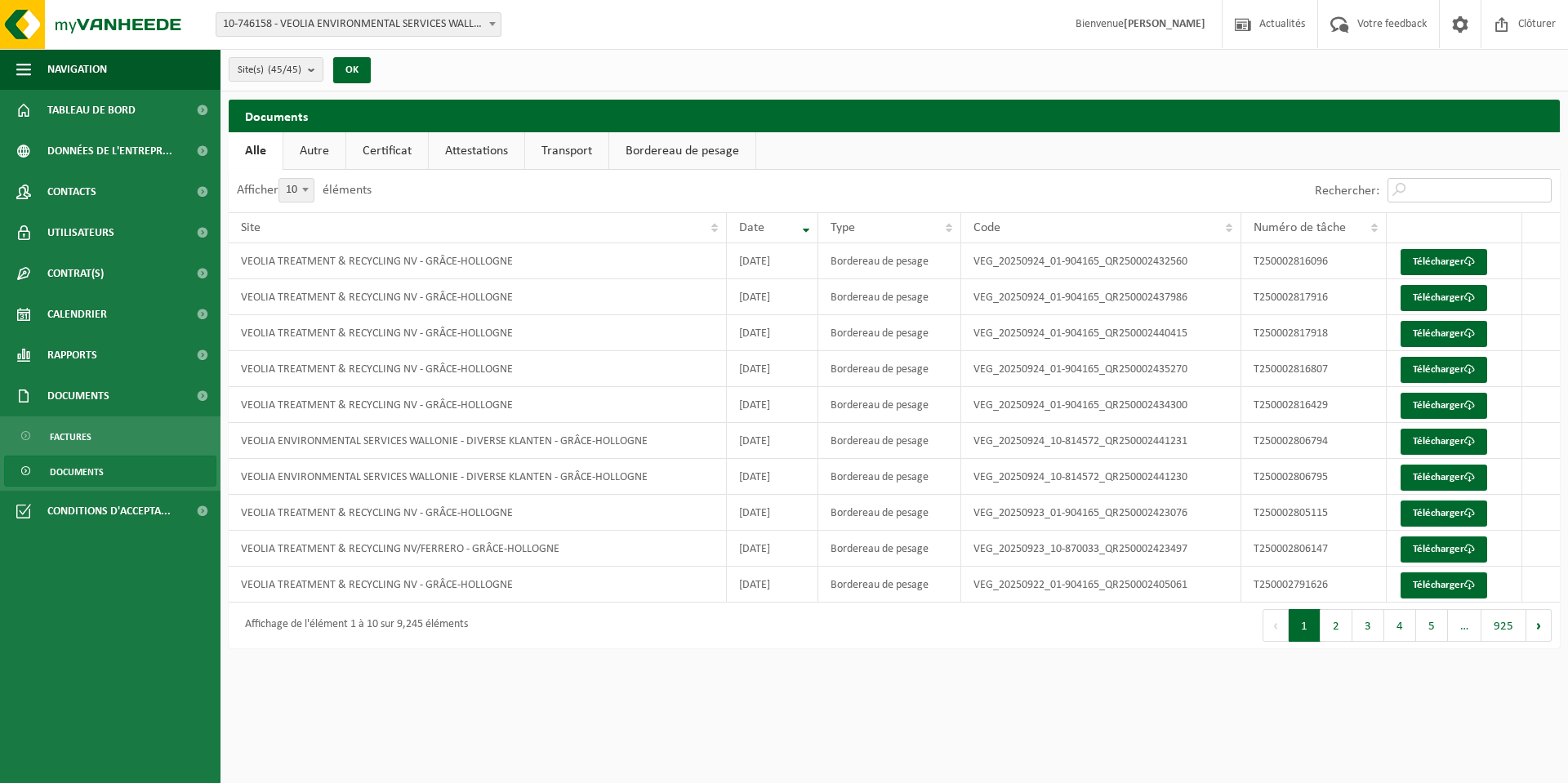
click at [1434, 183] on input "Rechercher:" at bounding box center [1469, 190] width 164 height 24
paste input "T250002022086"
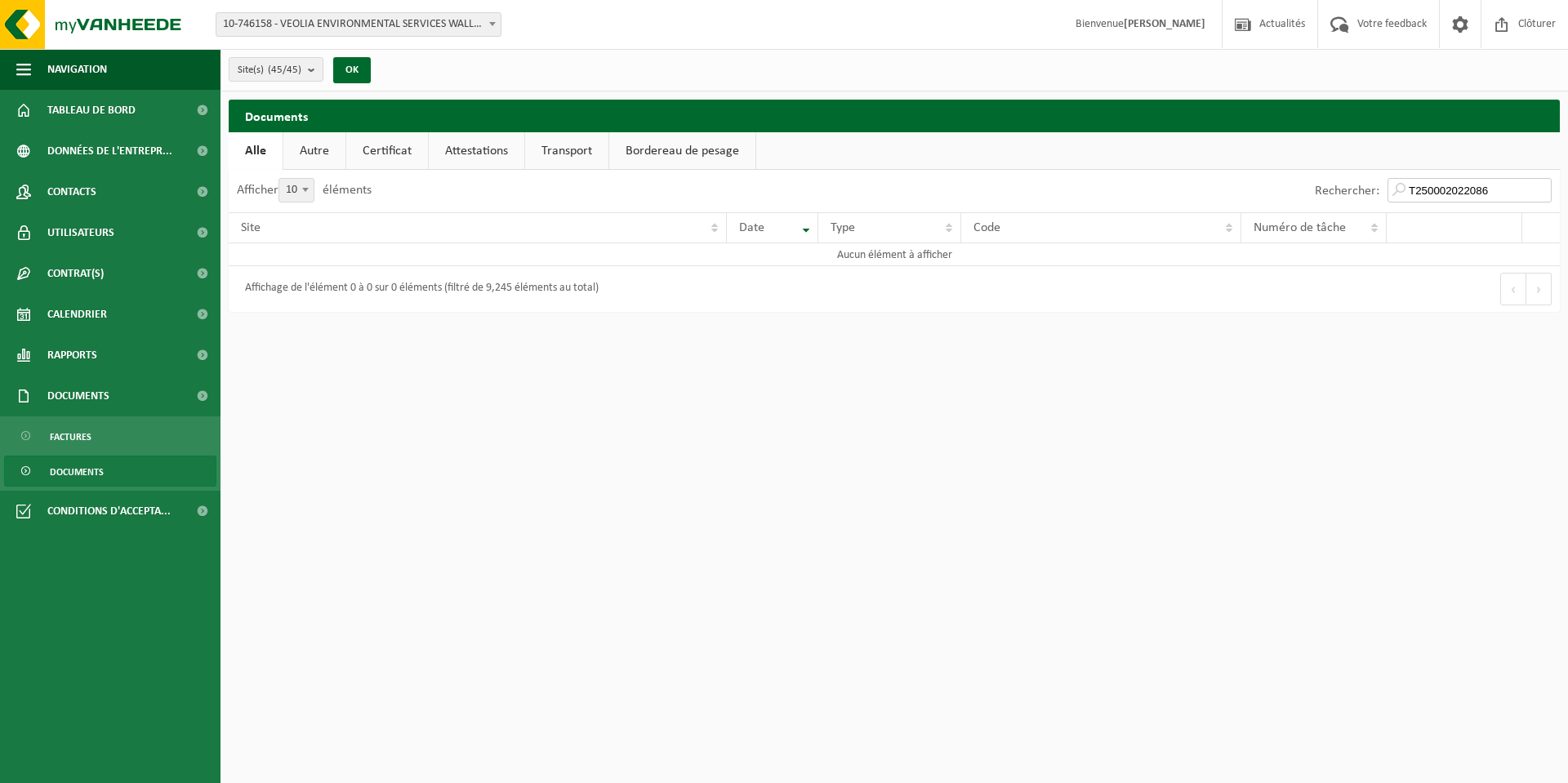
type input "T250002022086"
